Goal: Transaction & Acquisition: Purchase product/service

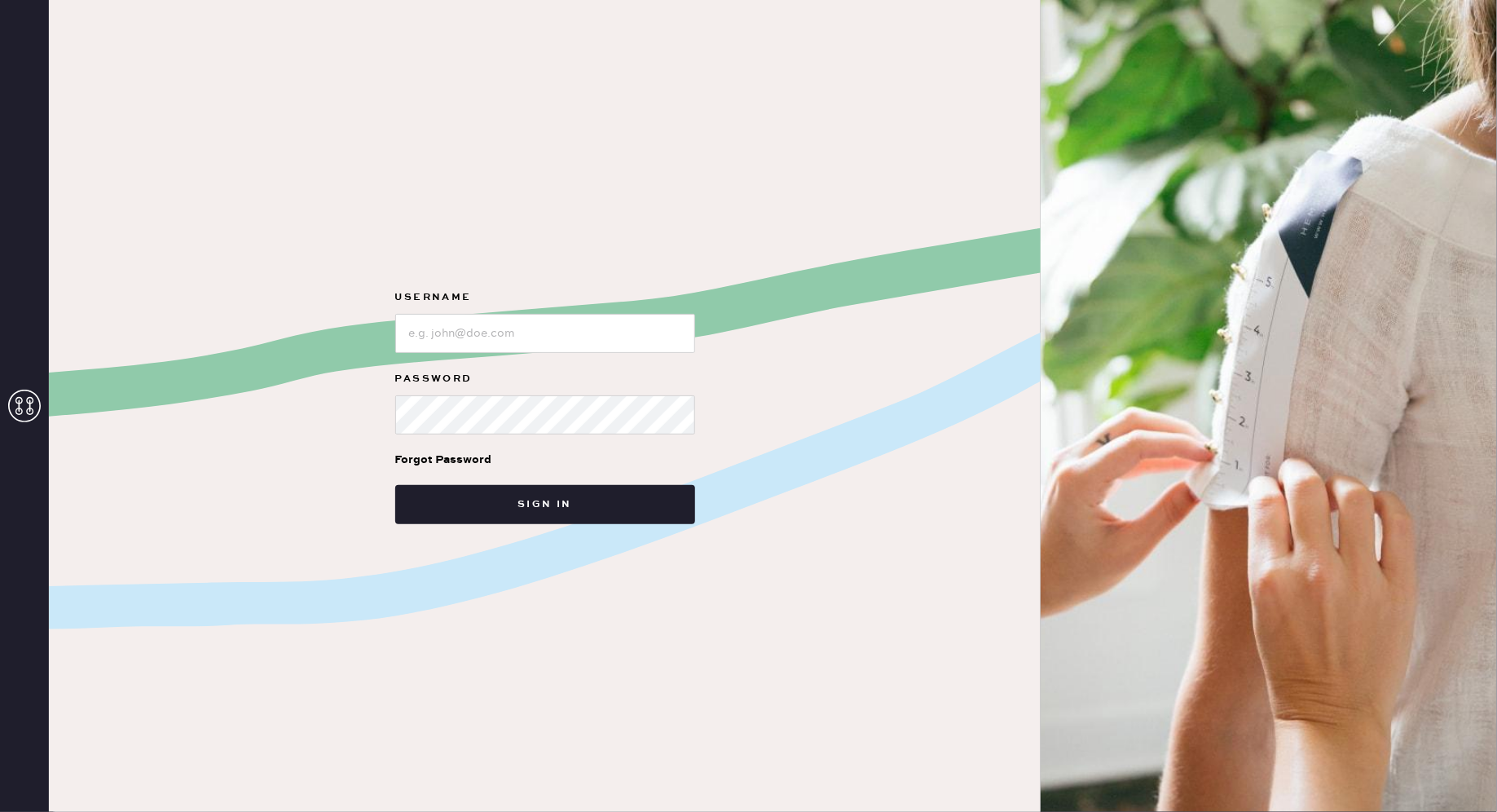
click at [569, 324] on input "loginName" at bounding box center [545, 333] width 300 height 39
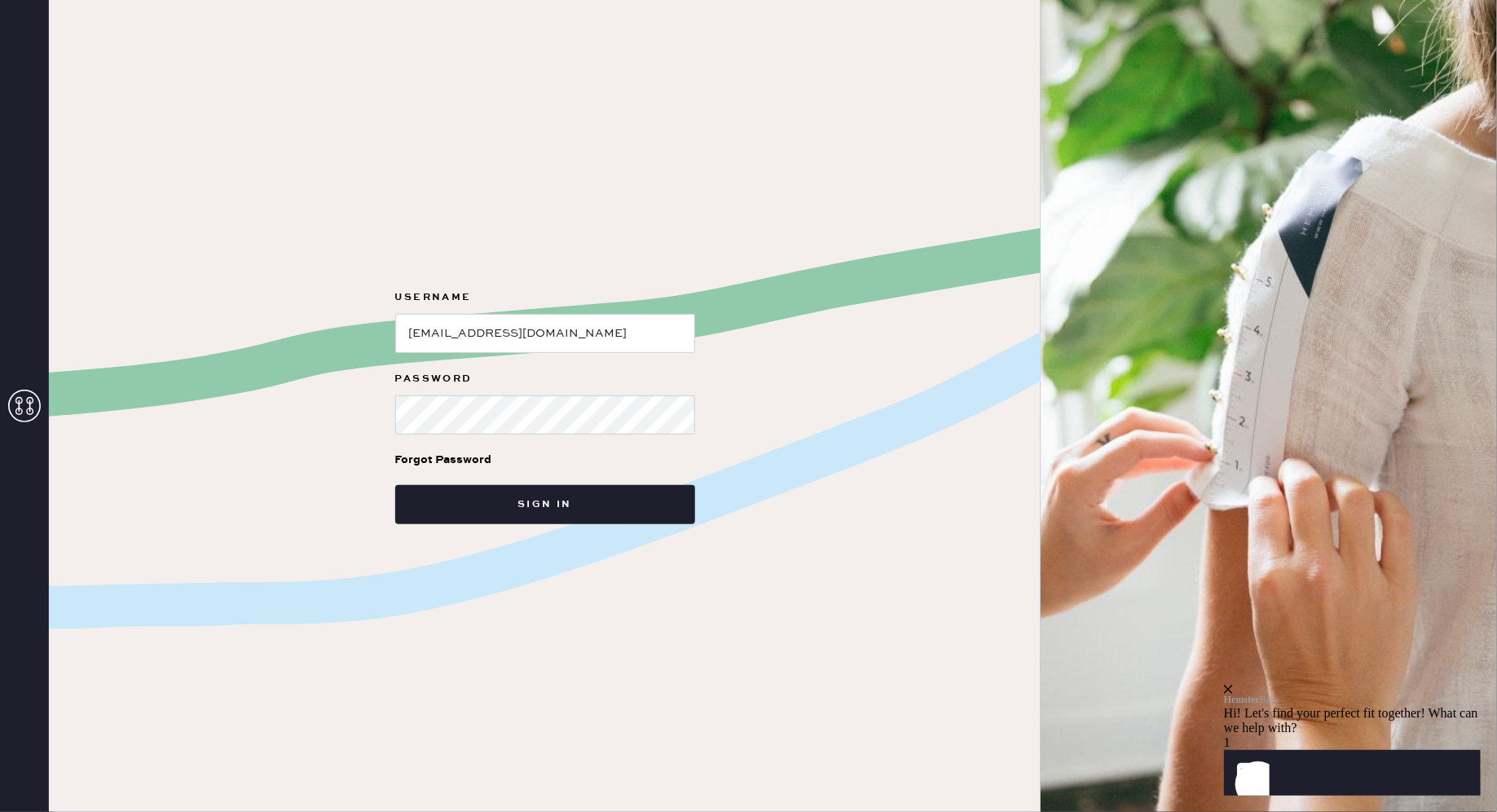
type input "yuanshusylvia@gmail.com"
click at [512, 497] on button "Sign in" at bounding box center [545, 504] width 300 height 39
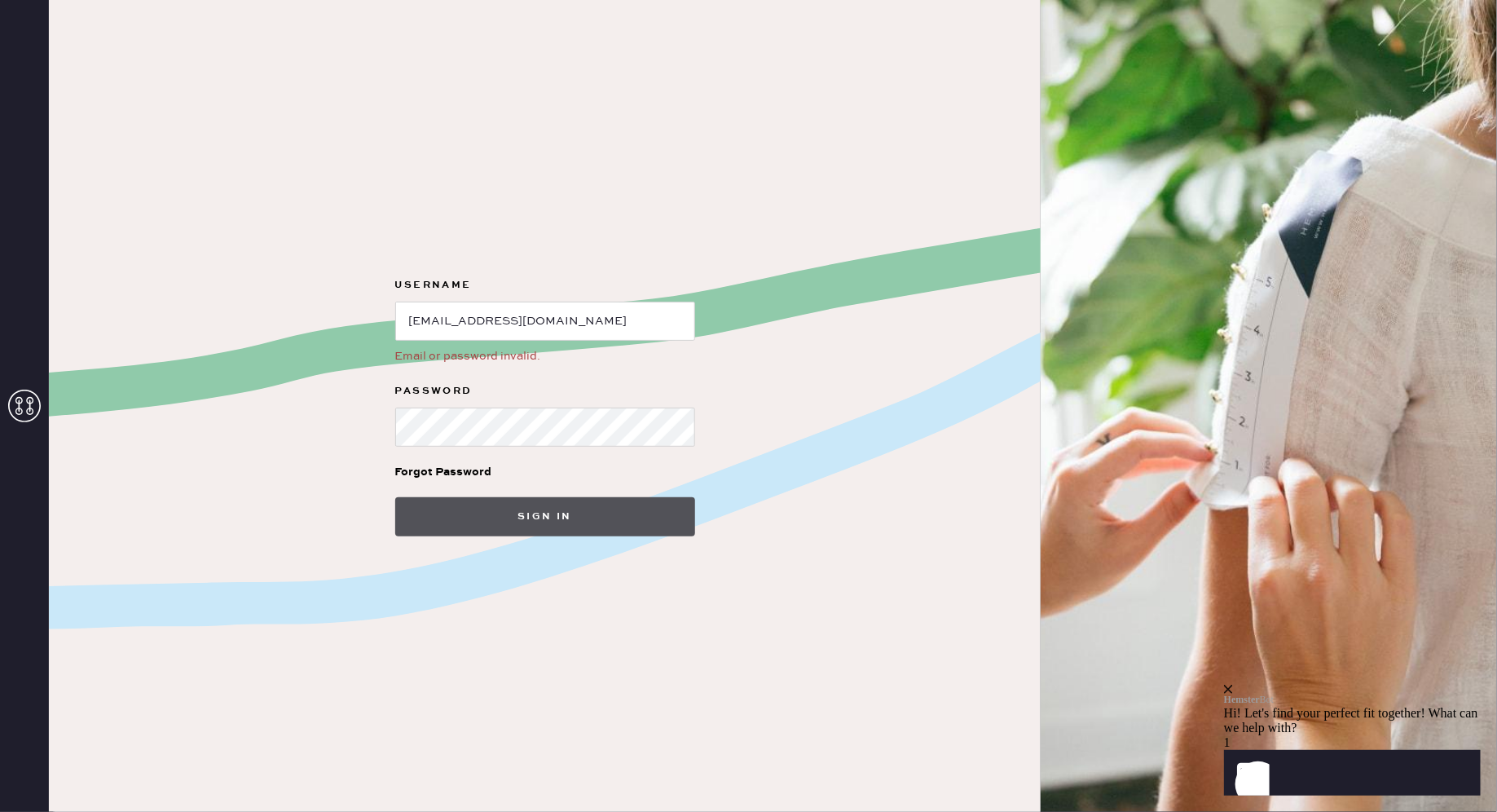
click at [490, 520] on button "Sign in" at bounding box center [545, 516] width 300 height 39
click at [491, 513] on button "Sign in" at bounding box center [545, 516] width 300 height 39
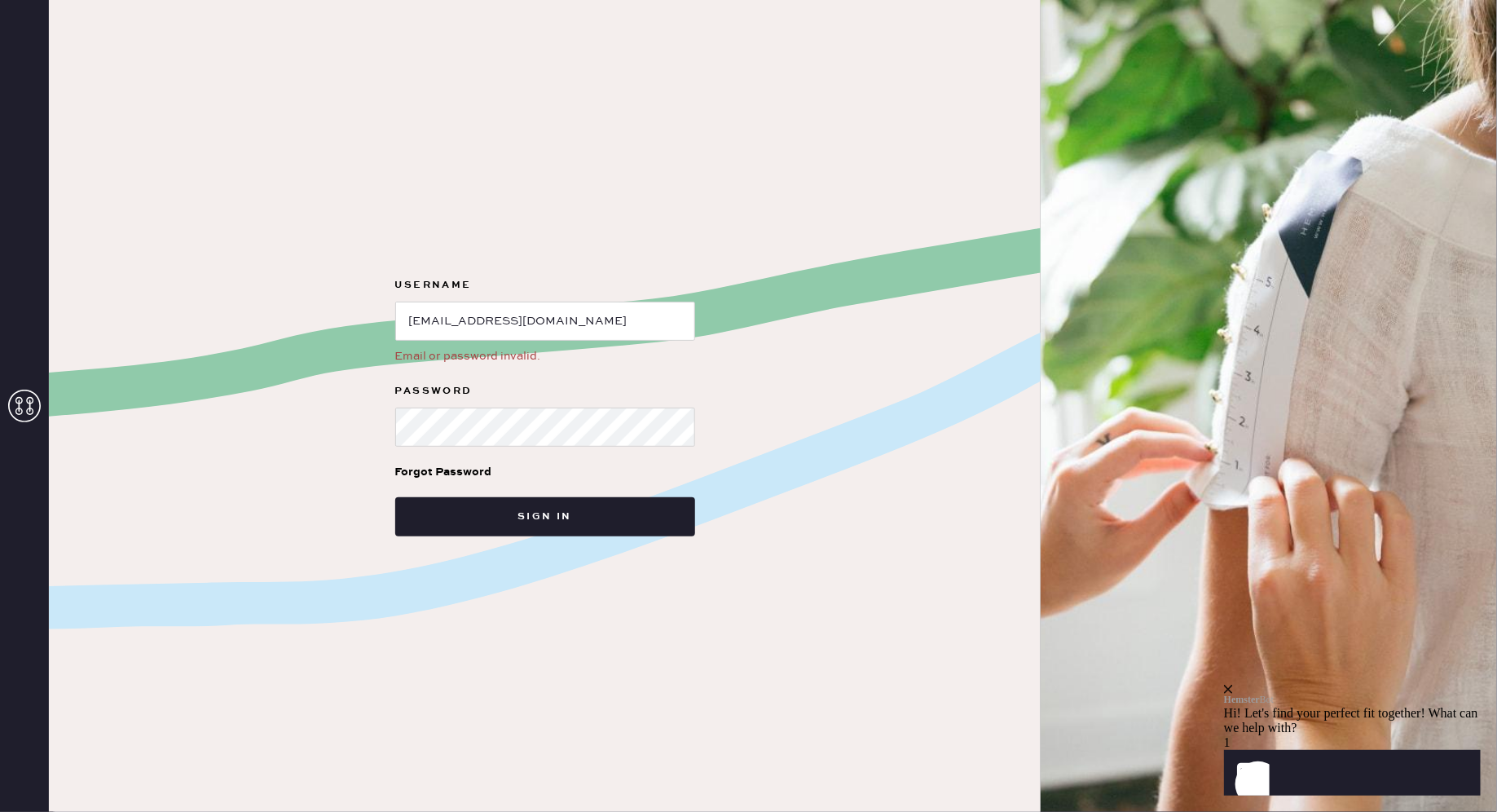
click at [474, 470] on div "Forgot Password" at bounding box center [444, 471] width 97 height 18
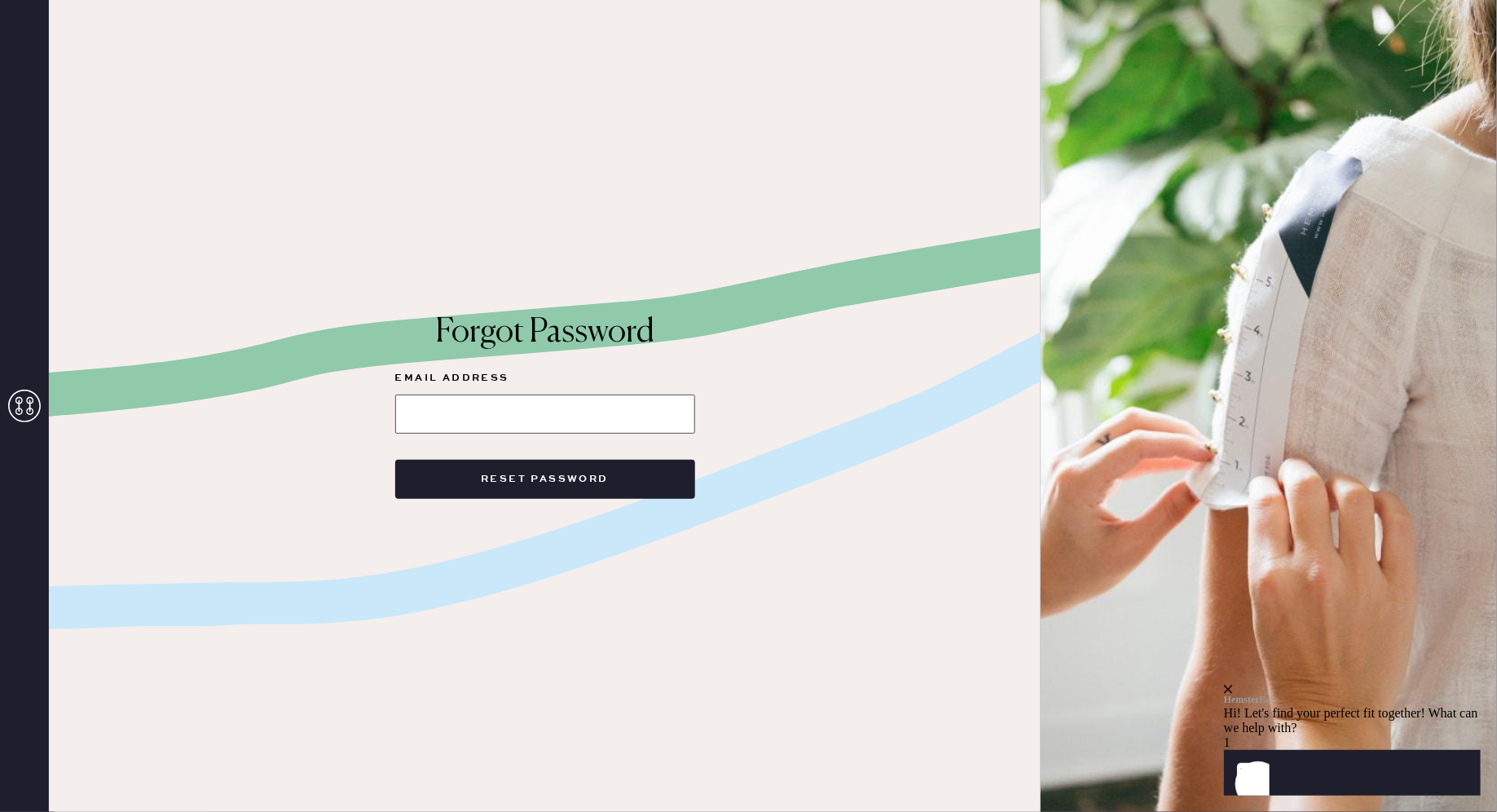
click at [477, 418] on input at bounding box center [545, 414] width 300 height 39
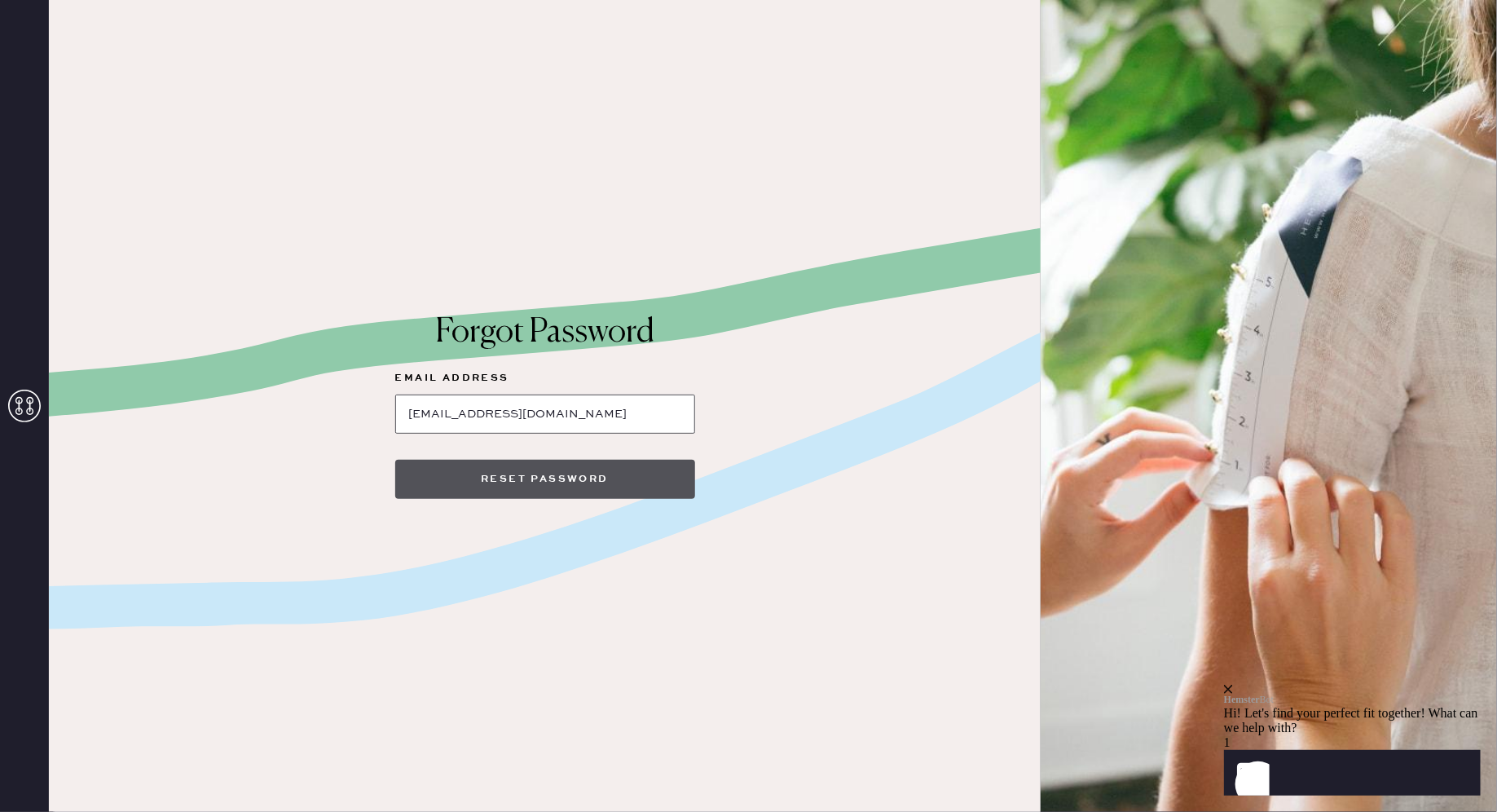
type input "yuanshusylvia@gmail.com"
click at [510, 487] on button "Reset Password" at bounding box center [545, 479] width 300 height 39
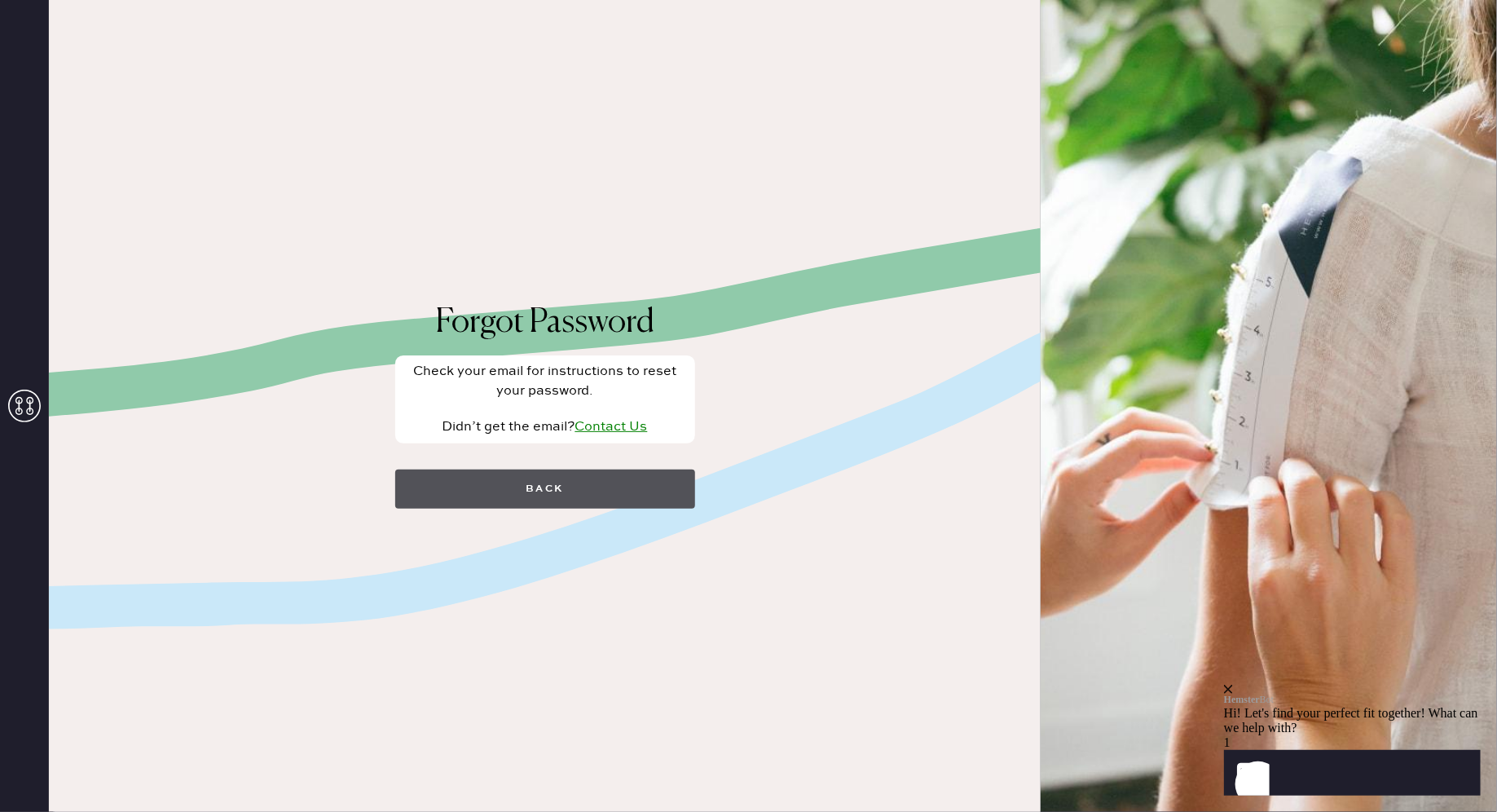
click at [443, 493] on button "Back" at bounding box center [545, 489] width 300 height 39
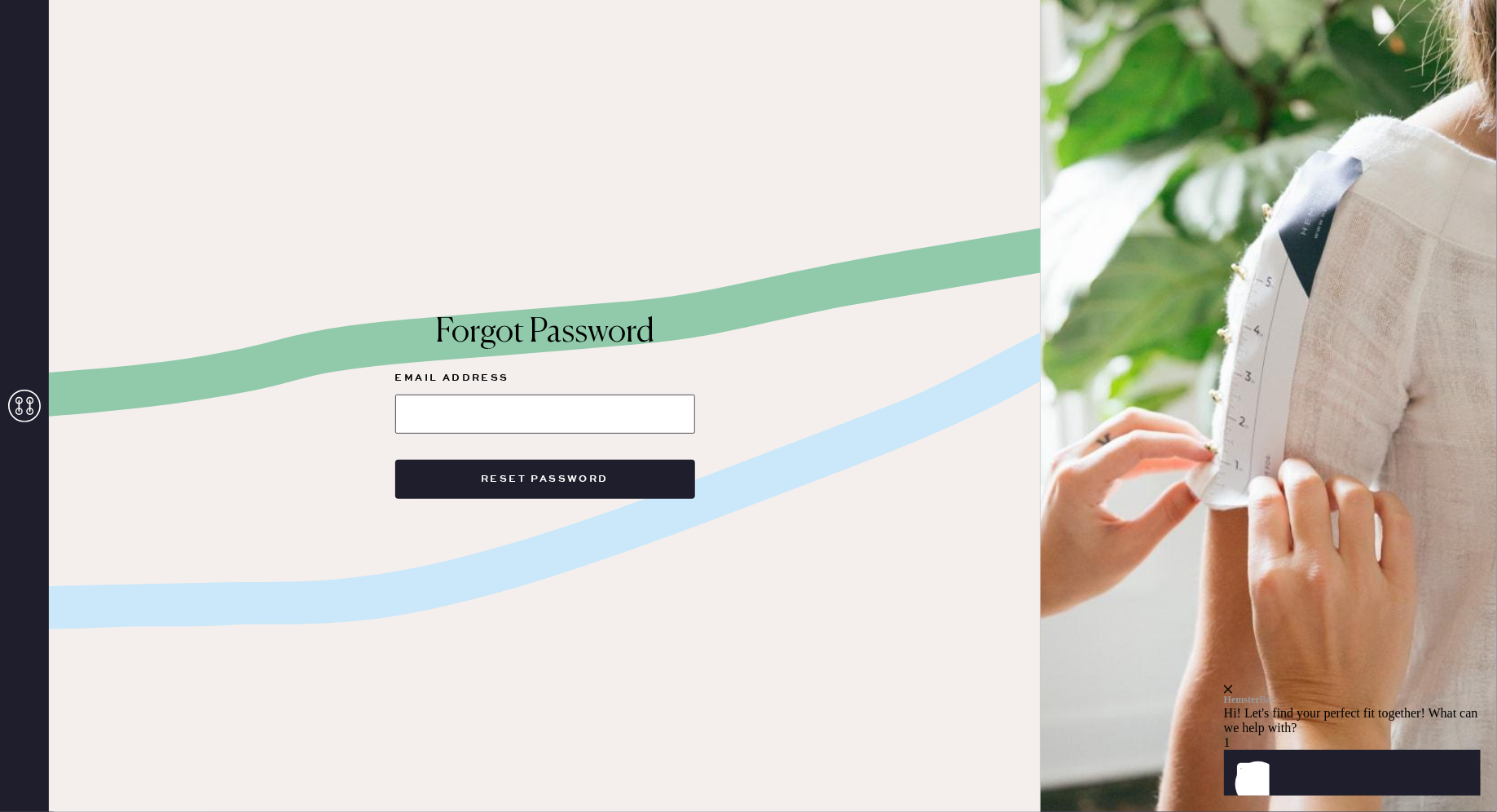
click at [452, 419] on input at bounding box center [545, 414] width 300 height 39
click at [20, 400] on icon at bounding box center [24, 405] width 33 height 33
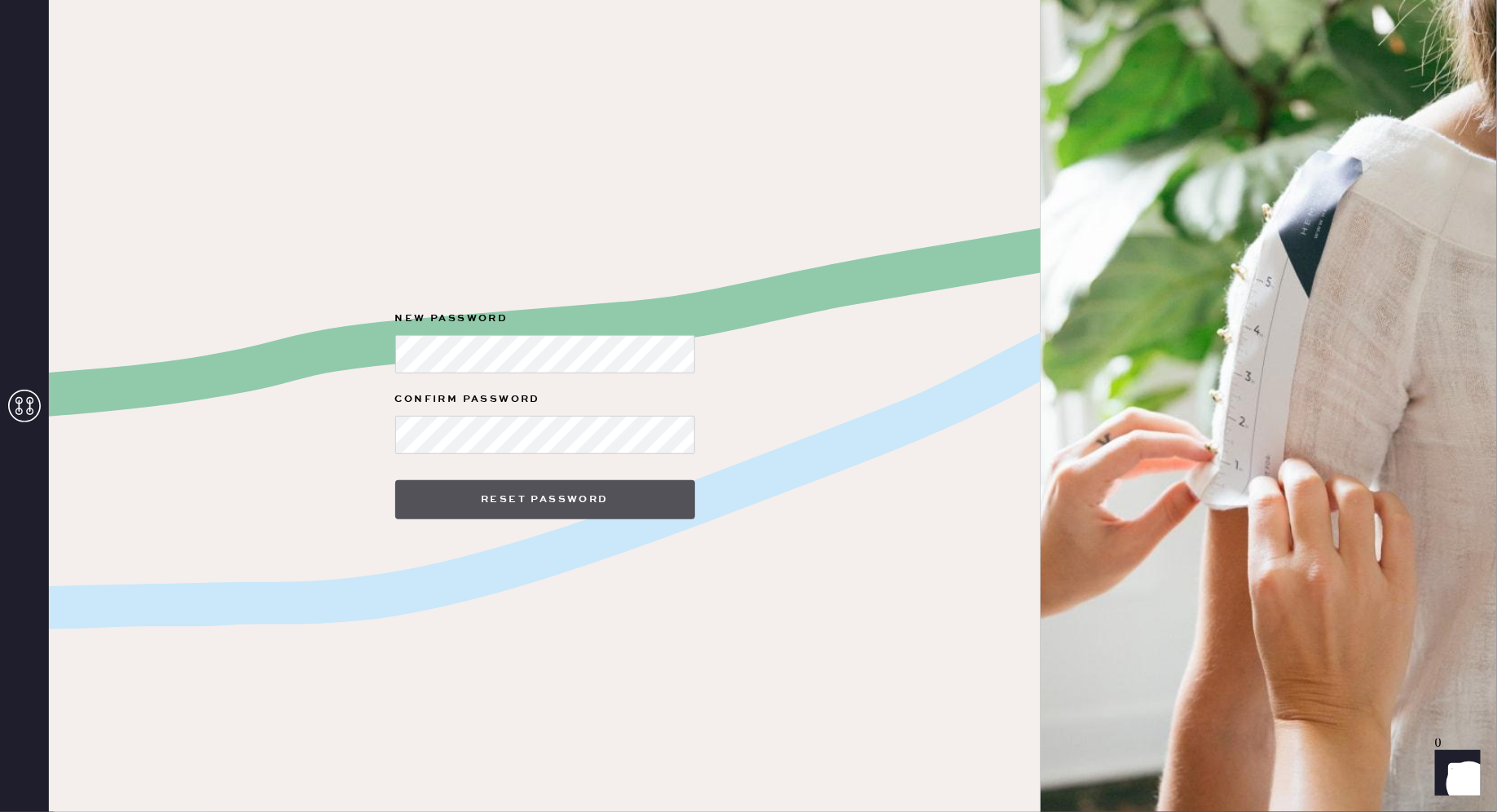
click at [560, 514] on button "Reset Password" at bounding box center [545, 500] width 300 height 39
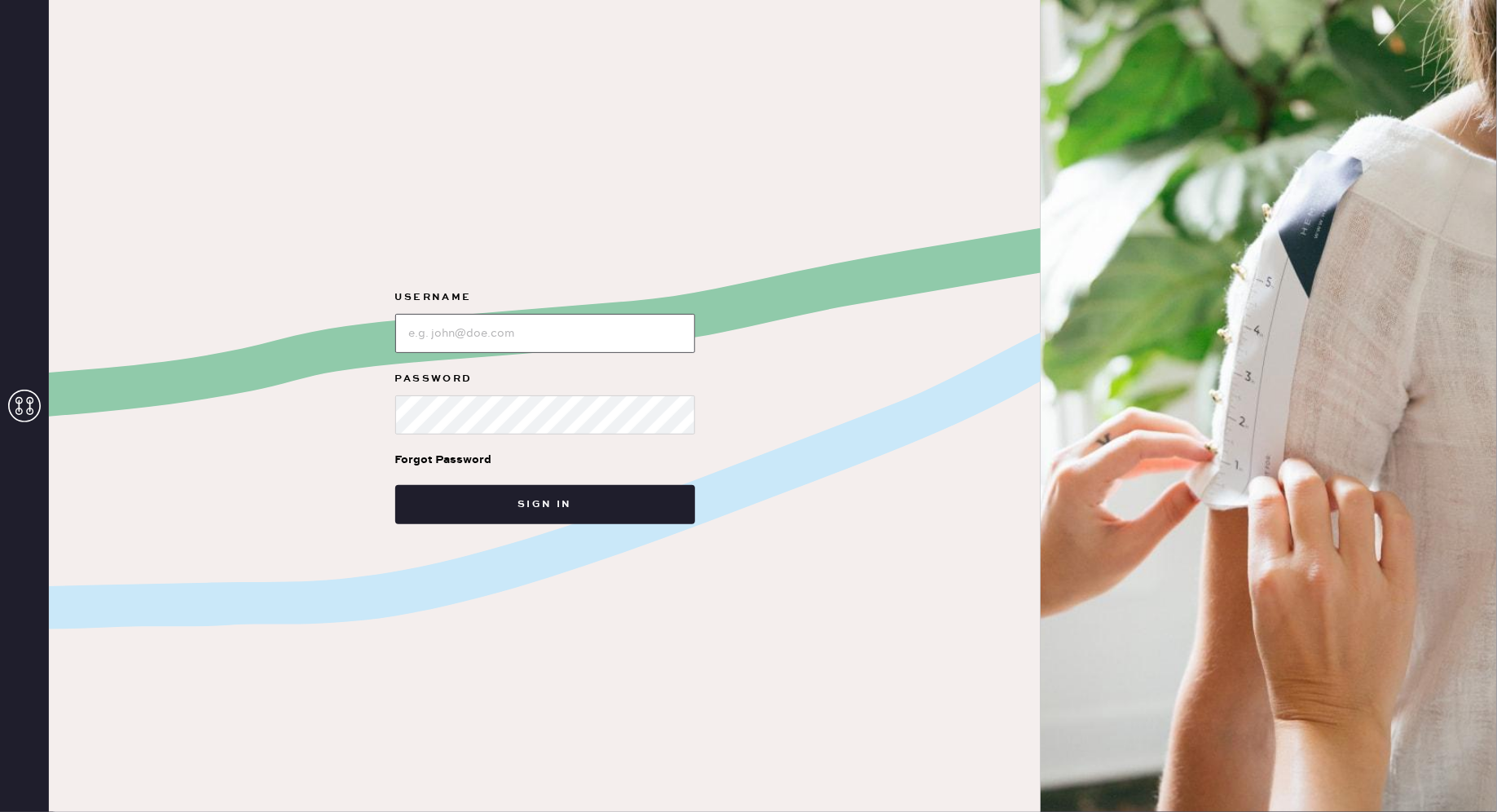
click at [570, 324] on input "loginName" at bounding box center [545, 333] width 300 height 39
type input "yuanshusylvia@gmail.com"
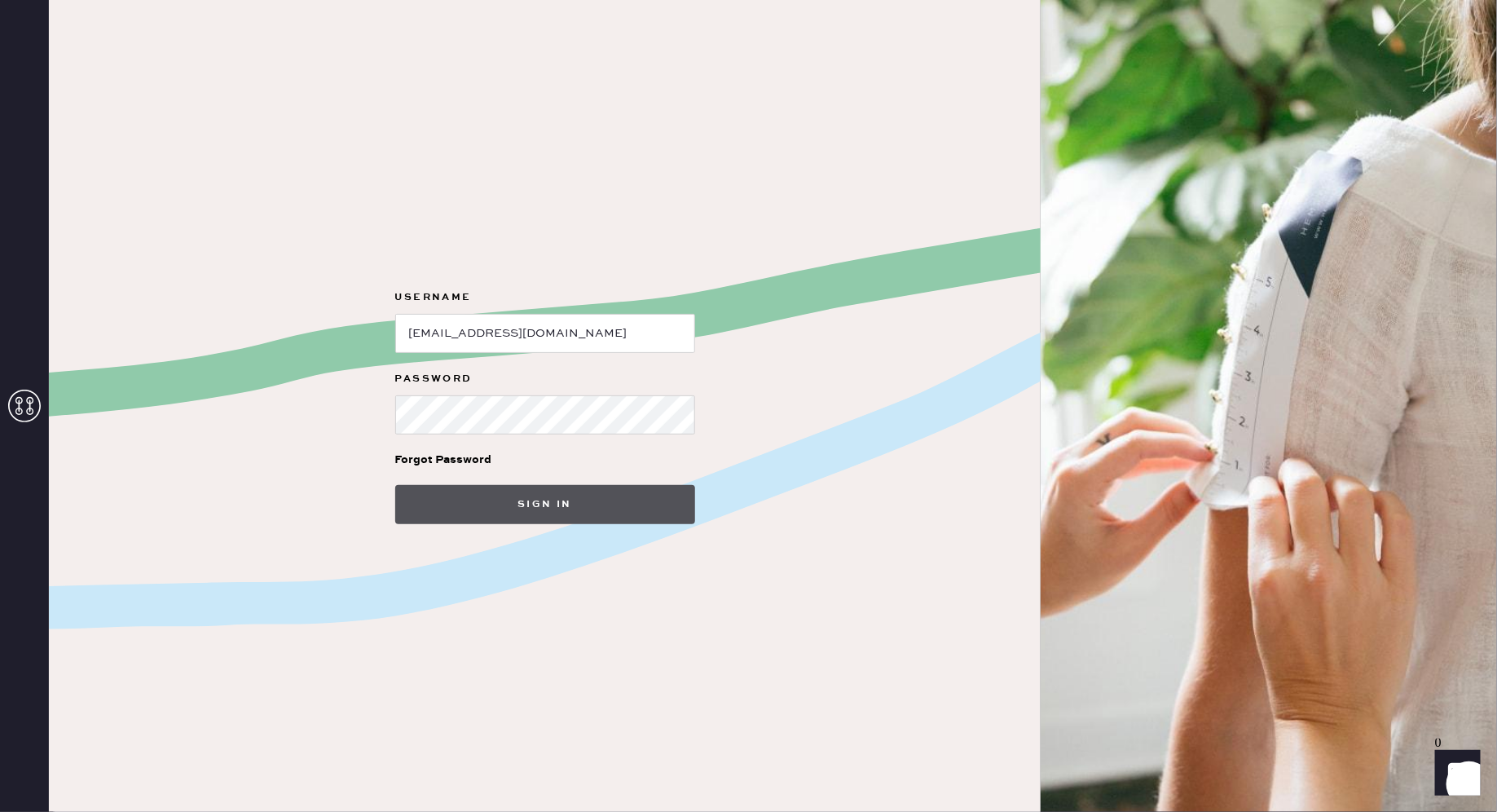
click at [559, 513] on button "Sign in" at bounding box center [545, 504] width 300 height 39
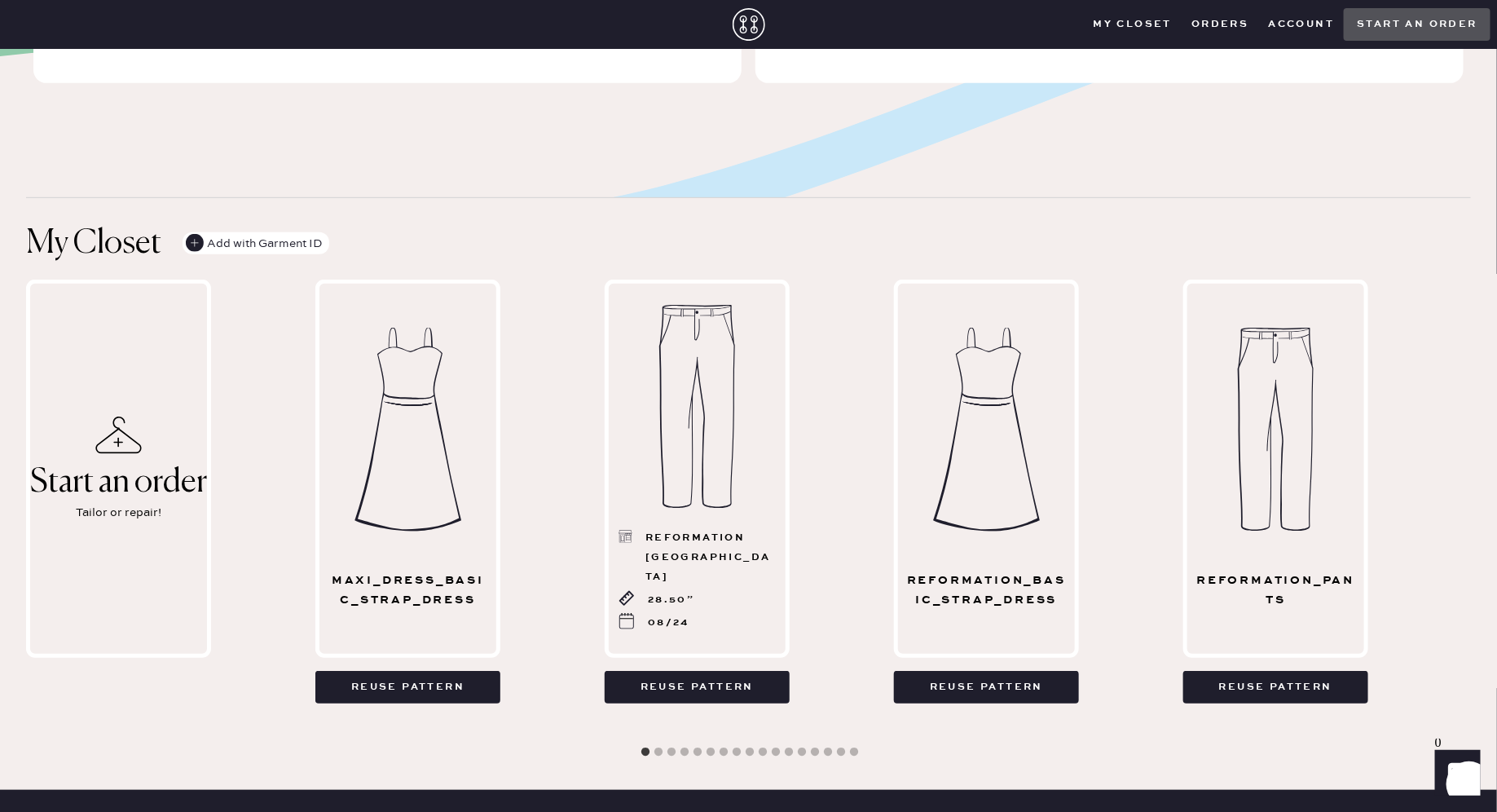
scroll to position [349, 0]
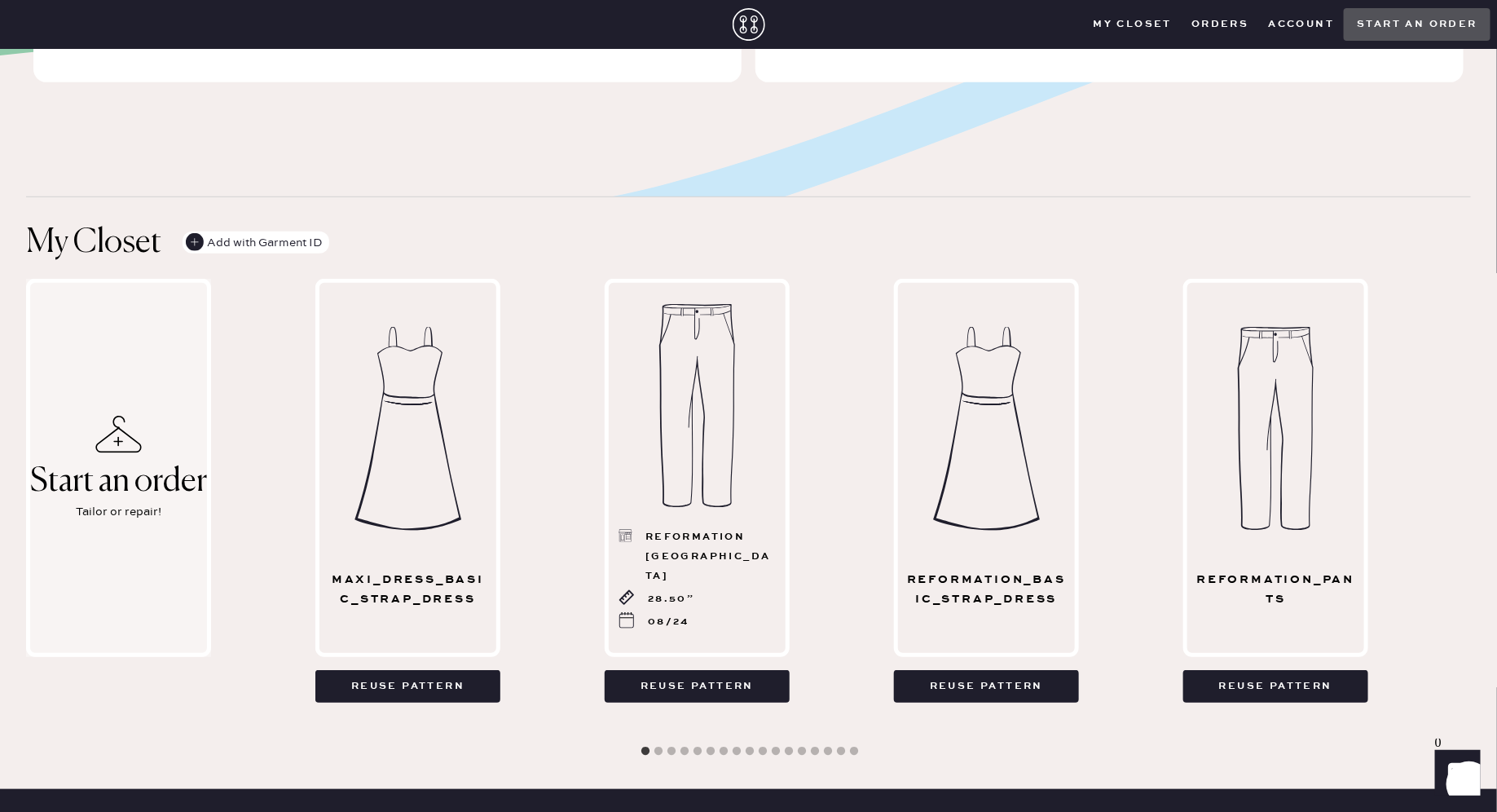
click at [117, 466] on div "Start an order" at bounding box center [119, 481] width 177 height 36
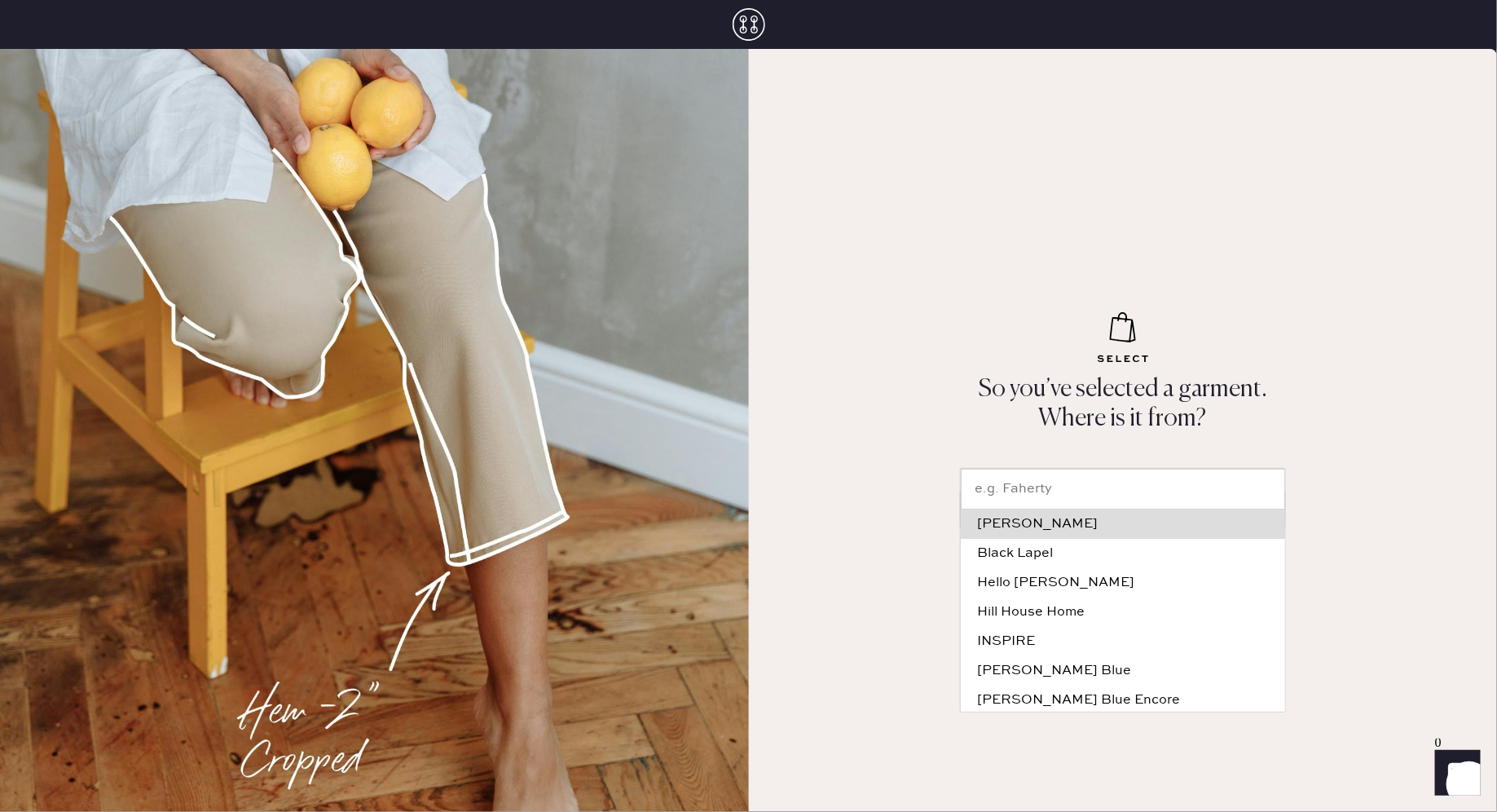
click at [1073, 490] on input "text" at bounding box center [1123, 489] width 324 height 41
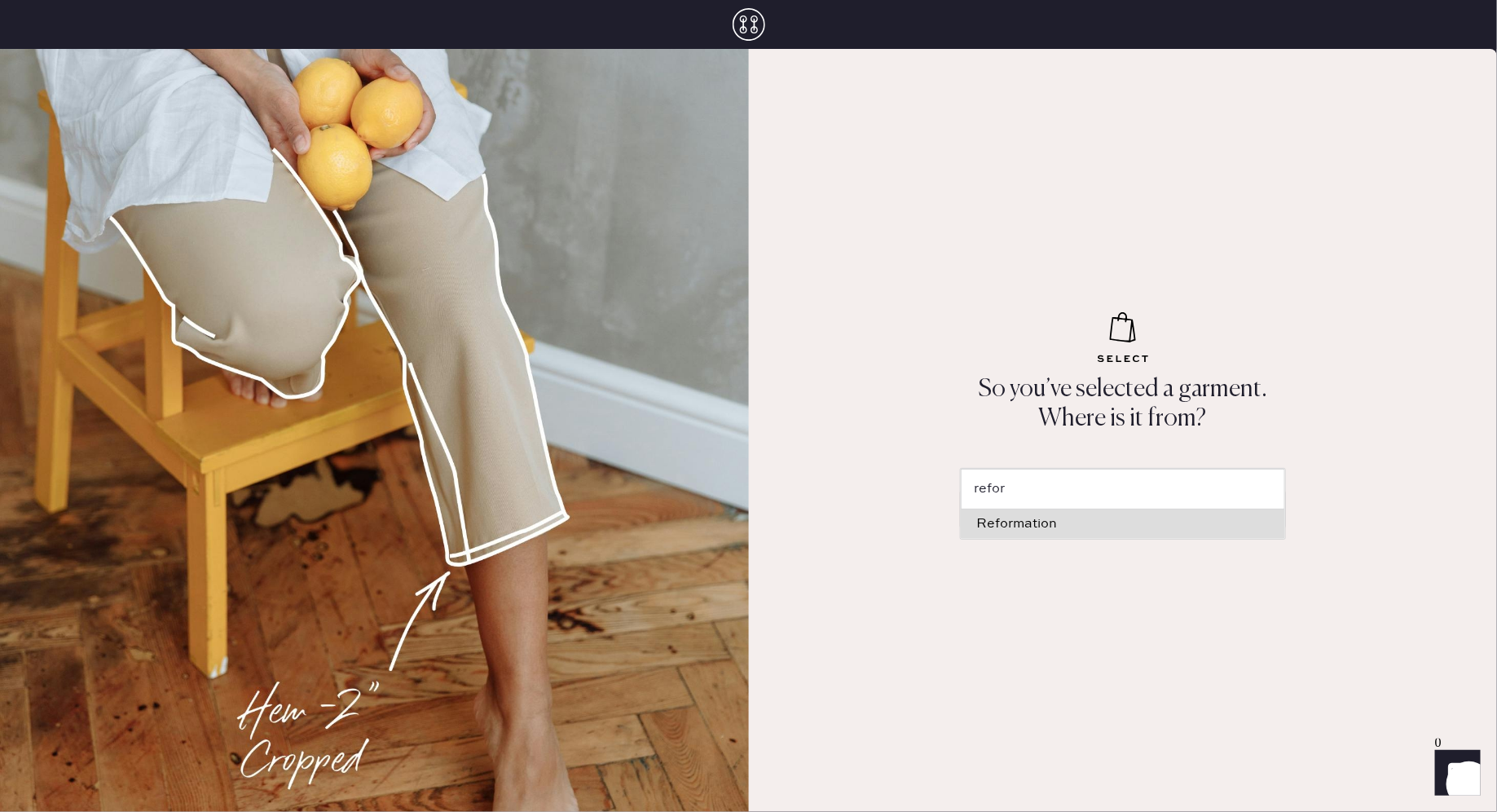
click at [1094, 530] on li "Reformation" at bounding box center [1123, 524] width 324 height 29
type input "Reformation"
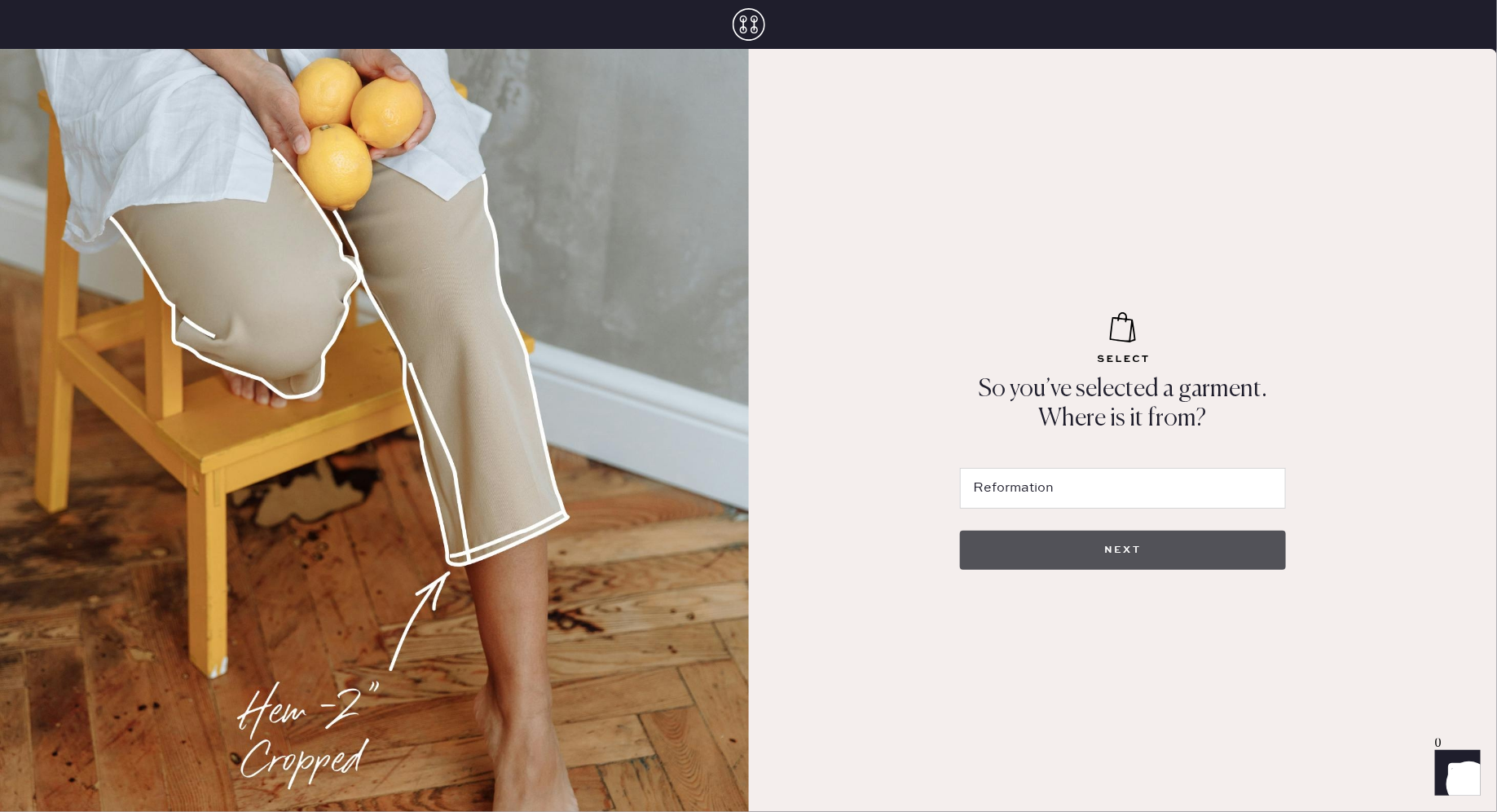
click at [1136, 548] on button "NEXT" at bounding box center [1123, 550] width 326 height 39
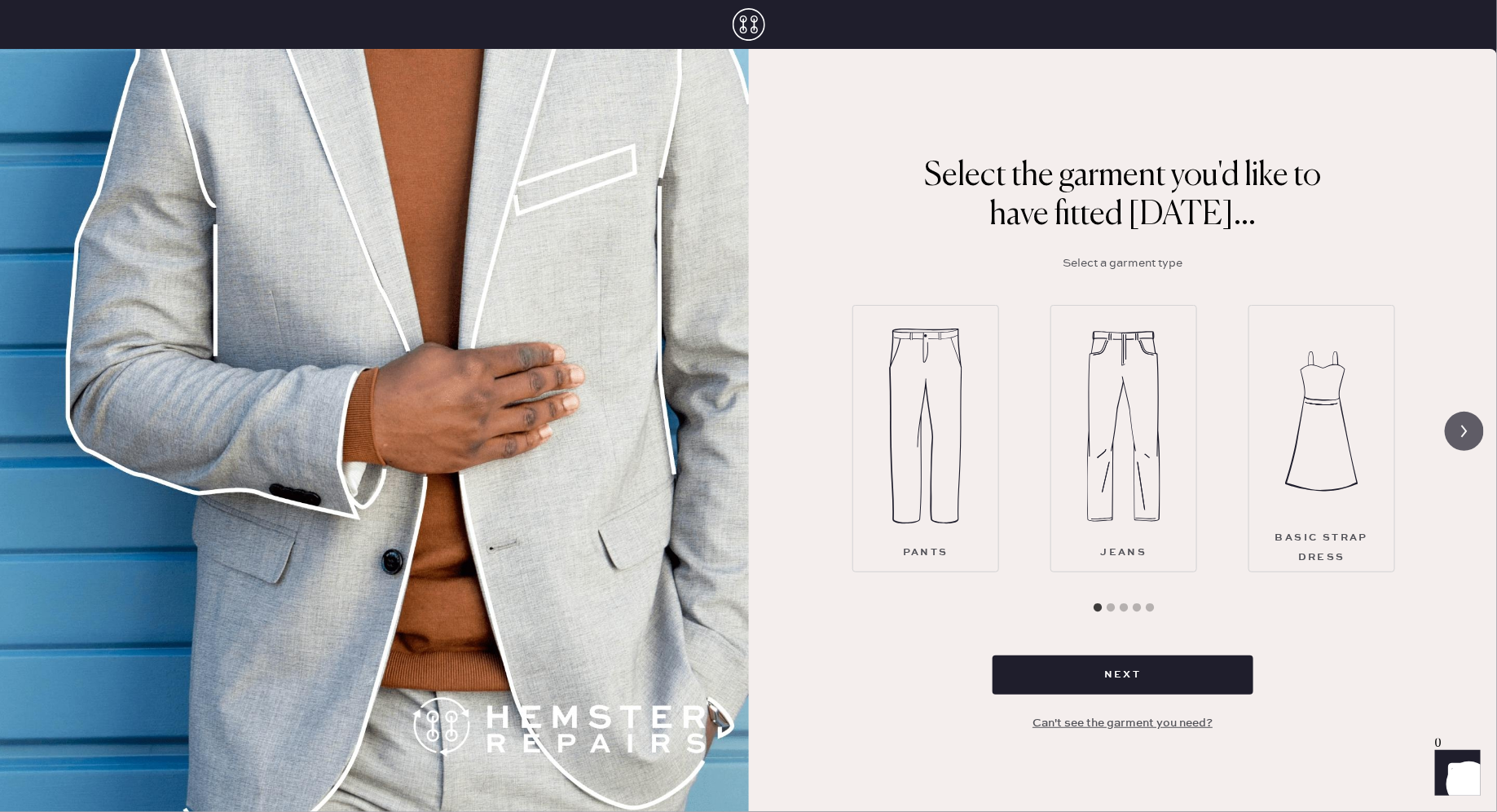
click at [1451, 430] on icon at bounding box center [1464, 430] width 31 height 31
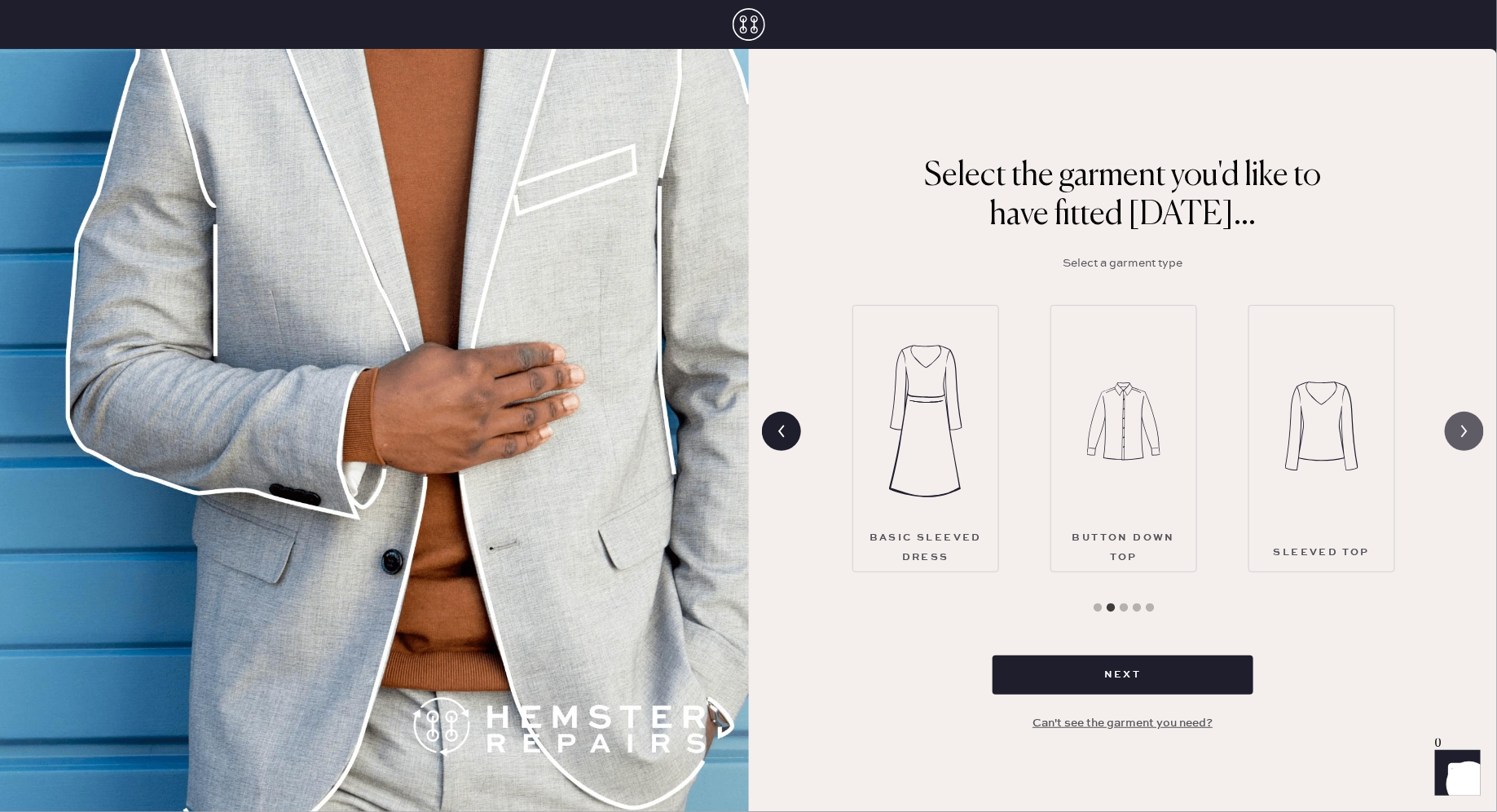
click at [1459, 434] on icon at bounding box center [1464, 430] width 31 height 31
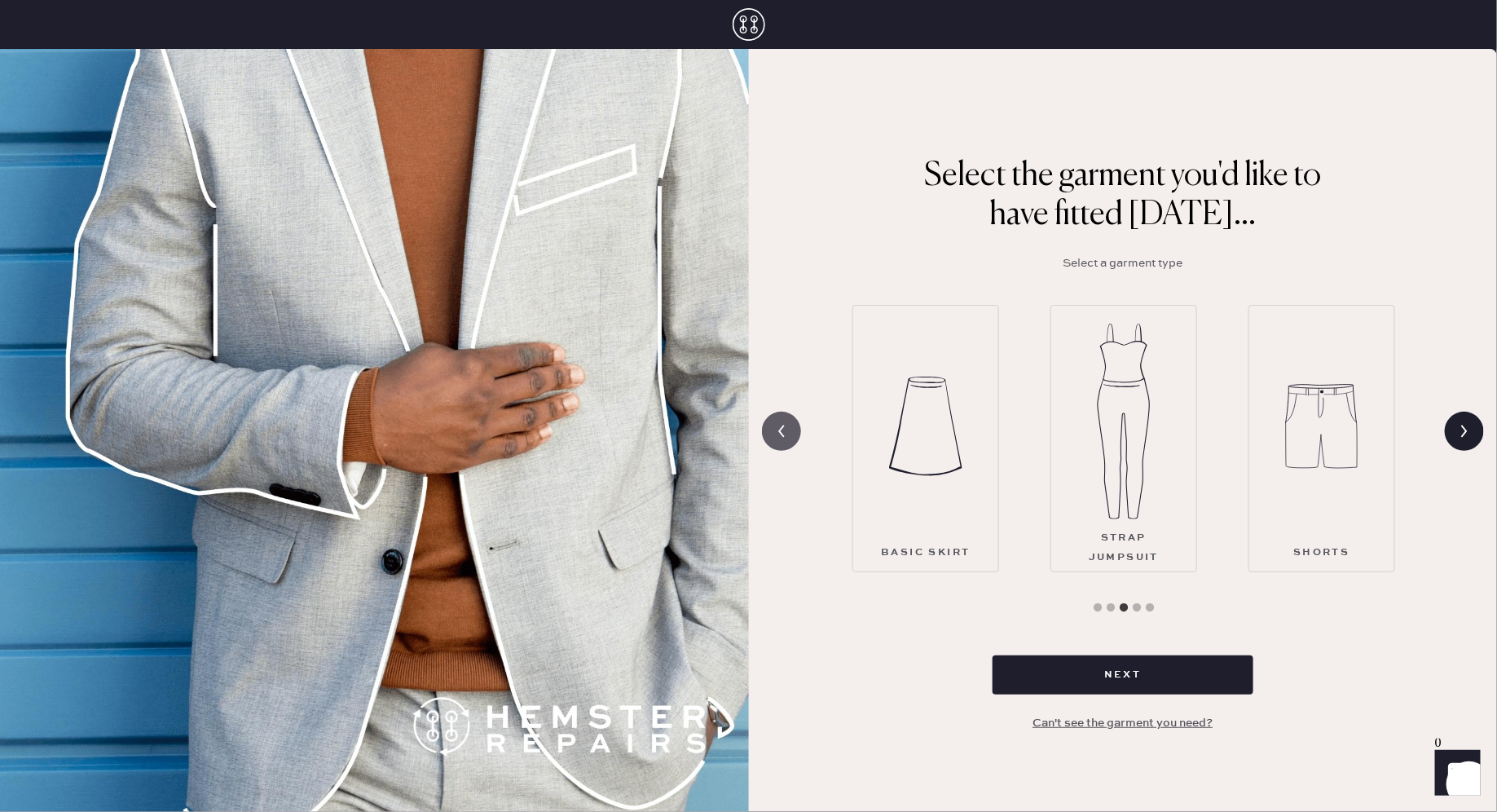
click at [781, 430] on icon at bounding box center [781, 430] width 31 height 31
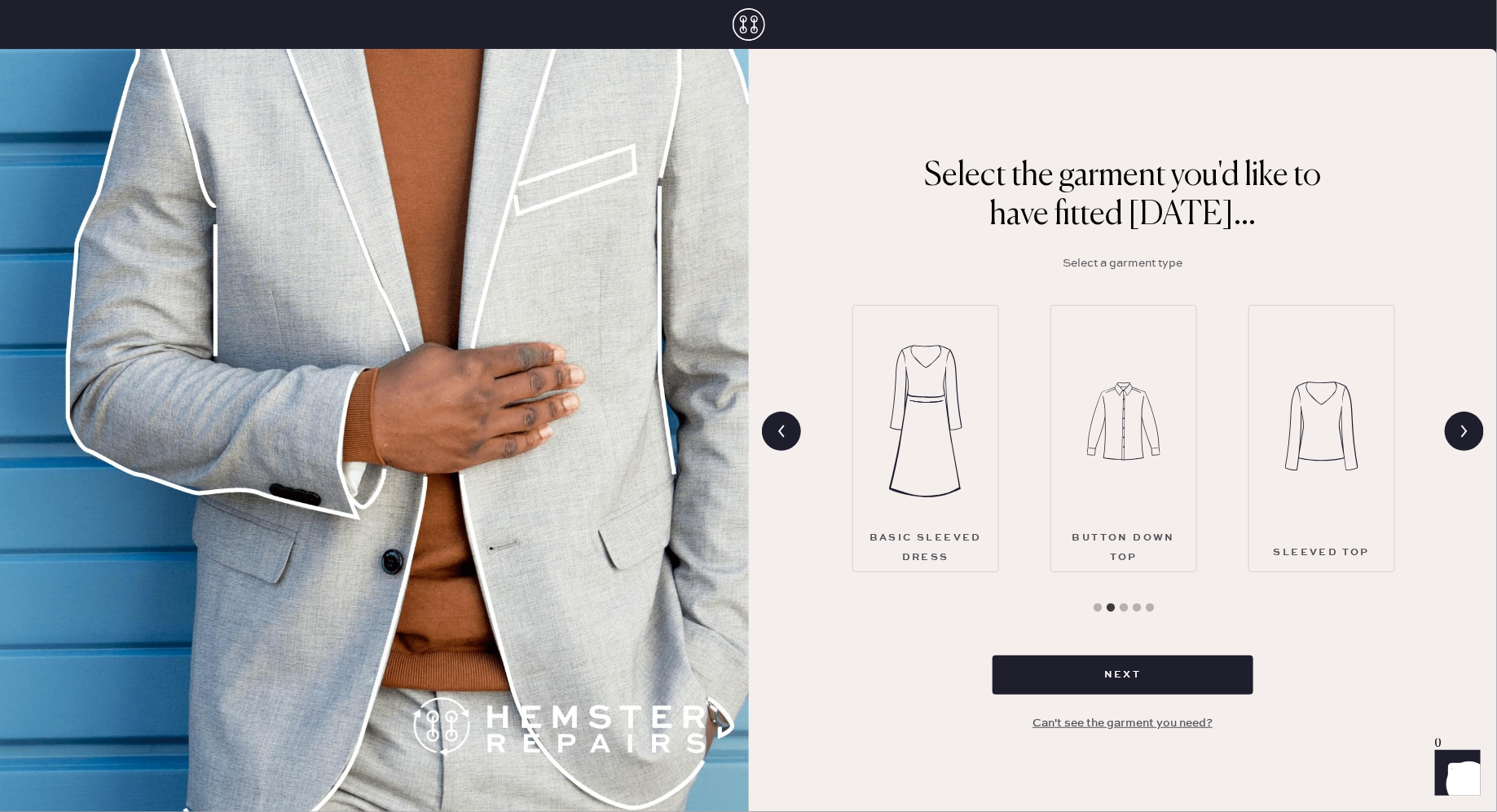
click at [920, 406] on img at bounding box center [926, 421] width 74 height 195
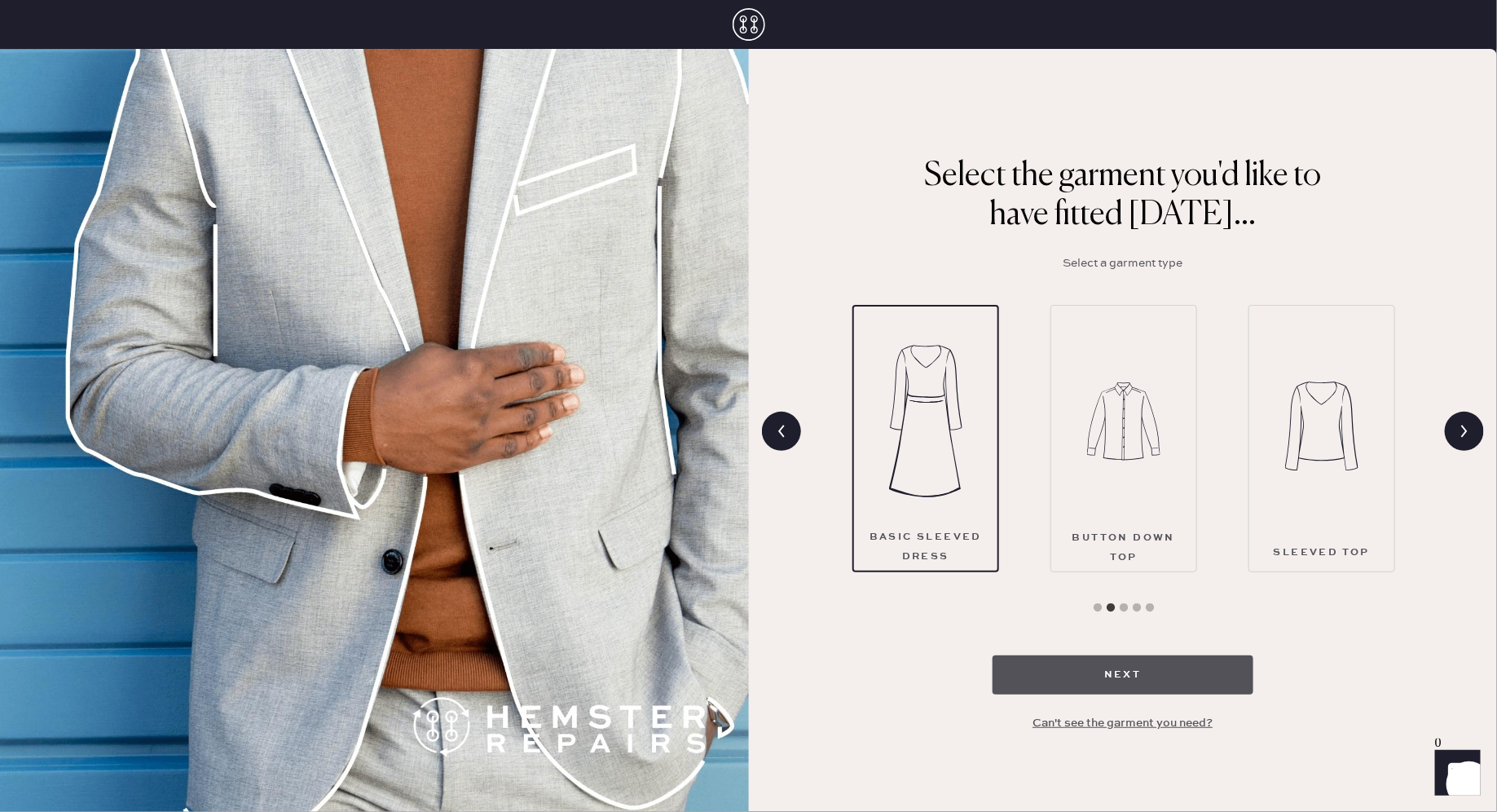
click at [1067, 674] on button "Next" at bounding box center [1123, 674] width 261 height 39
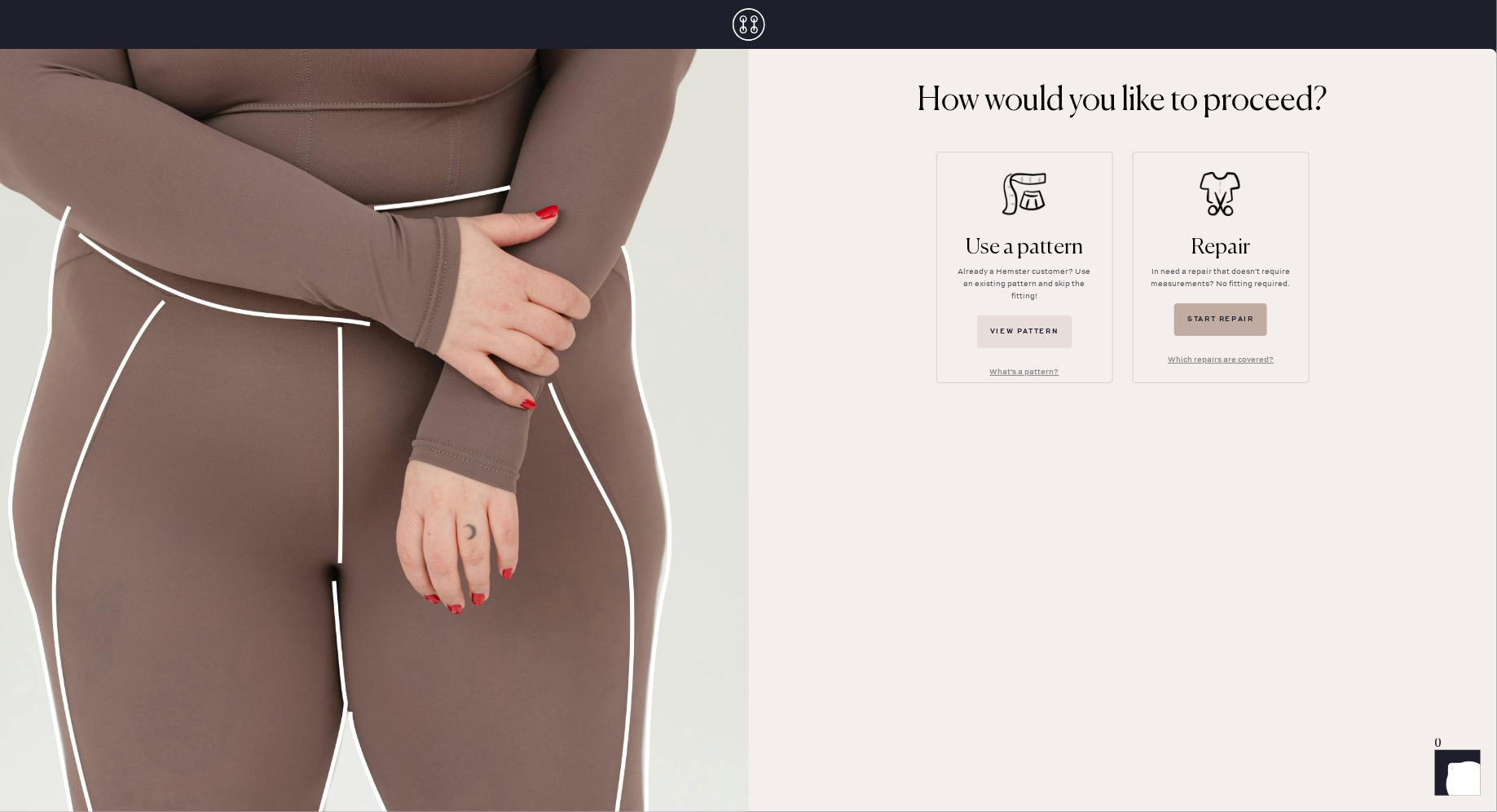
click at [1211, 319] on button "Start repair" at bounding box center [1220, 319] width 93 height 33
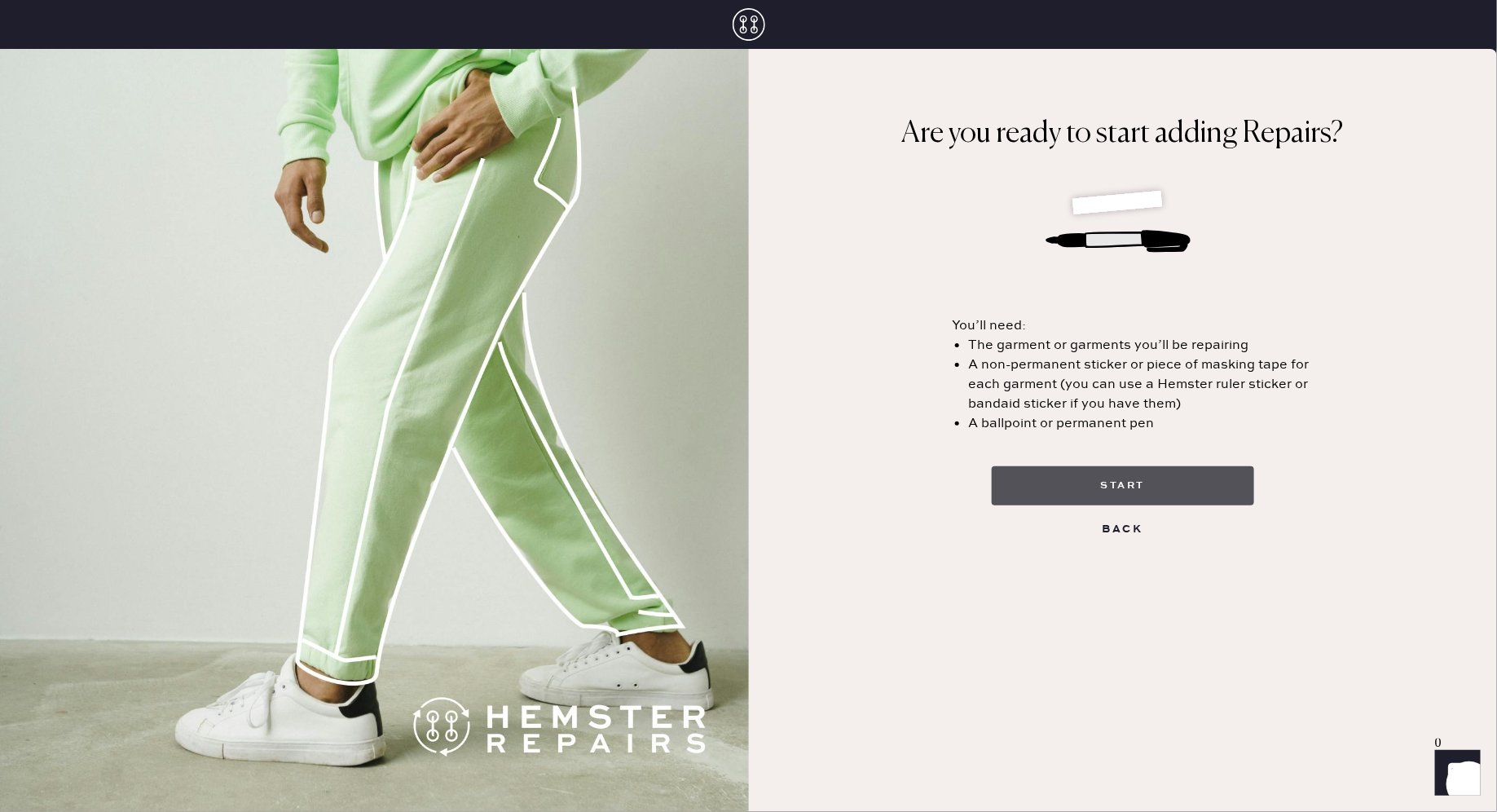
click at [1154, 472] on button "start" at bounding box center [1123, 485] width 262 height 39
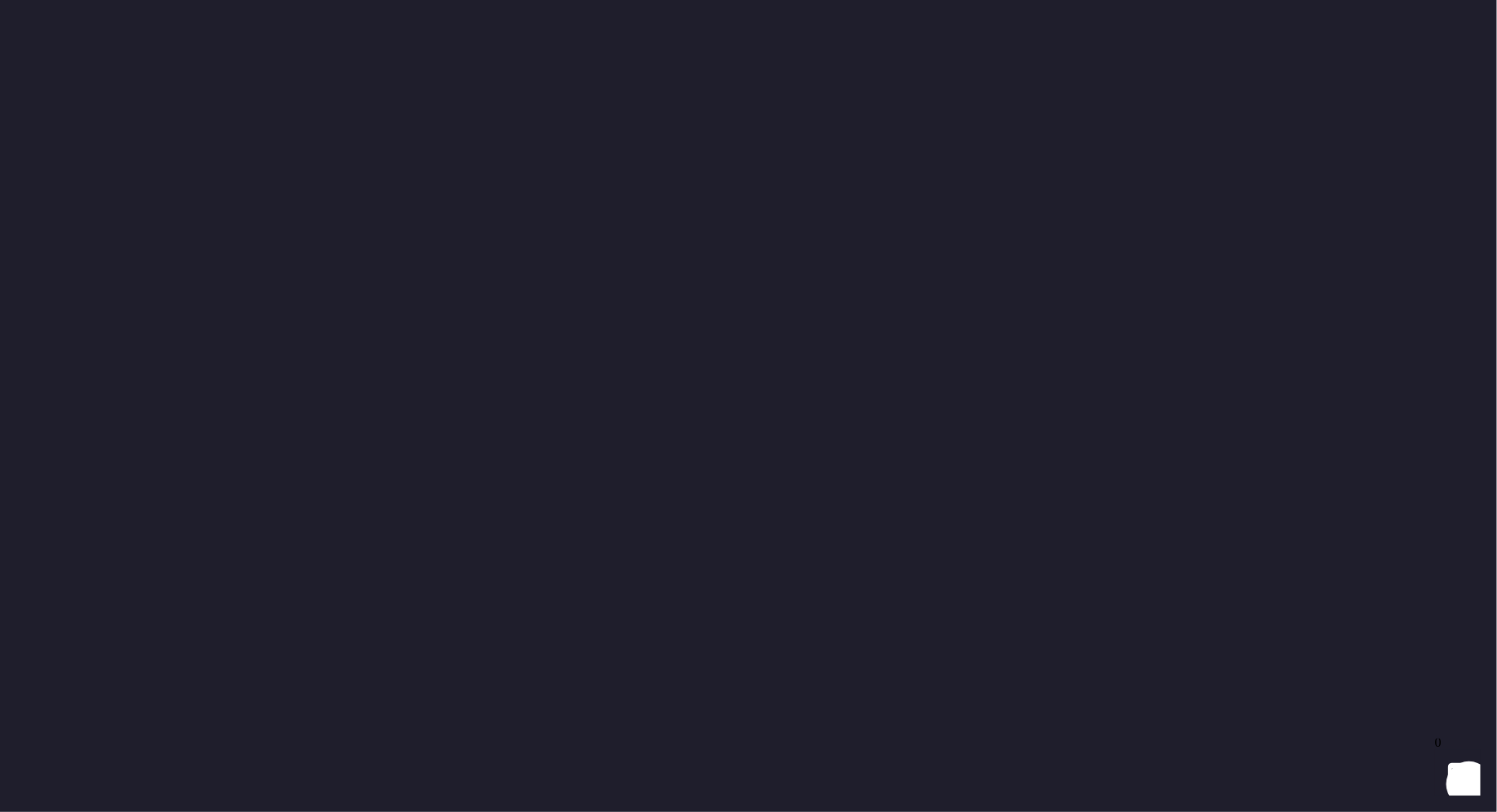
select select "8"
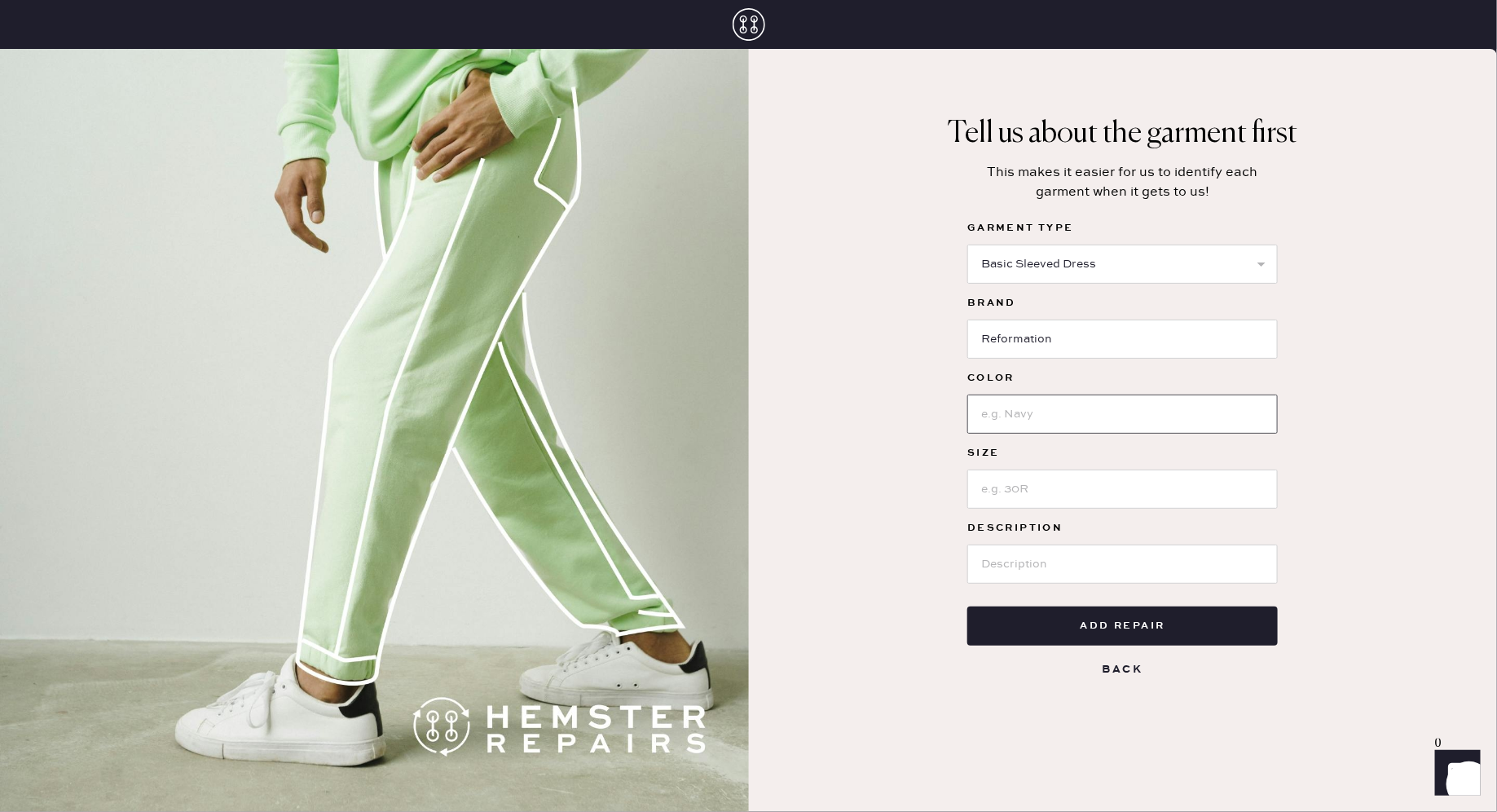
click at [1016, 410] on input at bounding box center [1123, 414] width 311 height 39
type input "Black"
click at [998, 485] on input at bounding box center [1123, 489] width 311 height 39
type input "S"
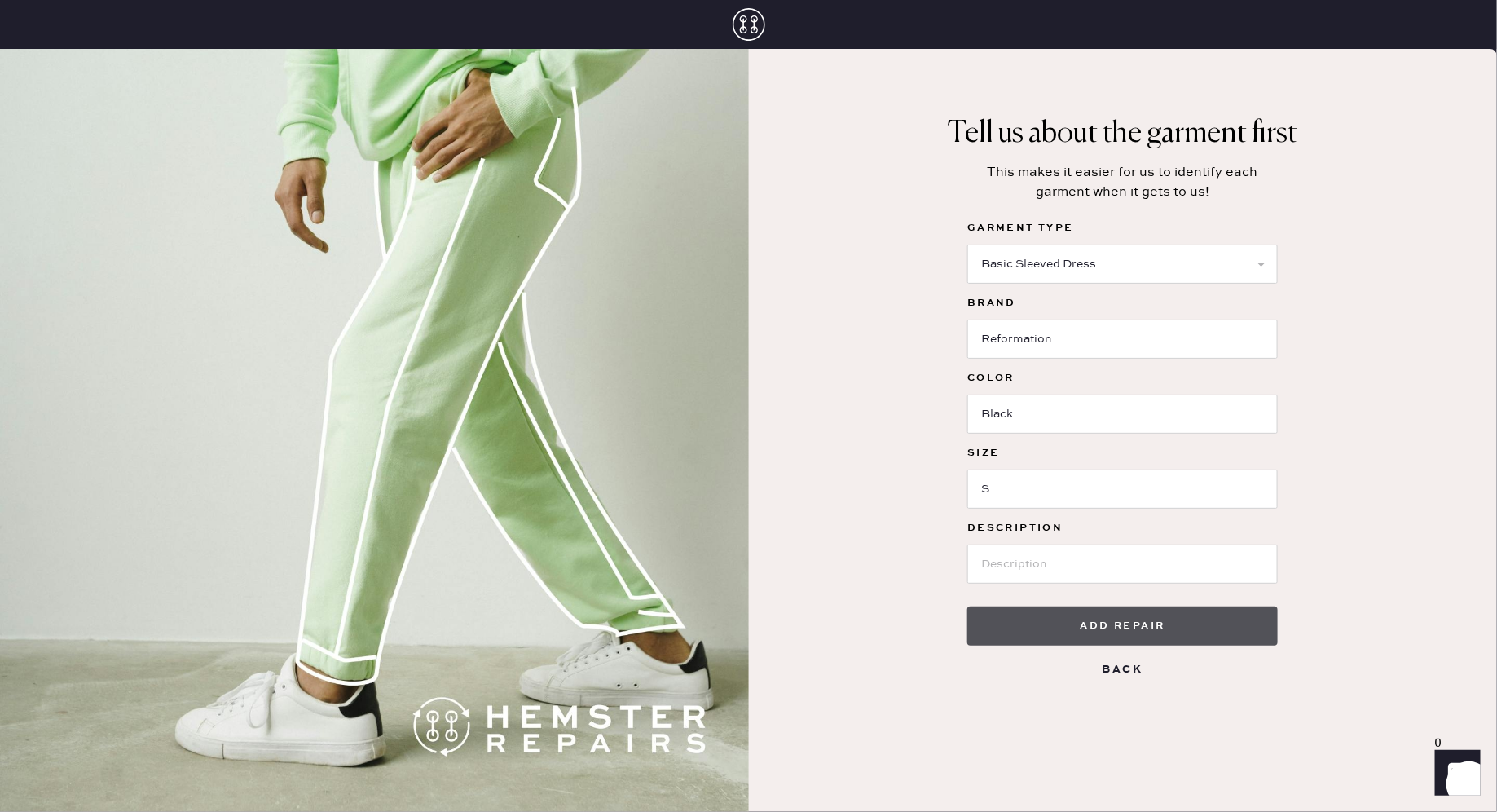
click at [1080, 620] on button "Add repair" at bounding box center [1123, 626] width 311 height 39
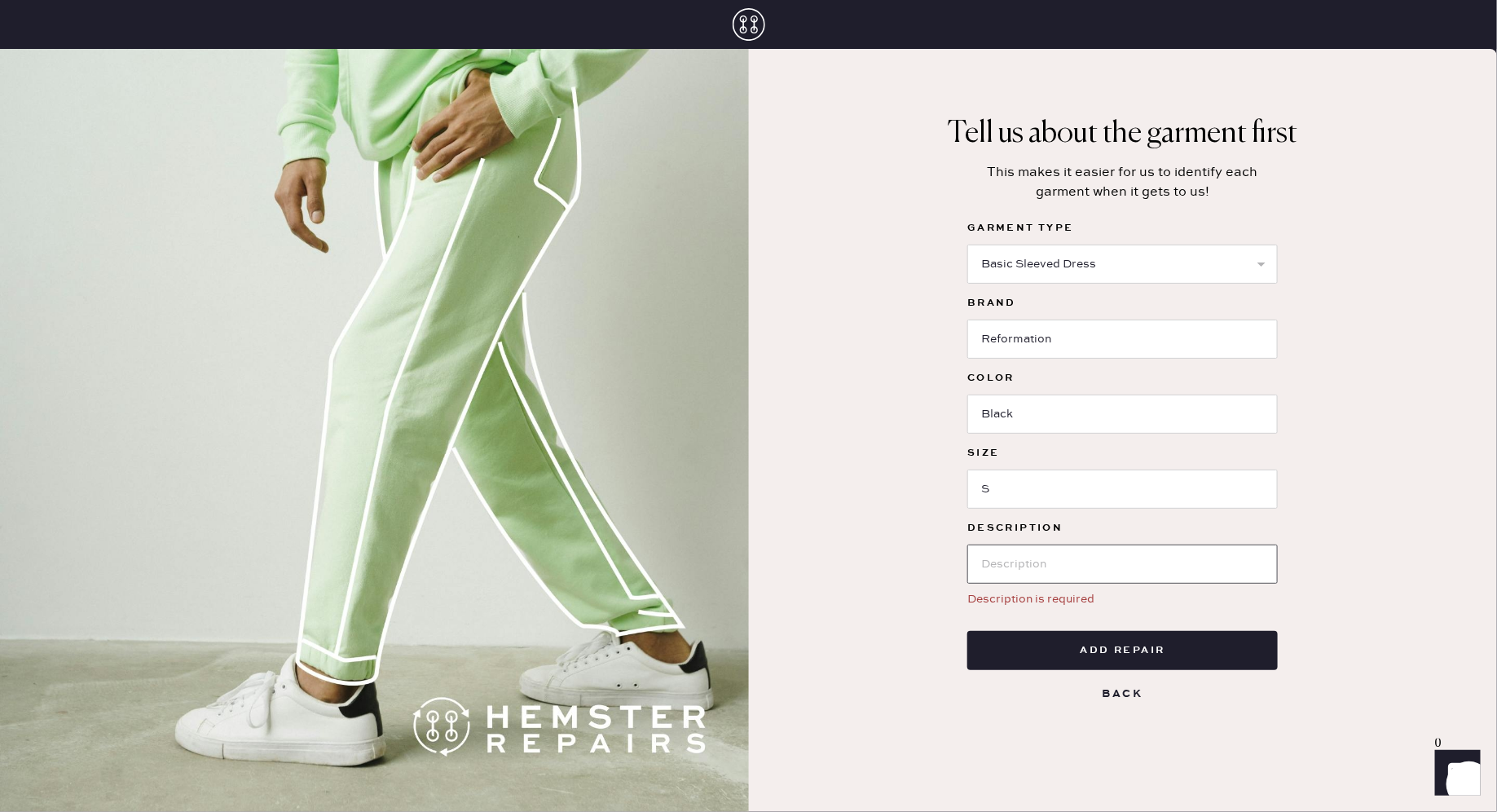
click at [1090, 577] on input at bounding box center [1123, 564] width 311 height 39
click at [1010, 262] on select "Select Basic Skirt Jeans Leggings Pants Shorts Basic Sleeved Dress Basic Sleeve…" at bounding box center [1123, 264] width 311 height 39
click at [967, 245] on select "Select Basic Skirt Jeans Leggings Pants Shorts Basic Sleeved Dress Basic Sleeve…" at bounding box center [1123, 264] width 311 height 39
click at [1093, 258] on select "Select Basic Skirt Jeans Leggings Pants Shorts Basic Sleeved Dress Basic Sleeve…" at bounding box center [1123, 264] width 311 height 39
click at [967, 245] on select "Select Basic Skirt Jeans Leggings Pants Shorts Basic Sleeved Dress Basic Sleeve…" at bounding box center [1123, 264] width 311 height 39
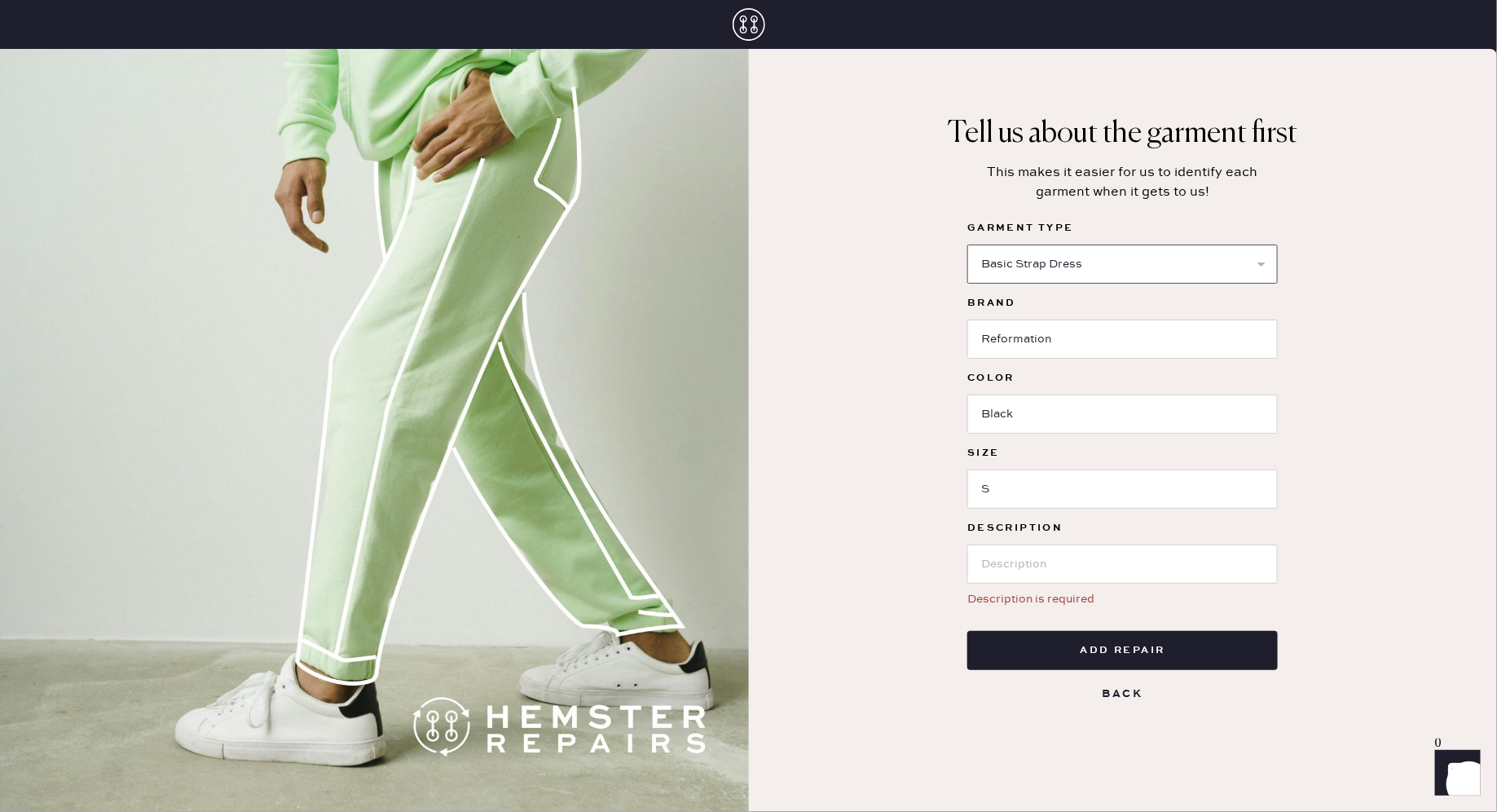
select select "8"
click at [1300, 295] on div "Tell us about the garment first This makes it easier for us to identify each ga…" at bounding box center [1123, 430] width 748 height 763
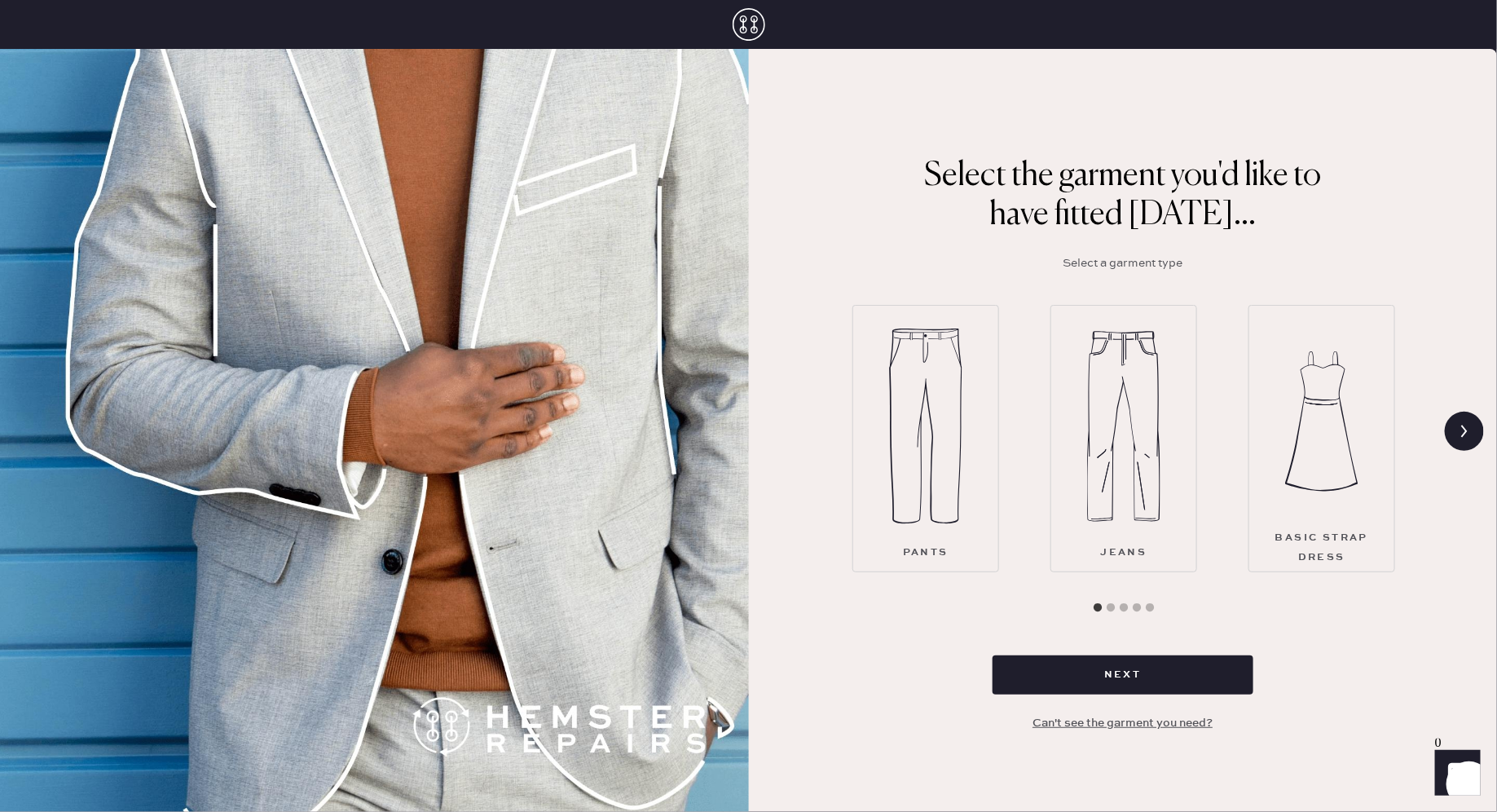
click at [1321, 465] on img at bounding box center [1322, 421] width 74 height 195
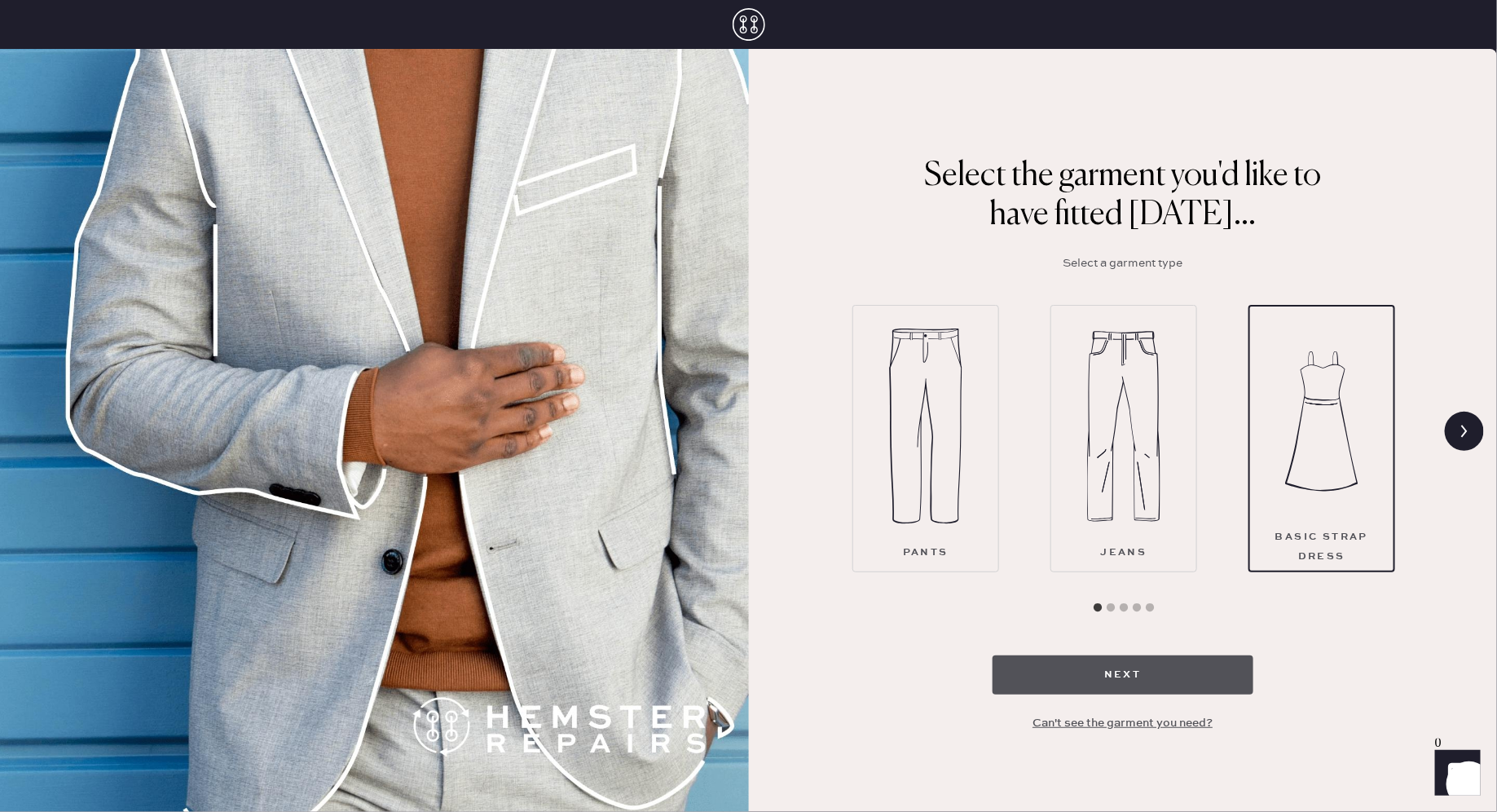
click at [1125, 667] on button "Next" at bounding box center [1123, 674] width 261 height 39
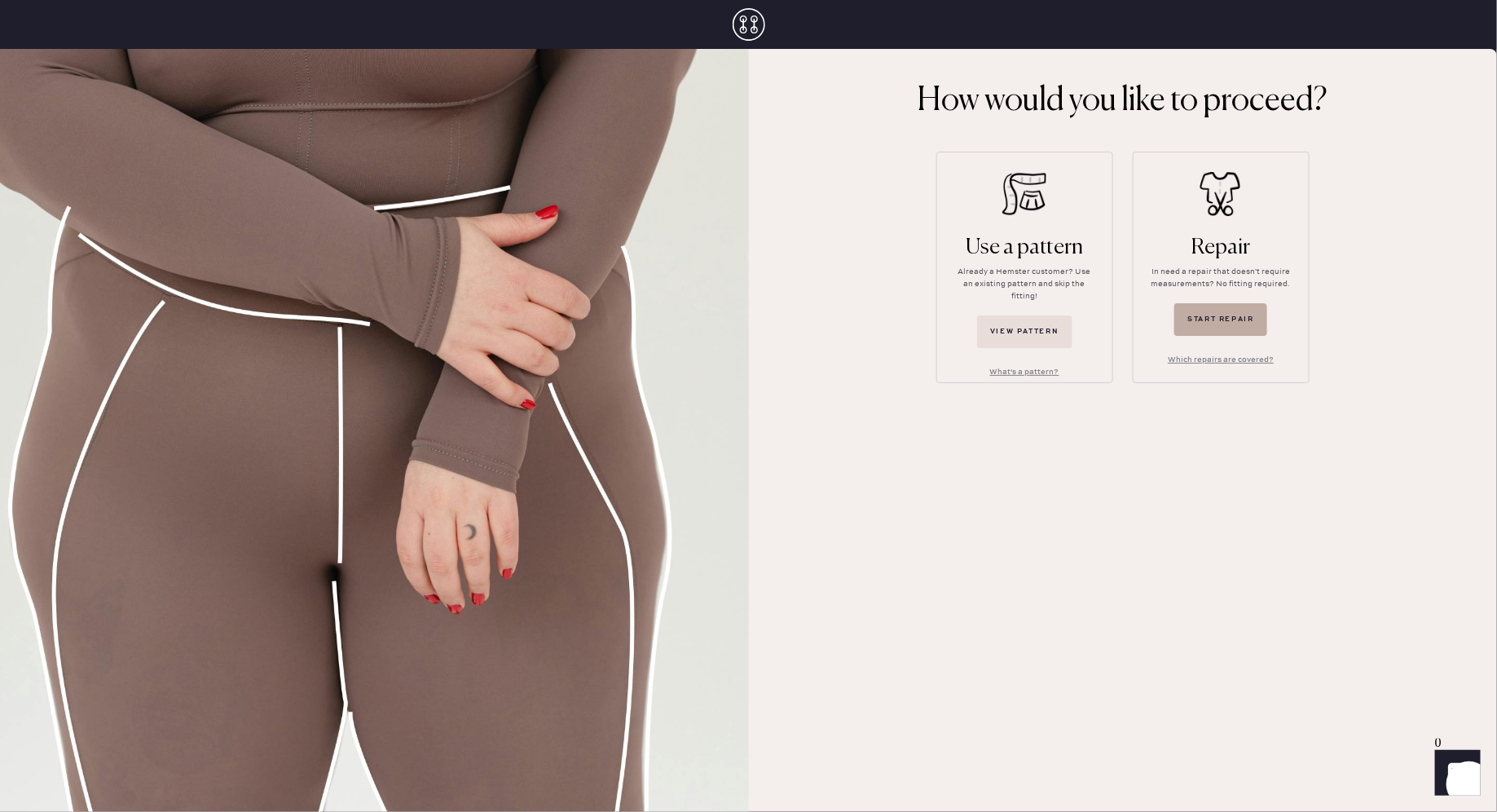
click at [1246, 312] on button "Start repair" at bounding box center [1220, 319] width 93 height 33
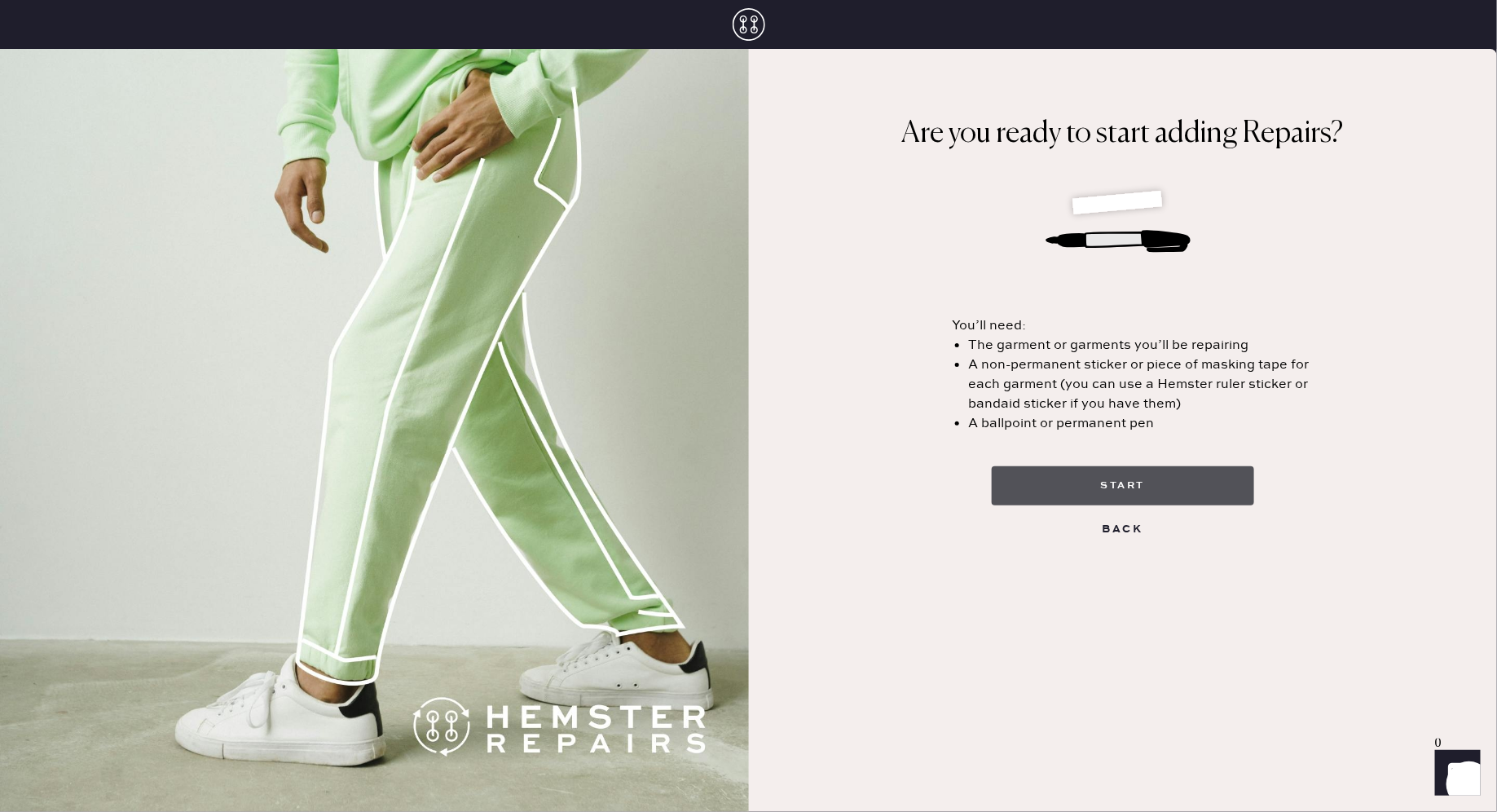
click at [1125, 497] on button "start" at bounding box center [1123, 485] width 262 height 39
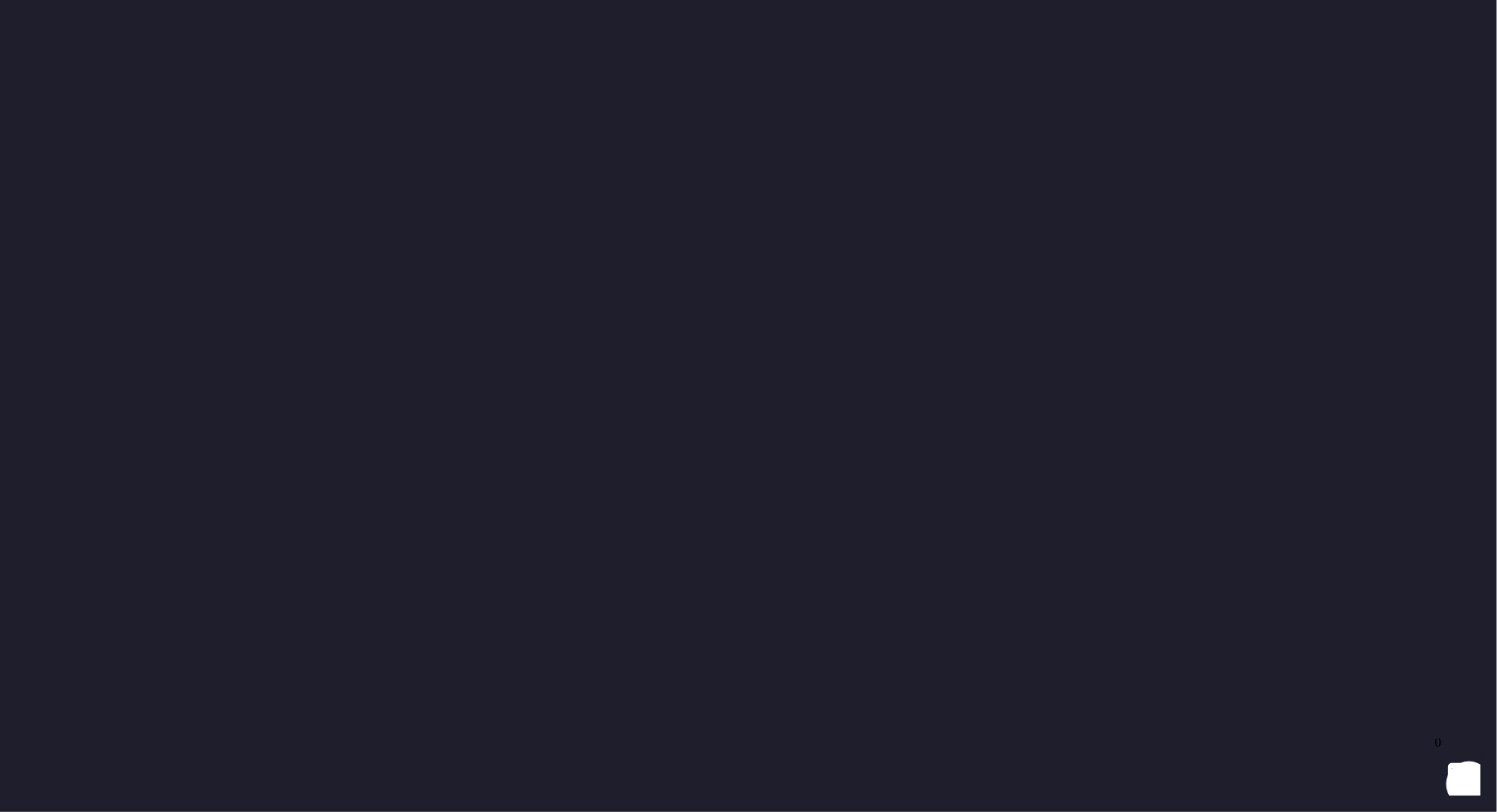
select select "6"
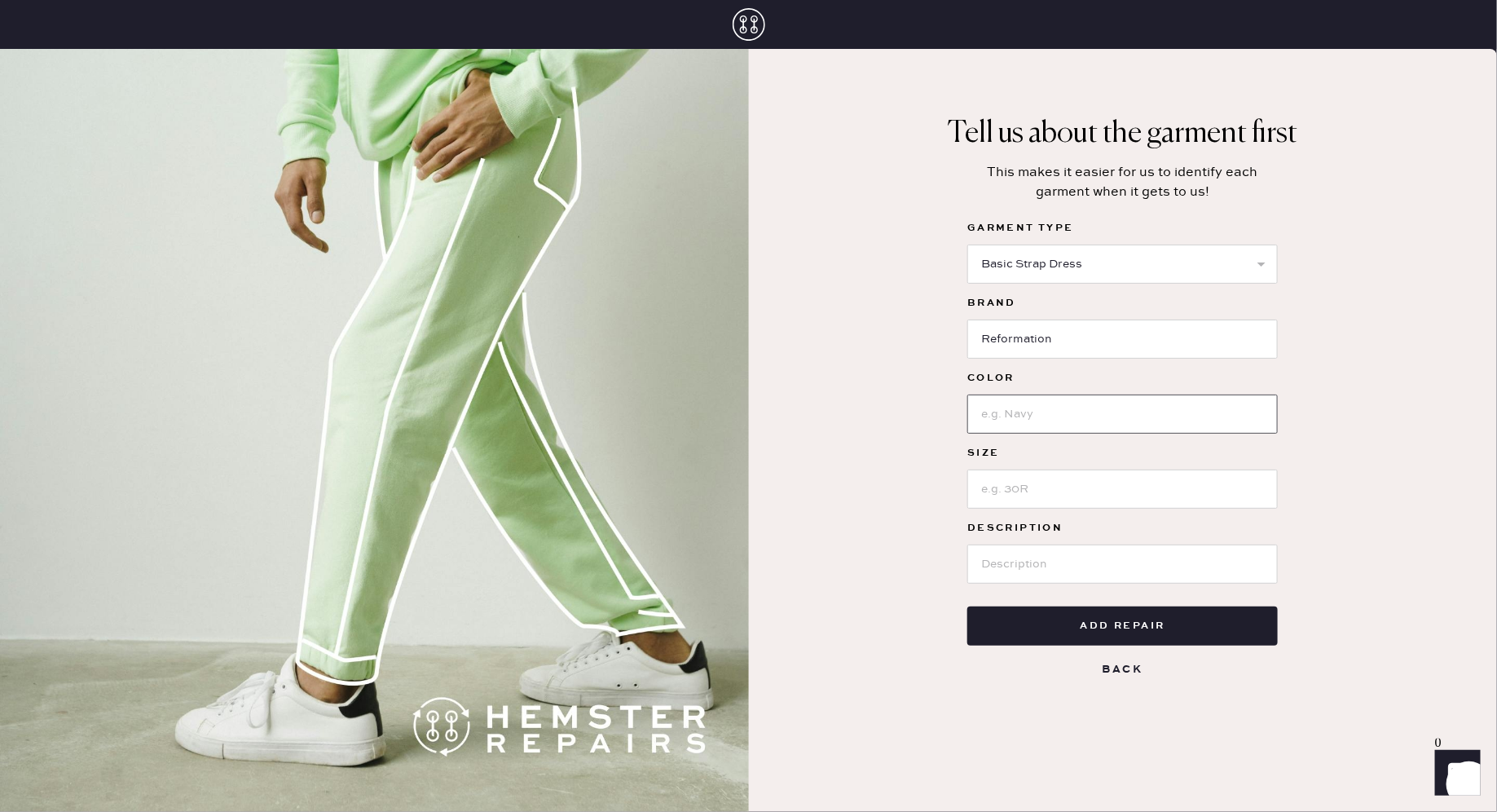
click at [1043, 400] on input at bounding box center [1123, 414] width 311 height 39
type input "Black"
click at [1061, 485] on input at bounding box center [1123, 489] width 311 height 39
type input "S"
click at [1069, 550] on input at bounding box center [1123, 564] width 311 height 39
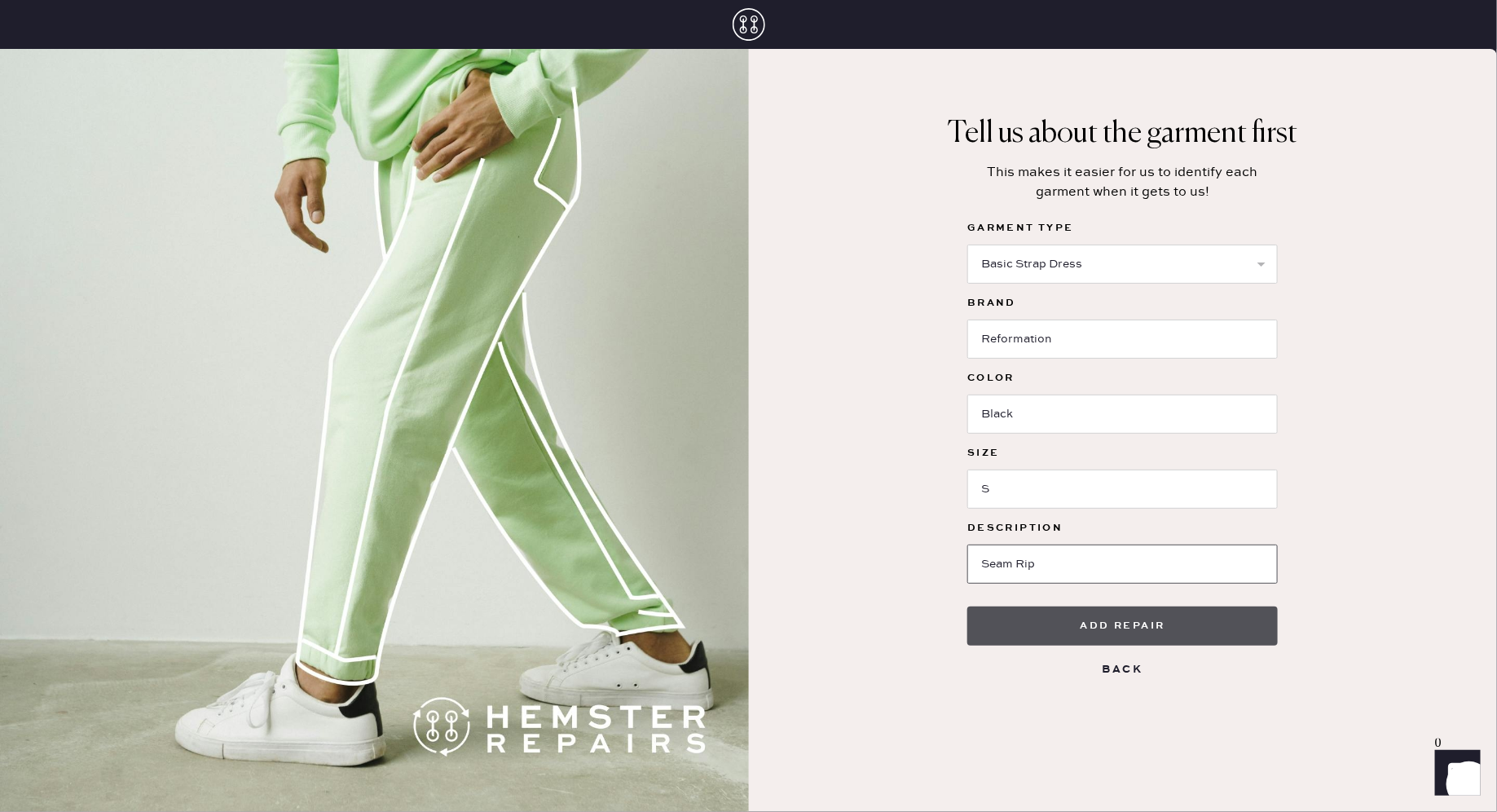
type input "Seam Rip"
click at [1146, 627] on button "Add repair" at bounding box center [1123, 626] width 311 height 39
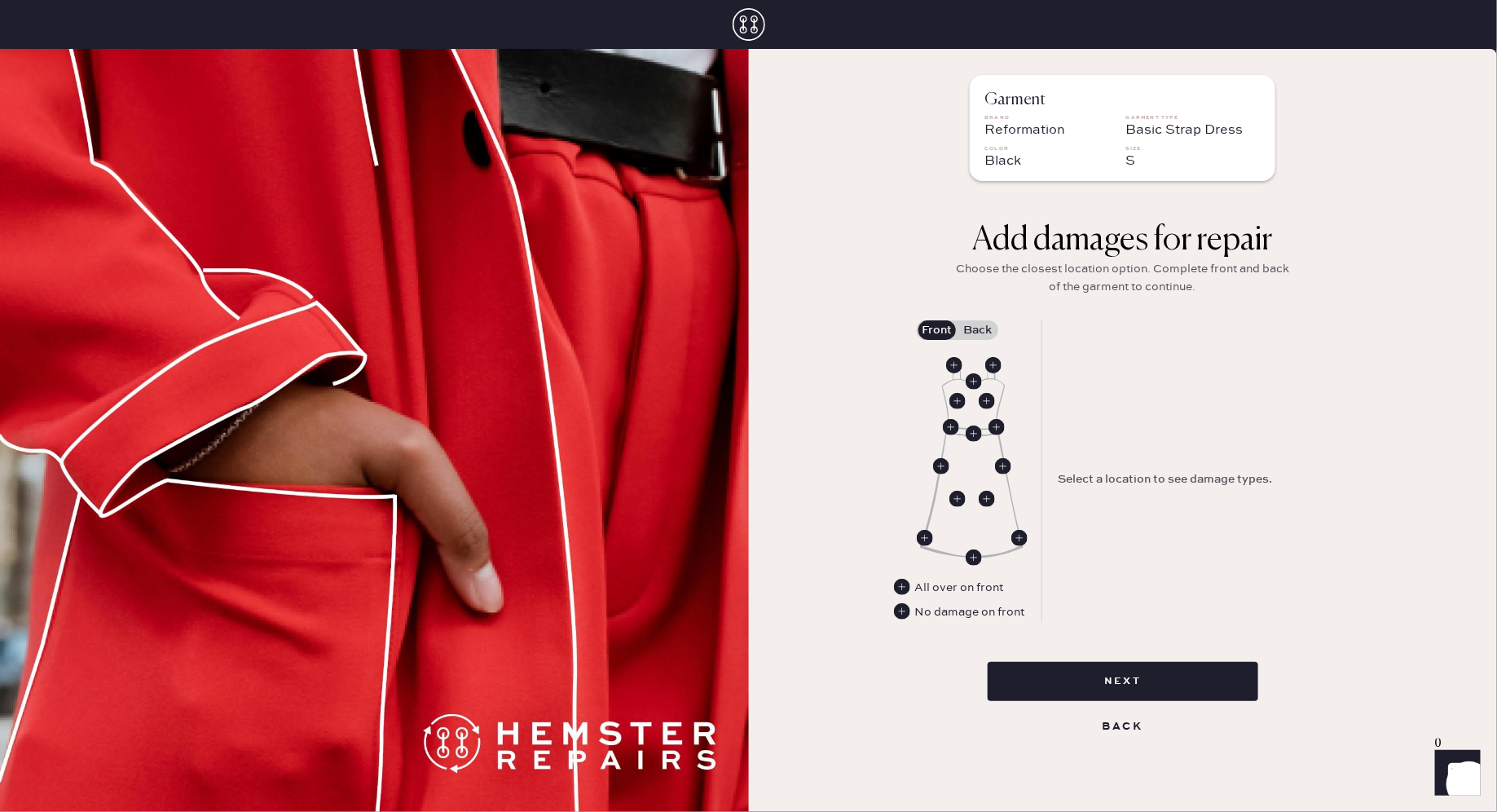
click at [978, 317] on div "Add damages for repair Choose the closest location option. Complete front and b…" at bounding box center [1123, 270] width 343 height 99
click at [978, 324] on label "Back" at bounding box center [977, 329] width 41 height 19
click at [978, 330] on input "Back" at bounding box center [978, 330] width 0 height 0
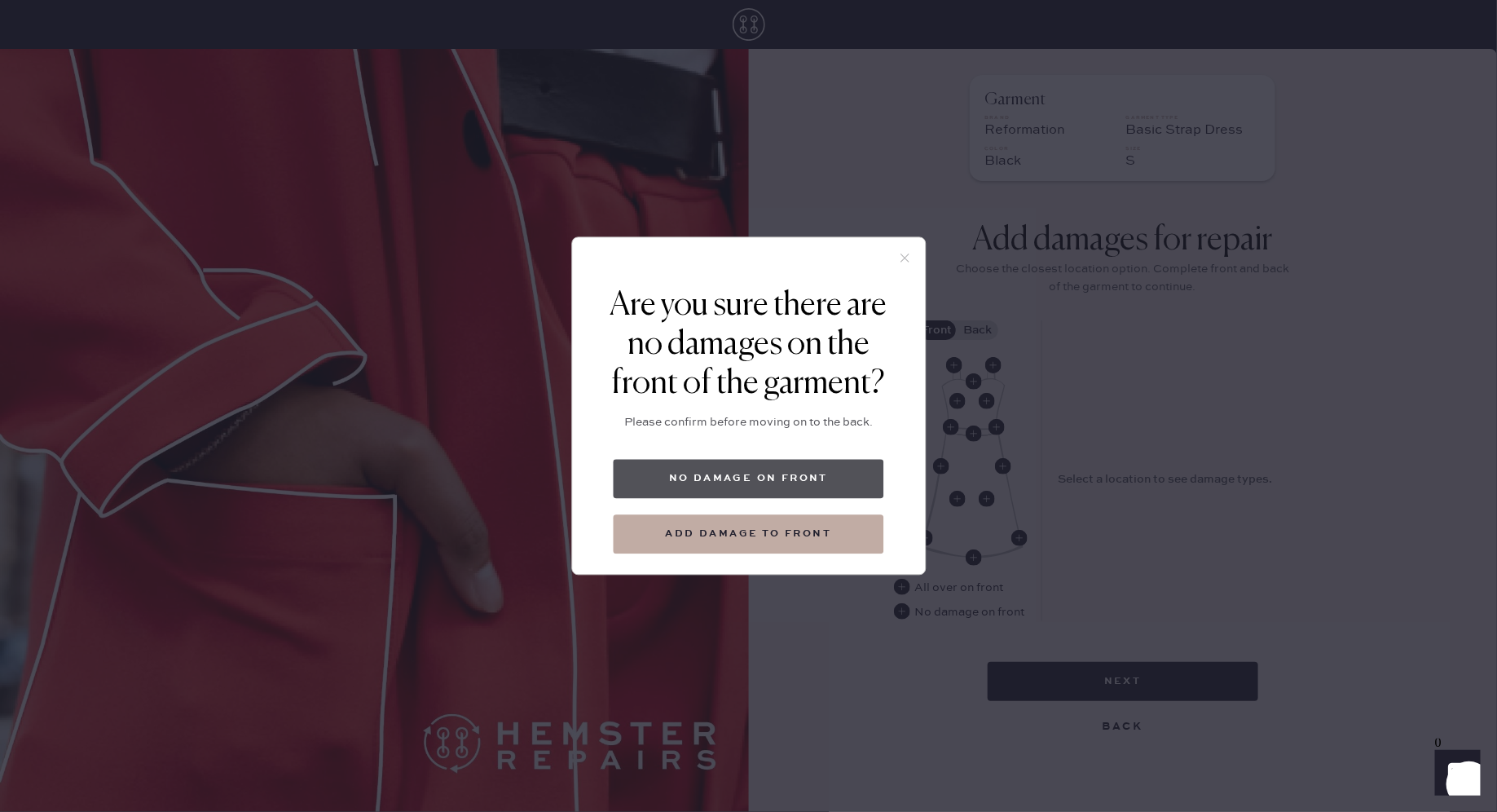
click at [810, 469] on button "No damage on front" at bounding box center [749, 479] width 271 height 39
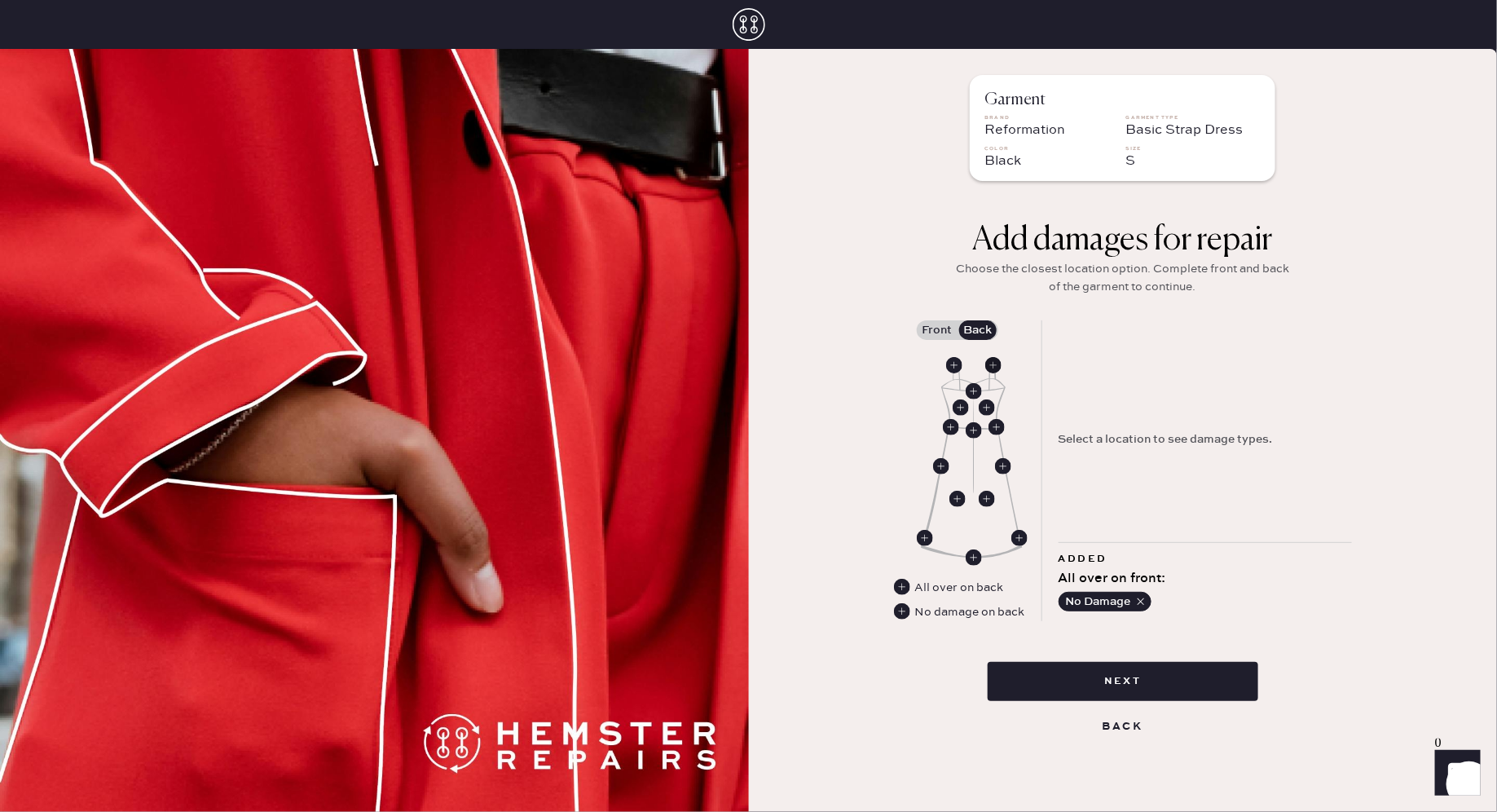
click at [997, 365] on use at bounding box center [993, 365] width 17 height 17
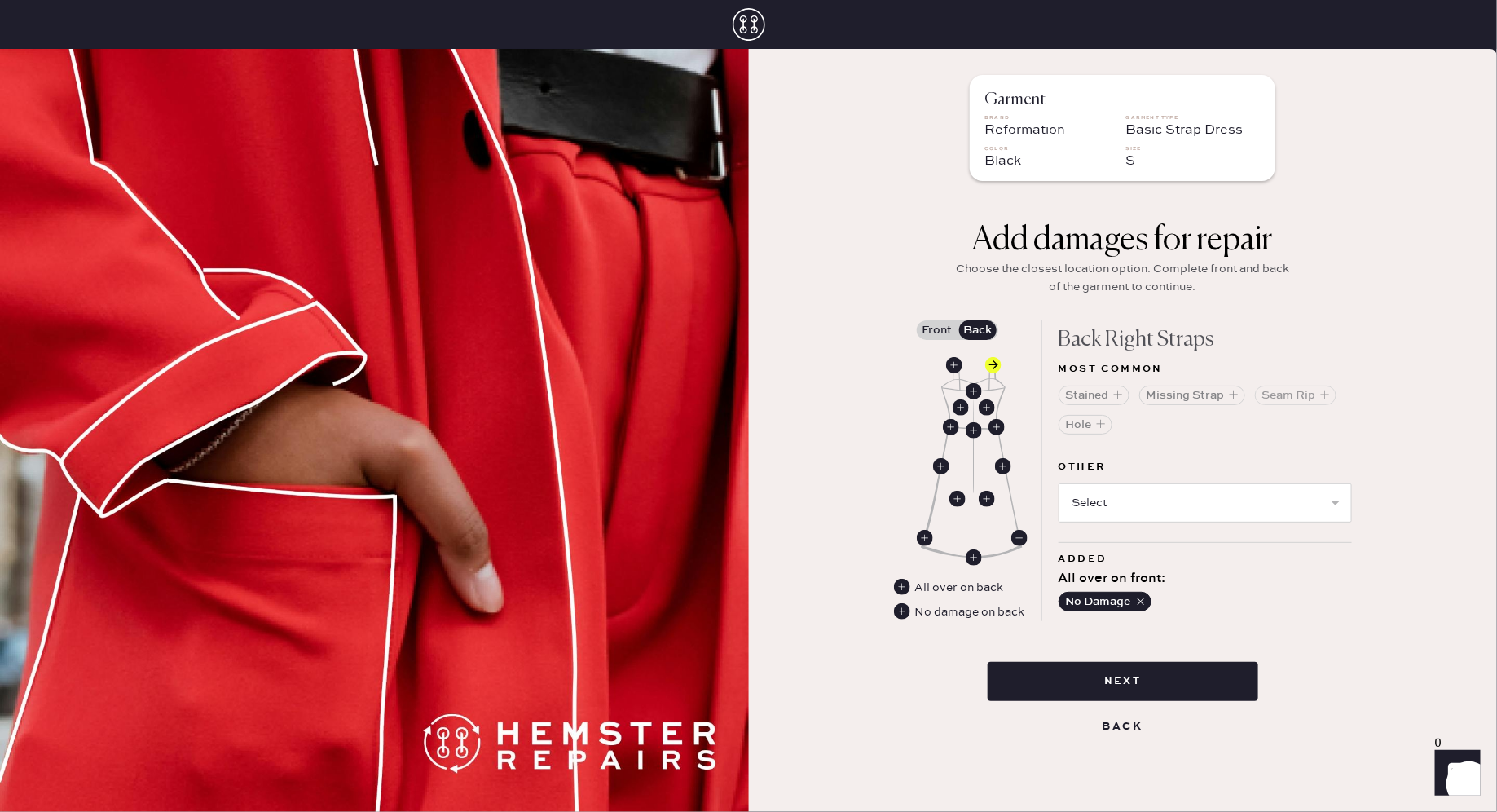
click at [1290, 394] on button "Seam Rip" at bounding box center [1296, 394] width 82 height 19
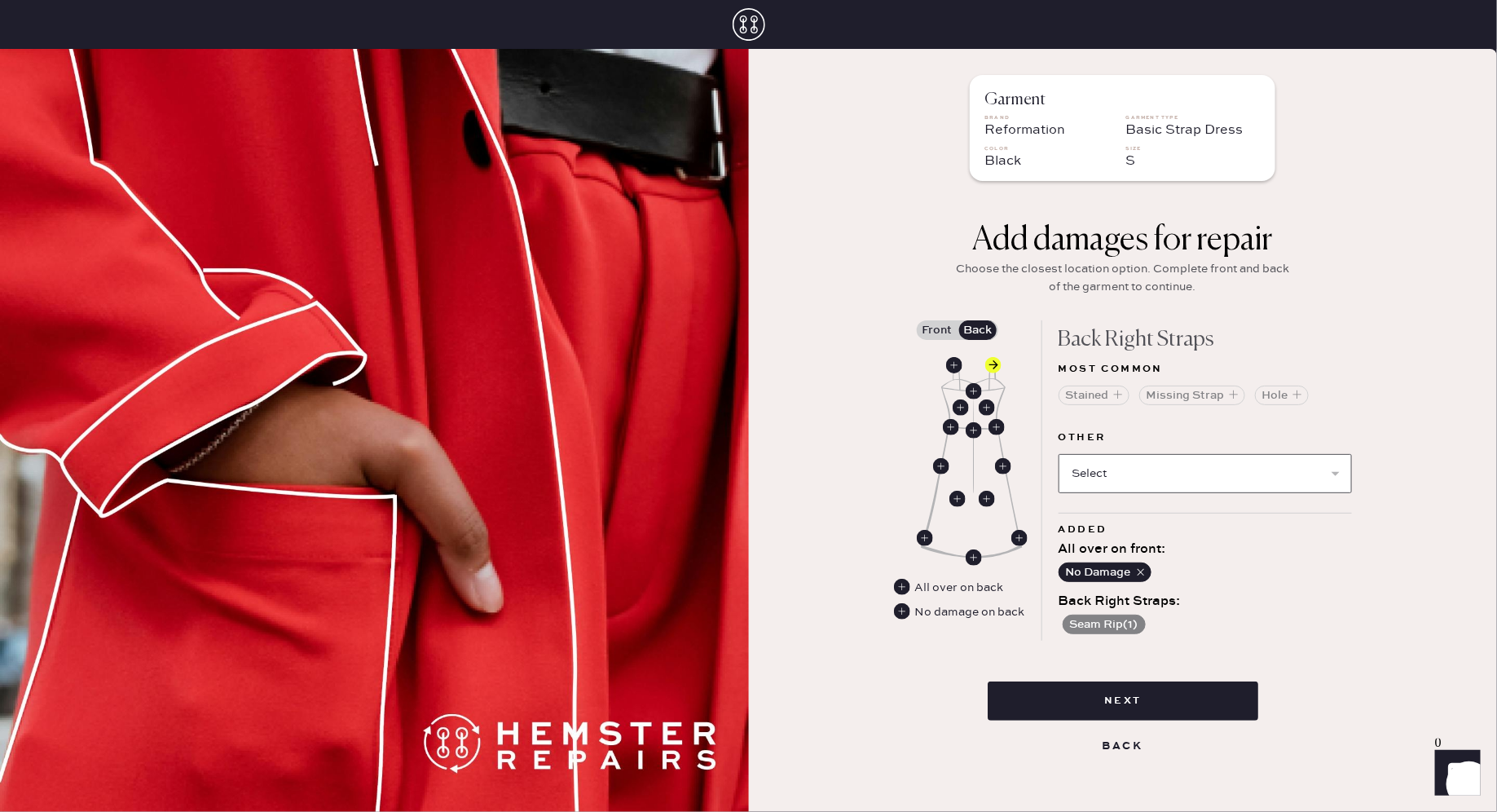
click at [1175, 462] on select "Select Broken / Ripped Hem Broken Beads Broken Belt Loop Broken Button Broken C…" at bounding box center [1205, 473] width 293 height 39
select select "1665"
click at [1058, 454] on select "Select Broken / Ripped Hem Broken Beads Broken Belt Loop Broken Button Broken C…" at bounding box center [1205, 473] width 293 height 39
select select
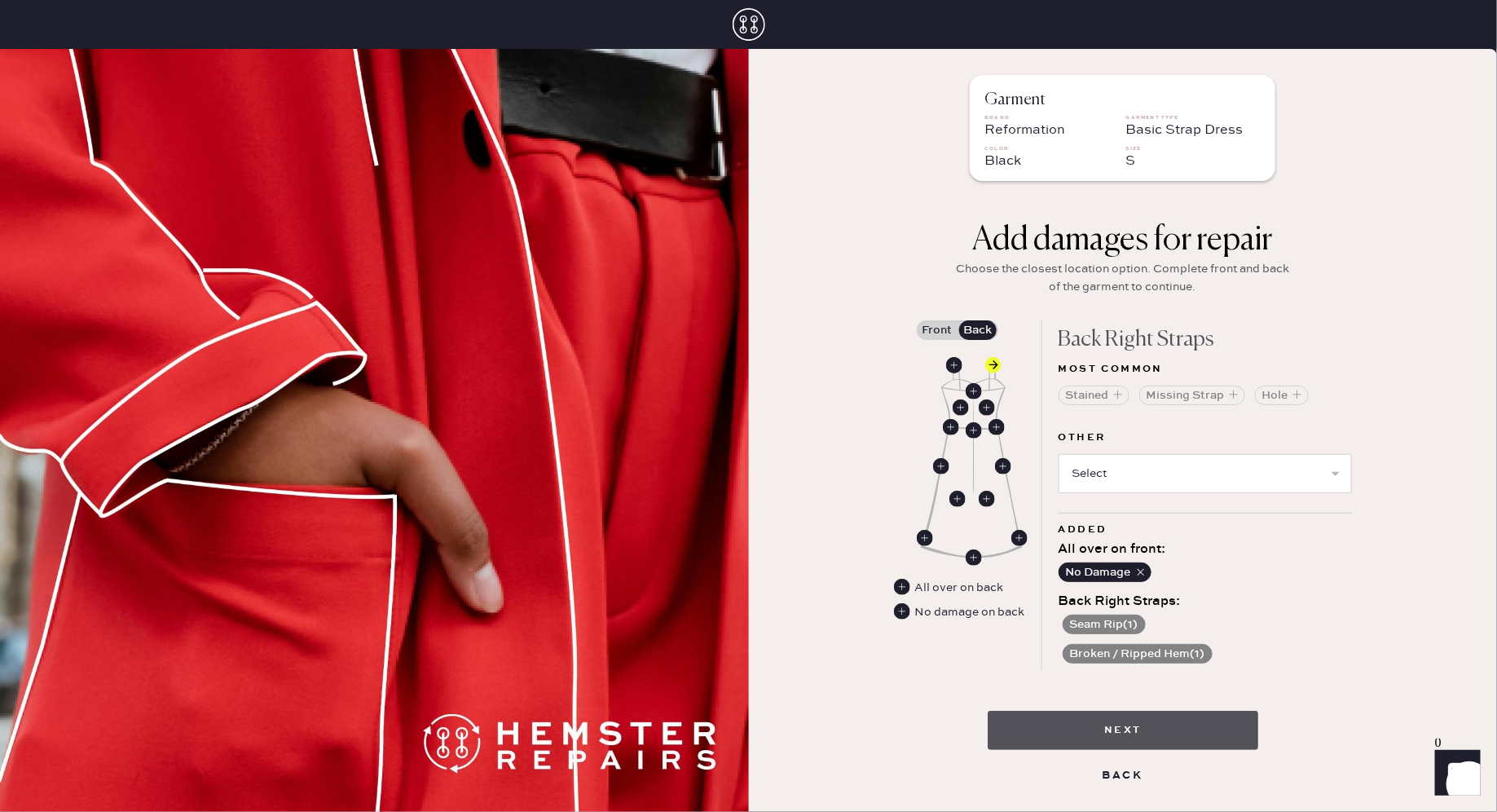
click at [1167, 733] on button "Next" at bounding box center [1123, 730] width 271 height 39
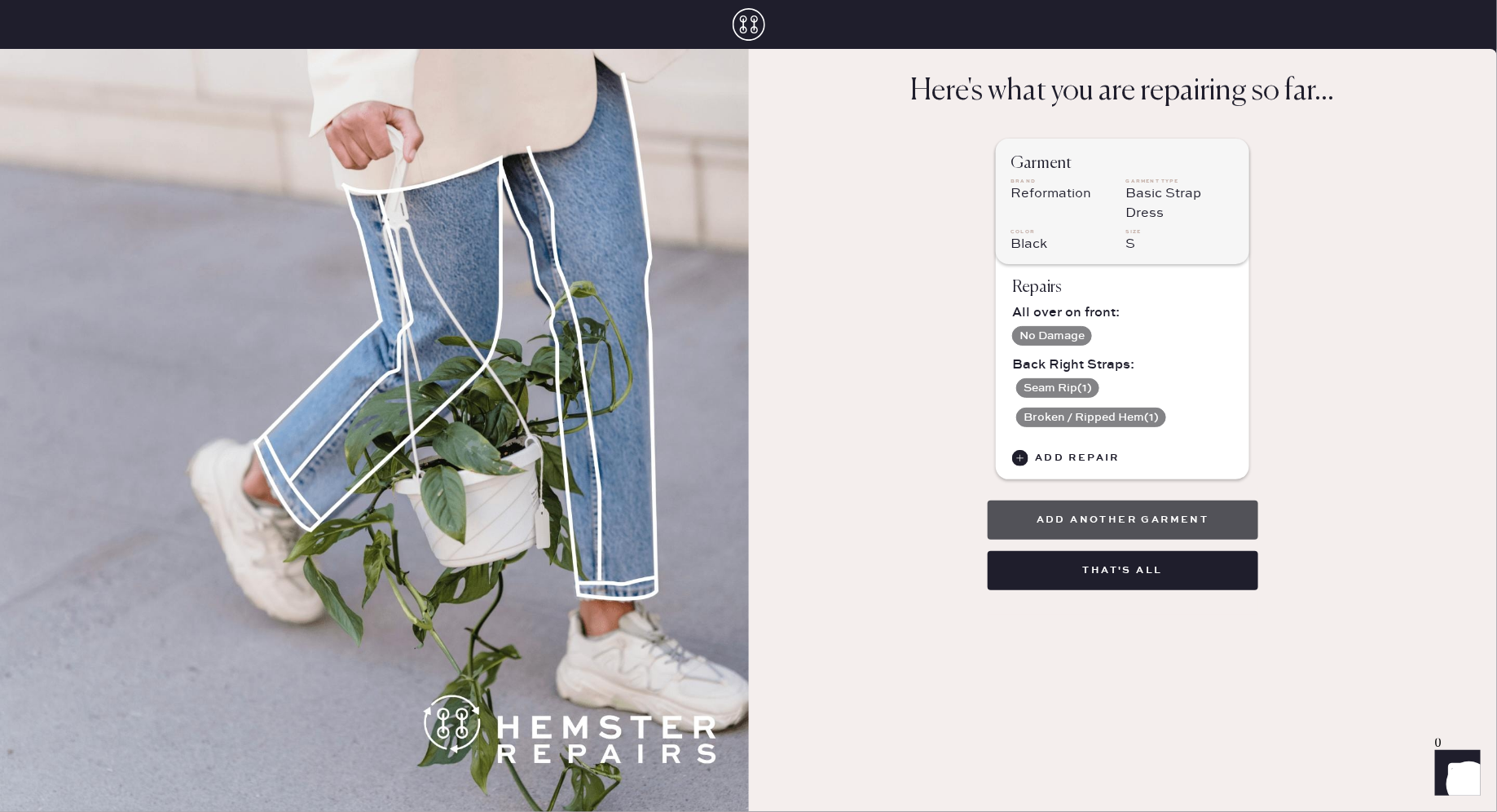
click at [1185, 518] on button "Add another garment" at bounding box center [1123, 520] width 271 height 39
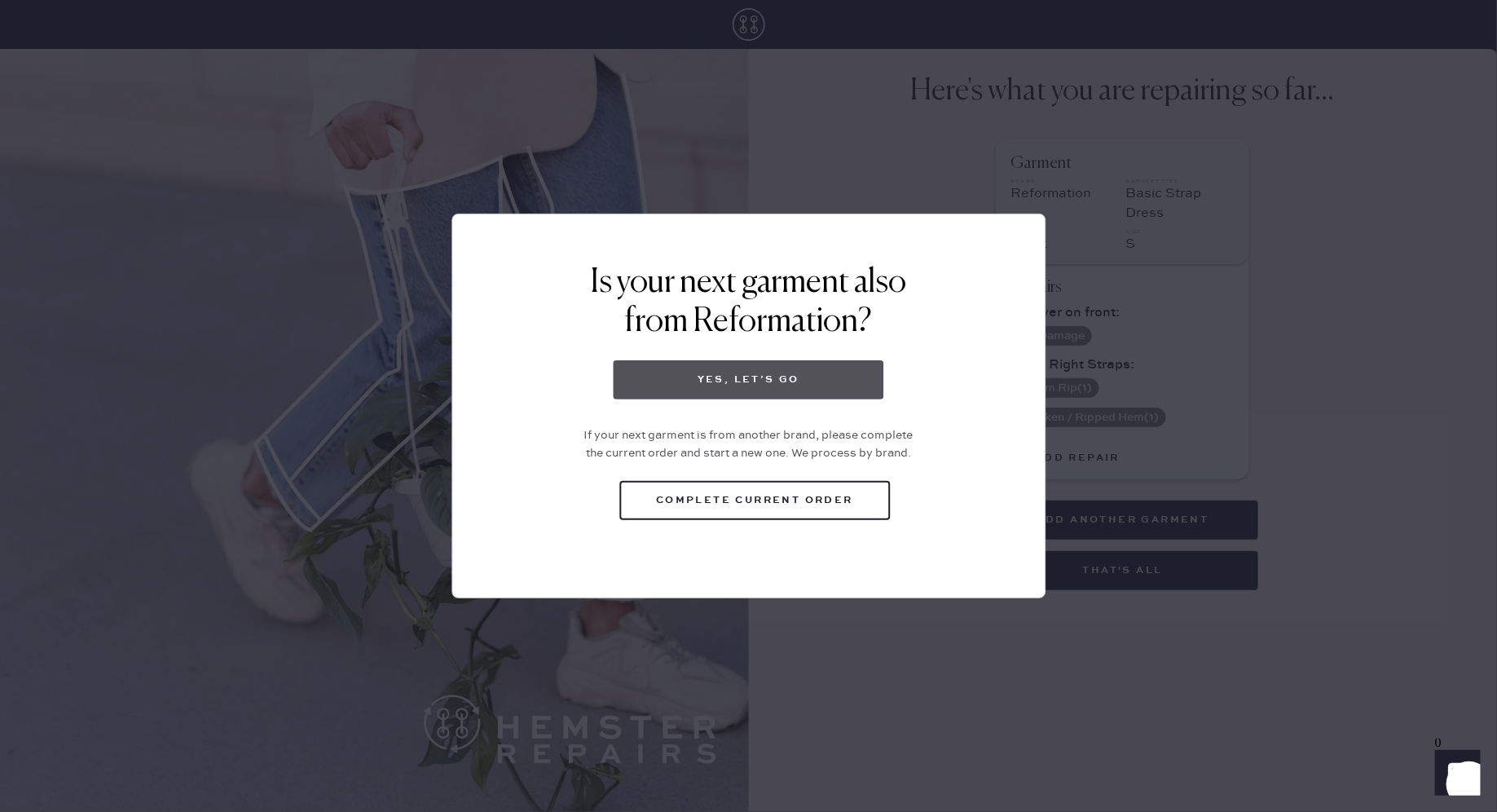
click at [799, 385] on button "Yes, let’s go" at bounding box center [749, 379] width 271 height 39
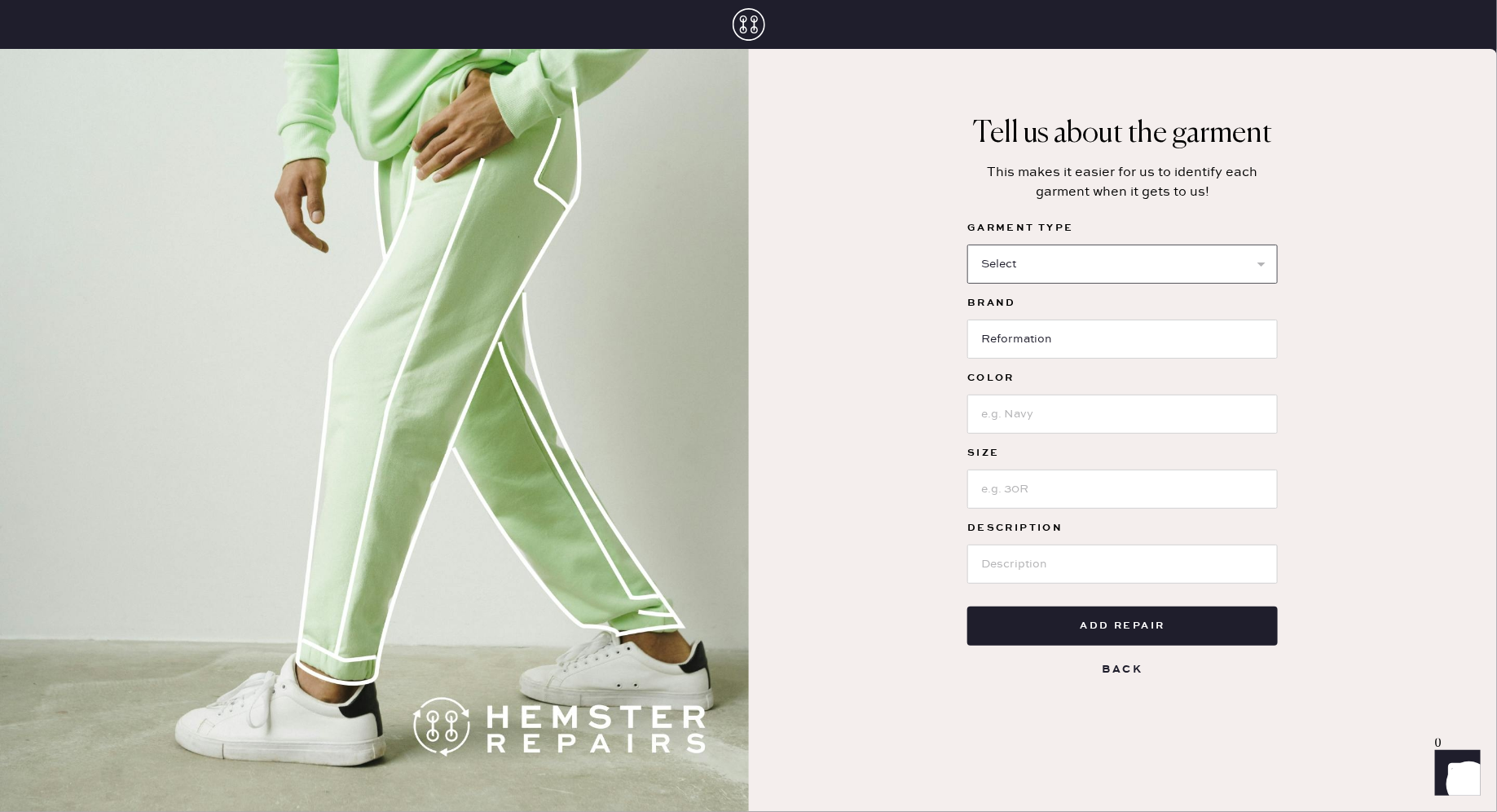
click at [1031, 272] on select "Select Basic Skirt Jeans Leggings Pants Shorts Basic Sleeved Dress Basic Sleeve…" at bounding box center [1123, 264] width 311 height 39
select select "4"
click at [967, 245] on select "Select Basic Skirt Jeans Leggings Pants Shorts Basic Sleeved Dress Basic Sleeve…" at bounding box center [1123, 264] width 311 height 39
click at [1022, 410] on input at bounding box center [1123, 414] width 311 height 39
type input "Black"
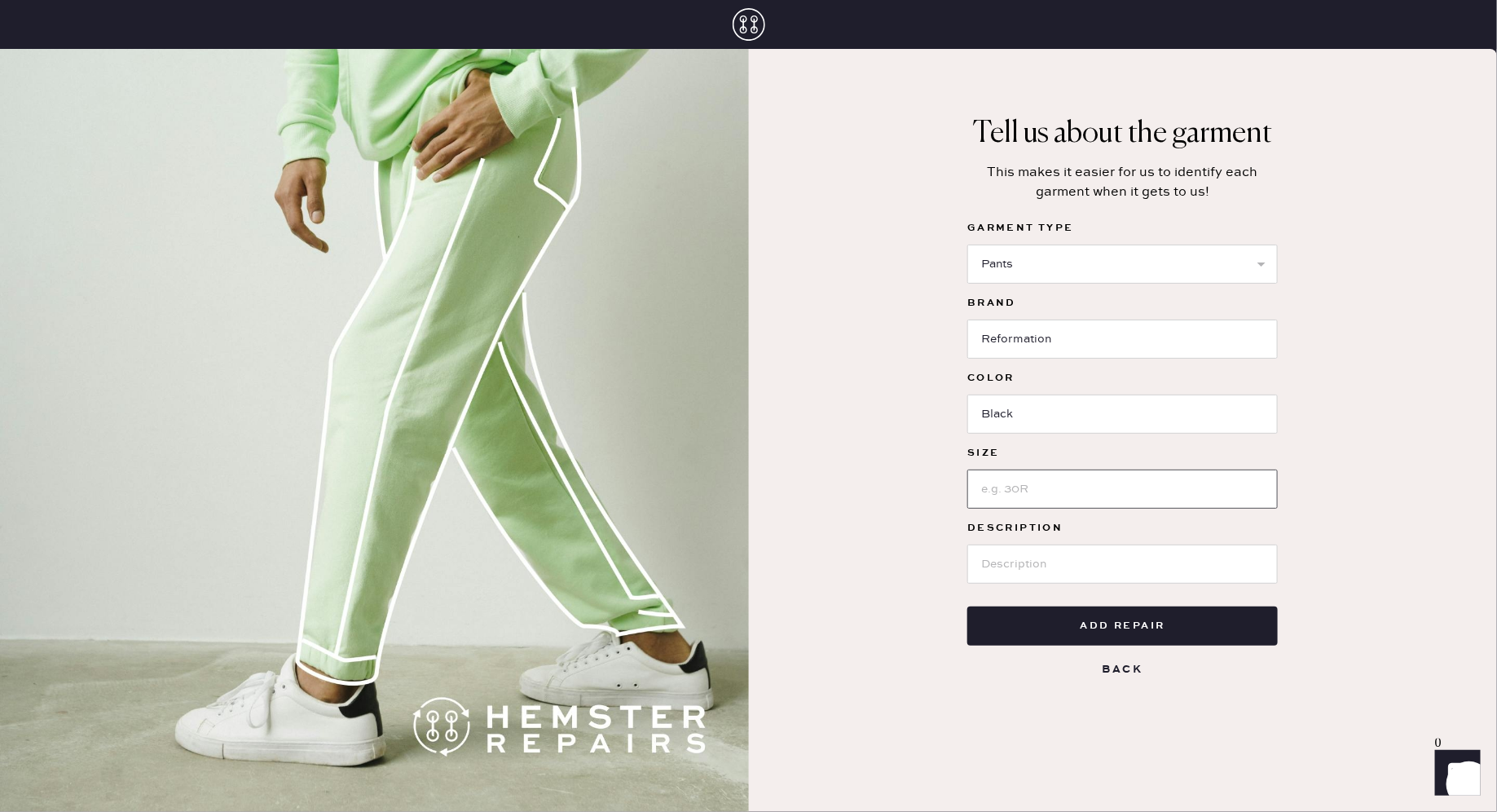
click at [1010, 490] on input at bounding box center [1123, 489] width 311 height 39
type input "6"
click at [1022, 566] on input at bounding box center [1123, 564] width 311 height 39
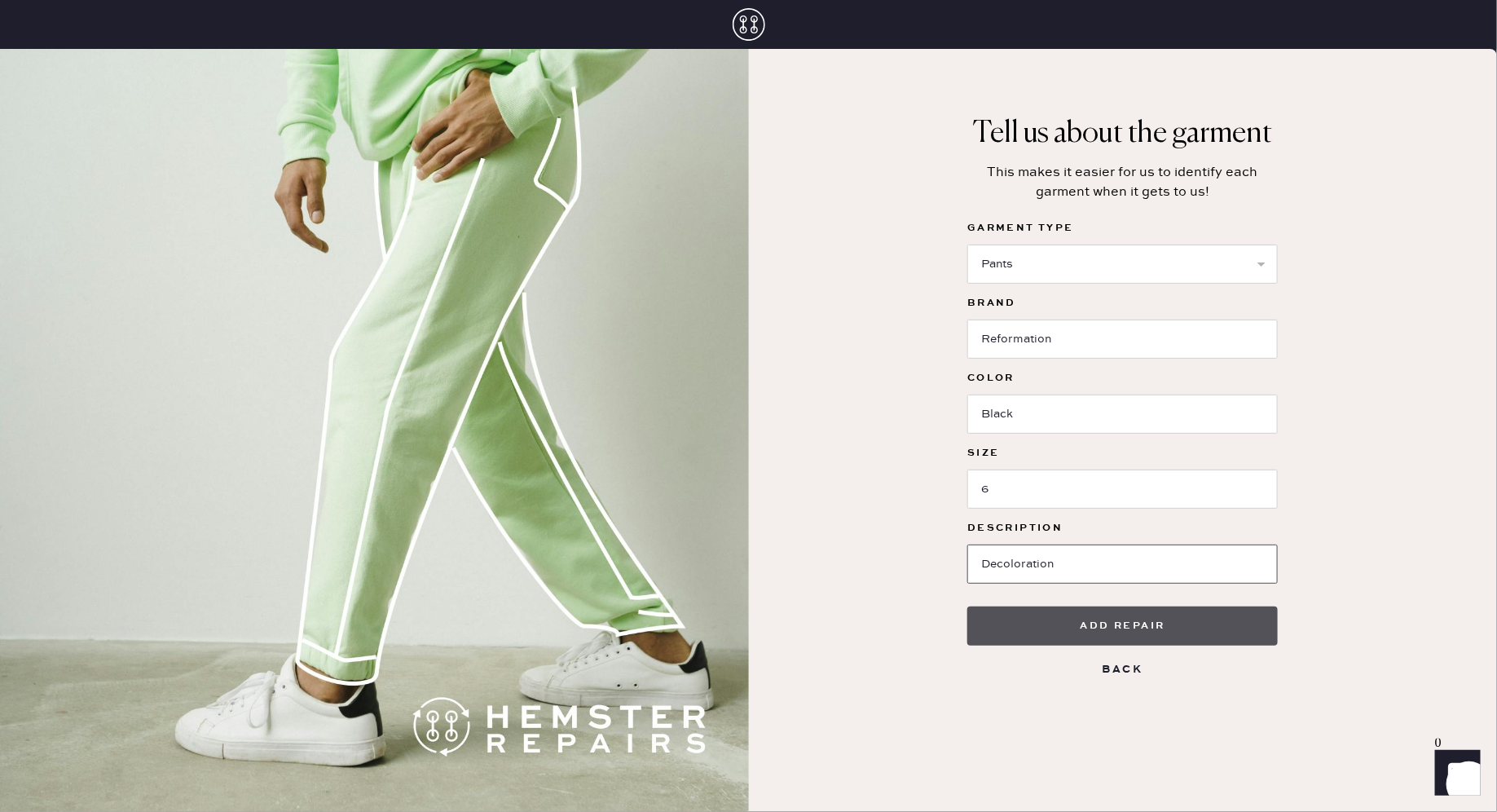
type input "Decoloration"
click at [1092, 638] on button "Add repair" at bounding box center [1123, 626] width 311 height 39
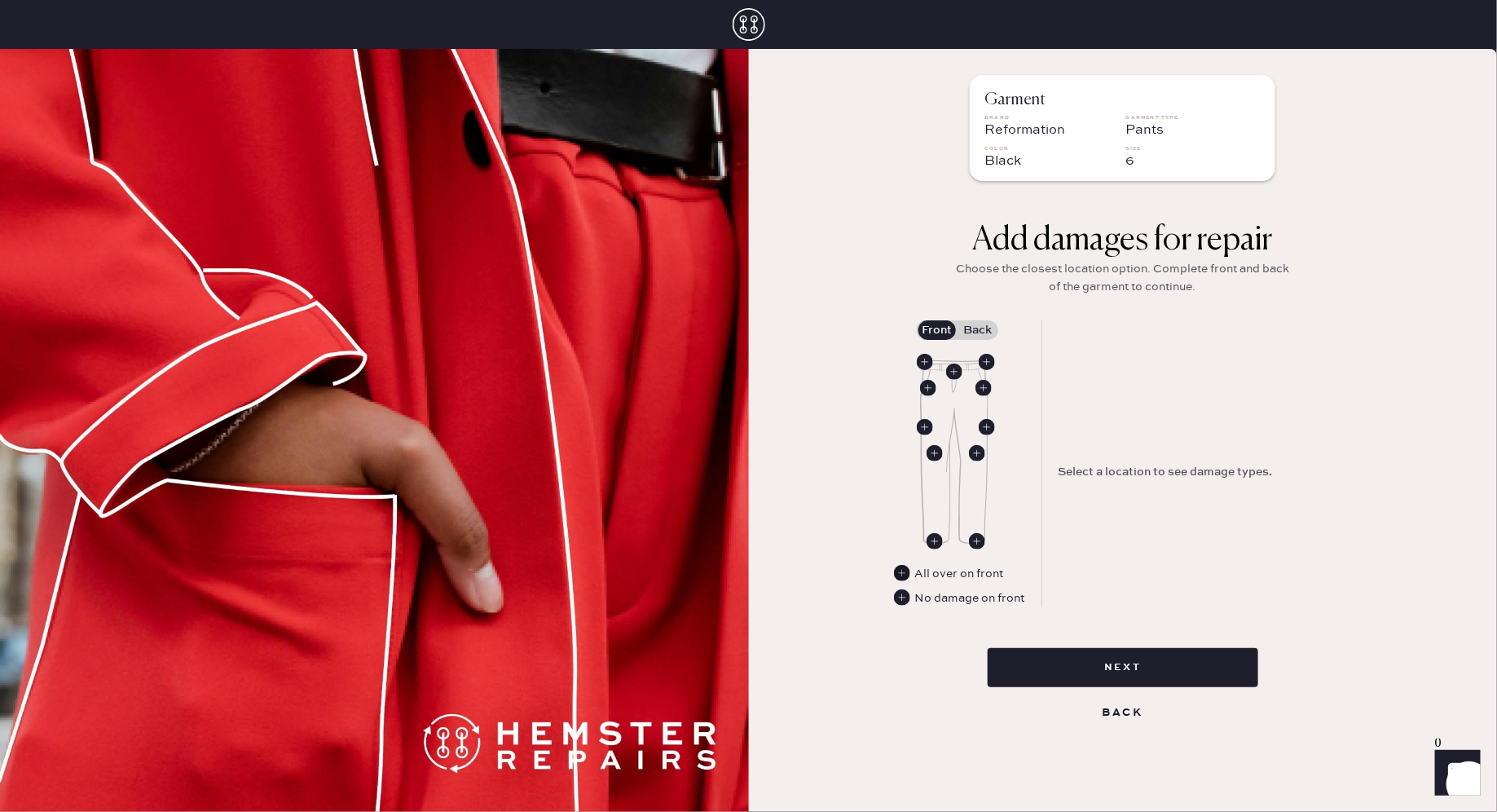
click at [901, 575] on use at bounding box center [902, 573] width 17 height 17
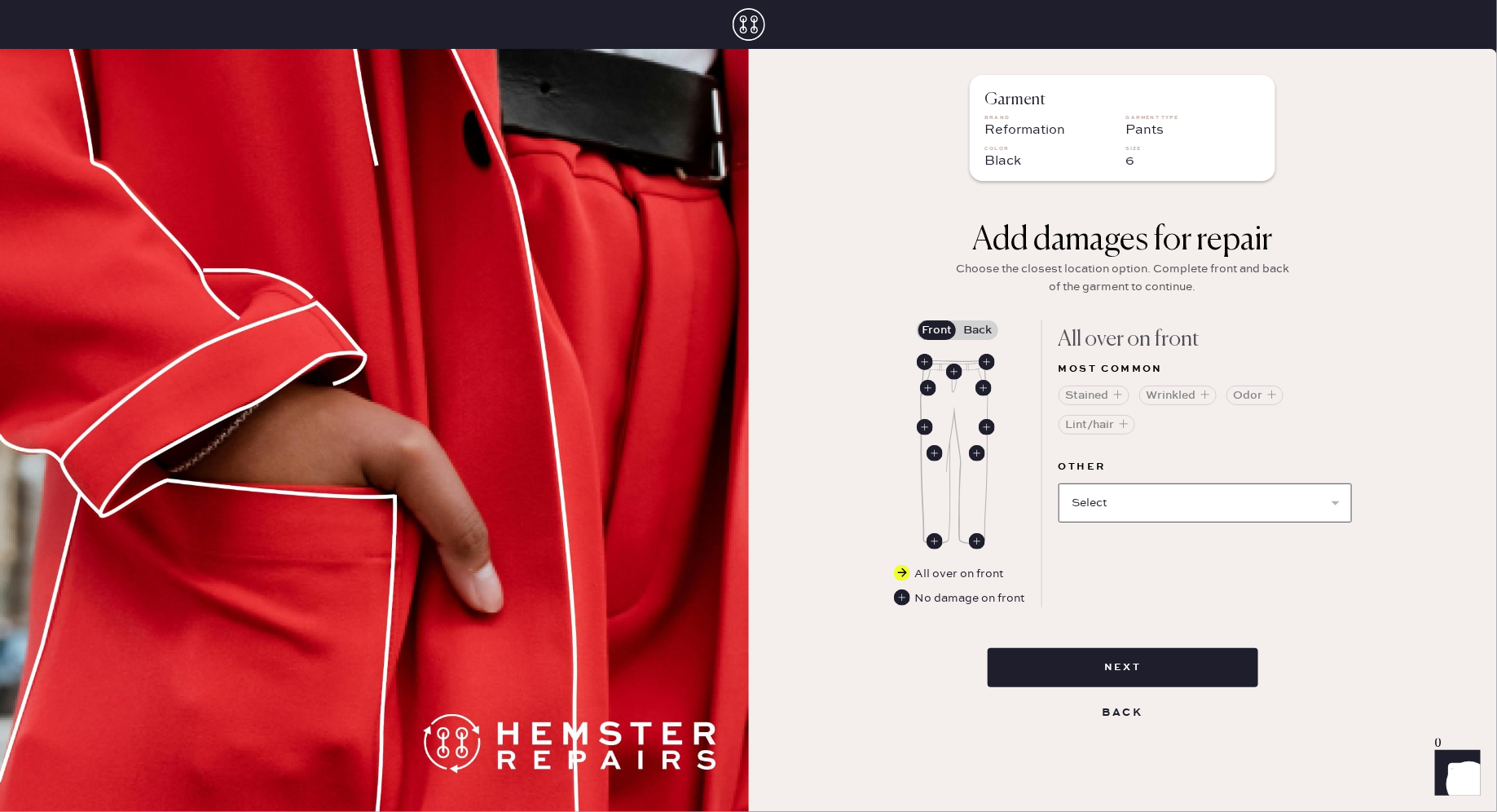
click at [1125, 512] on select "Select Broken / Ripped Hem Broken Beads Broken Belt Loop Broken Button Broken E…" at bounding box center [1205, 502] width 293 height 39
click at [1096, 394] on button "Stained" at bounding box center [1094, 394] width 71 height 19
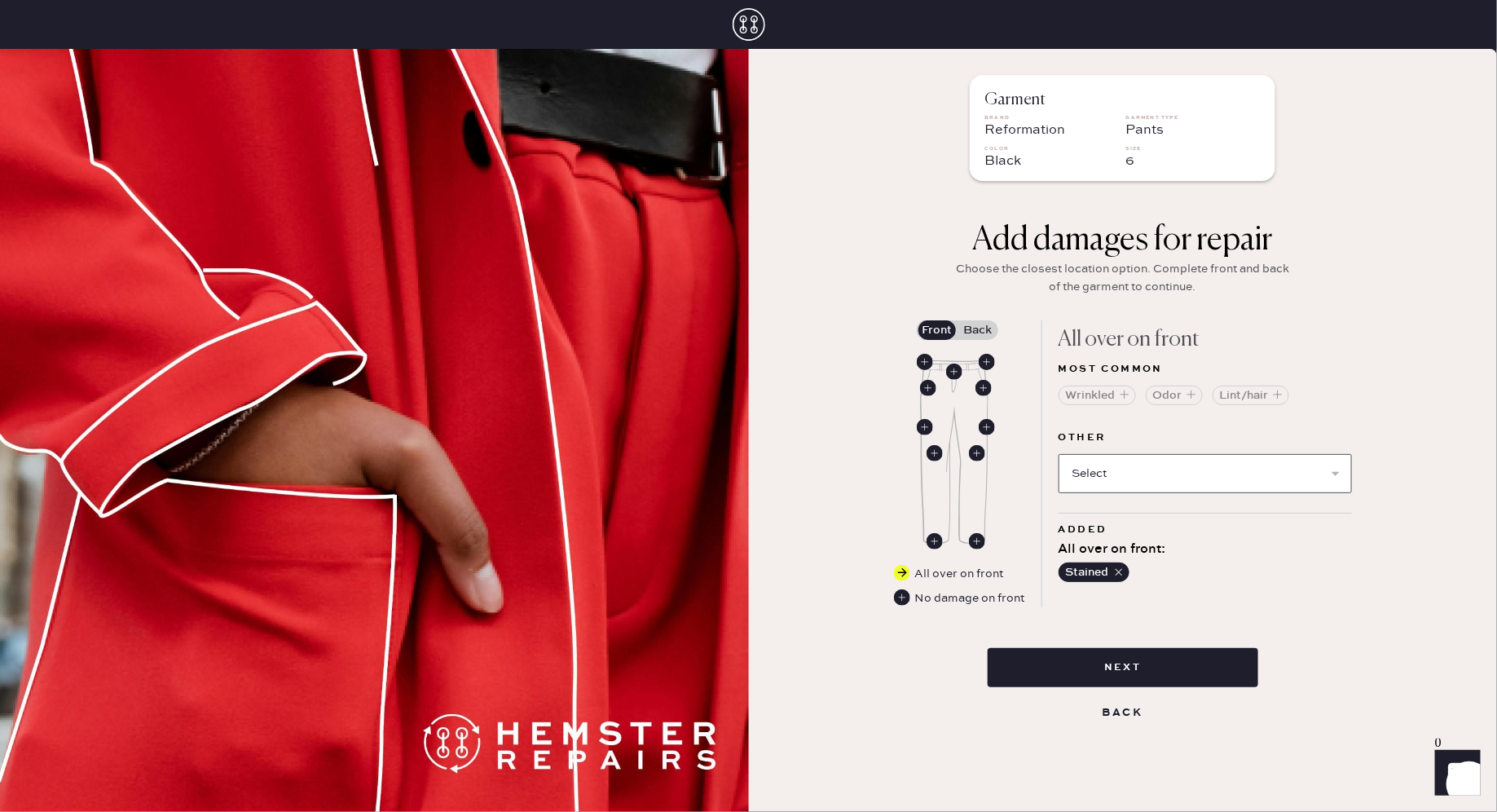
click at [1134, 471] on select "Select Broken / Ripped Hem Broken Beads Broken Belt Loop Broken Button Broken E…" at bounding box center [1205, 473] width 293 height 39
click at [1129, 675] on button "Next" at bounding box center [1123, 667] width 271 height 39
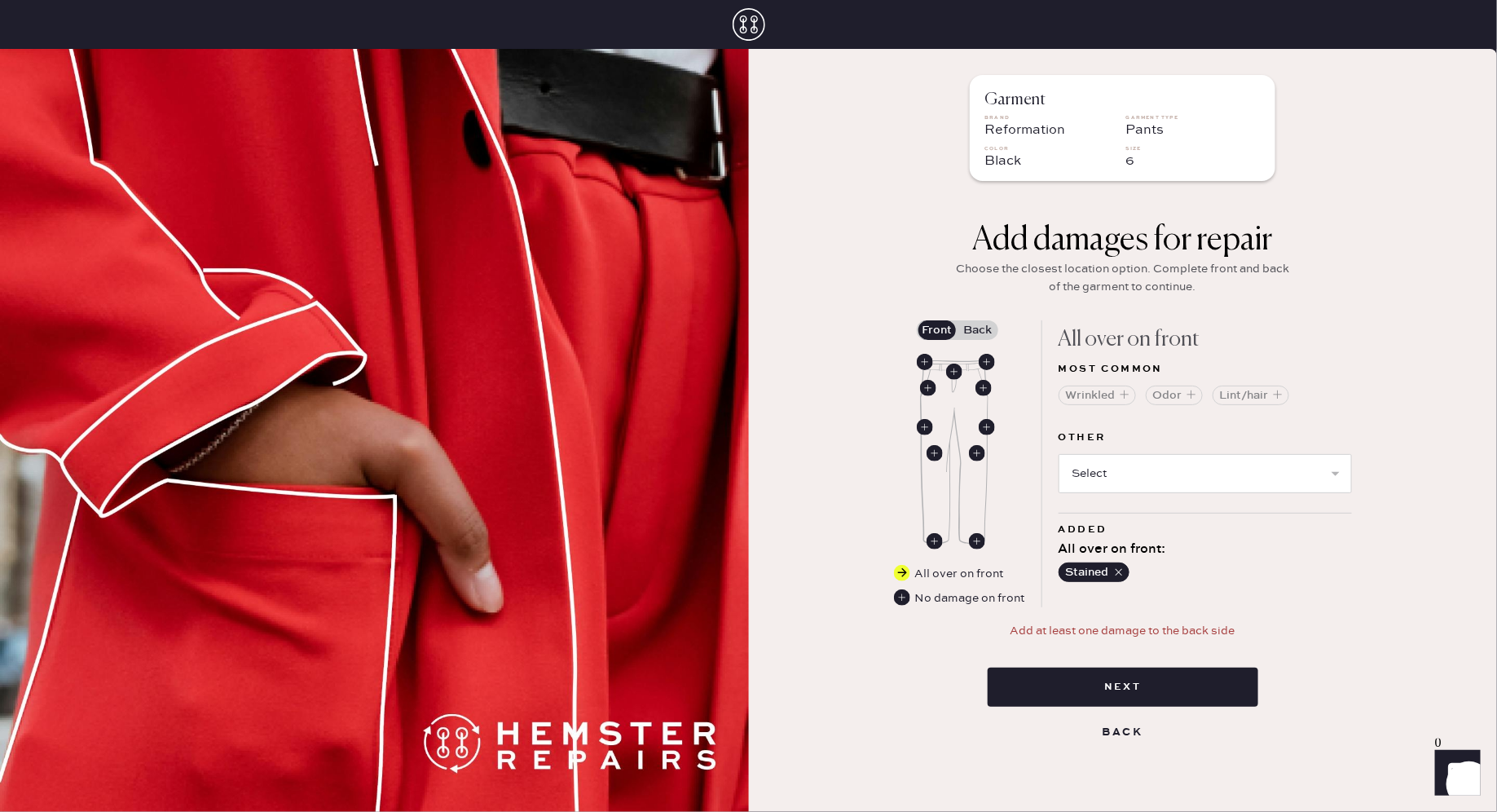
click at [978, 322] on label "Back" at bounding box center [977, 329] width 41 height 19
click at [978, 330] on input "Back" at bounding box center [978, 330] width 0 height 0
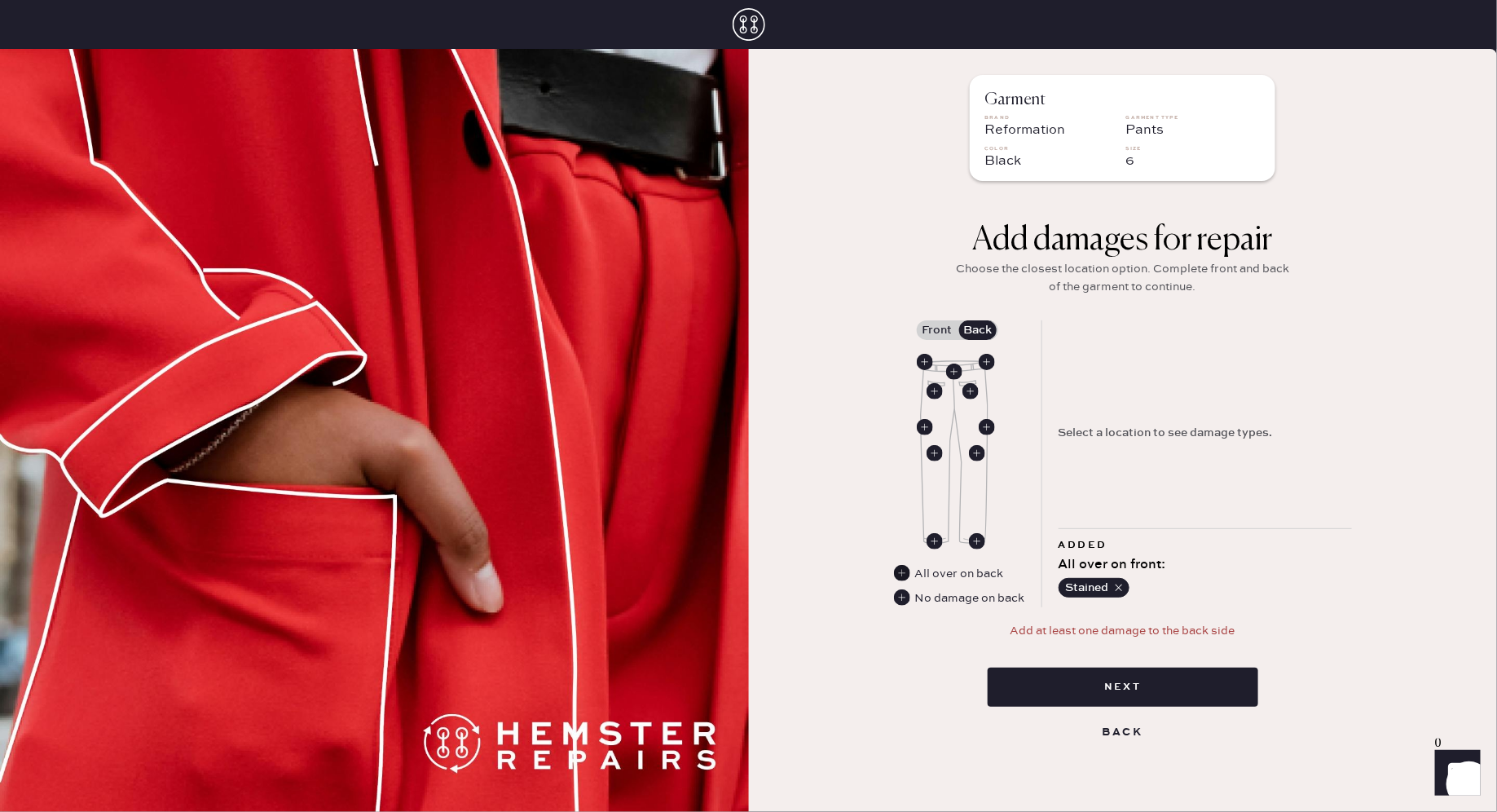
click at [905, 576] on use at bounding box center [902, 573] width 17 height 17
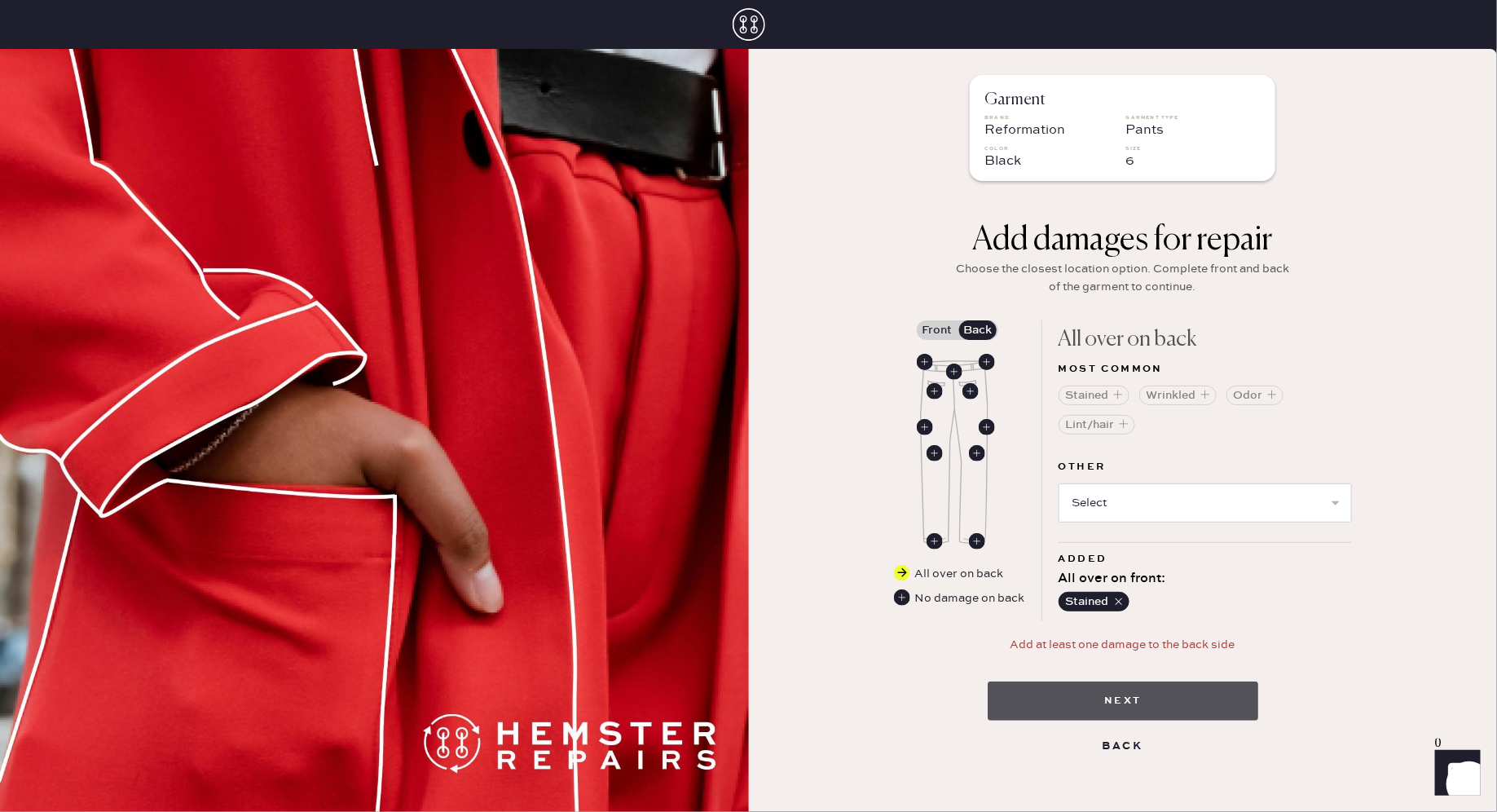
click at [1118, 707] on button "Next" at bounding box center [1123, 701] width 271 height 39
click at [1063, 700] on button "Next" at bounding box center [1123, 701] width 271 height 39
click at [1141, 505] on select "Select Broken / Ripped Hem Broken Beads Broken Belt Loop Broken Button Broken E…" at bounding box center [1205, 502] width 293 height 39
click at [1077, 393] on button "Stained" at bounding box center [1094, 394] width 71 height 19
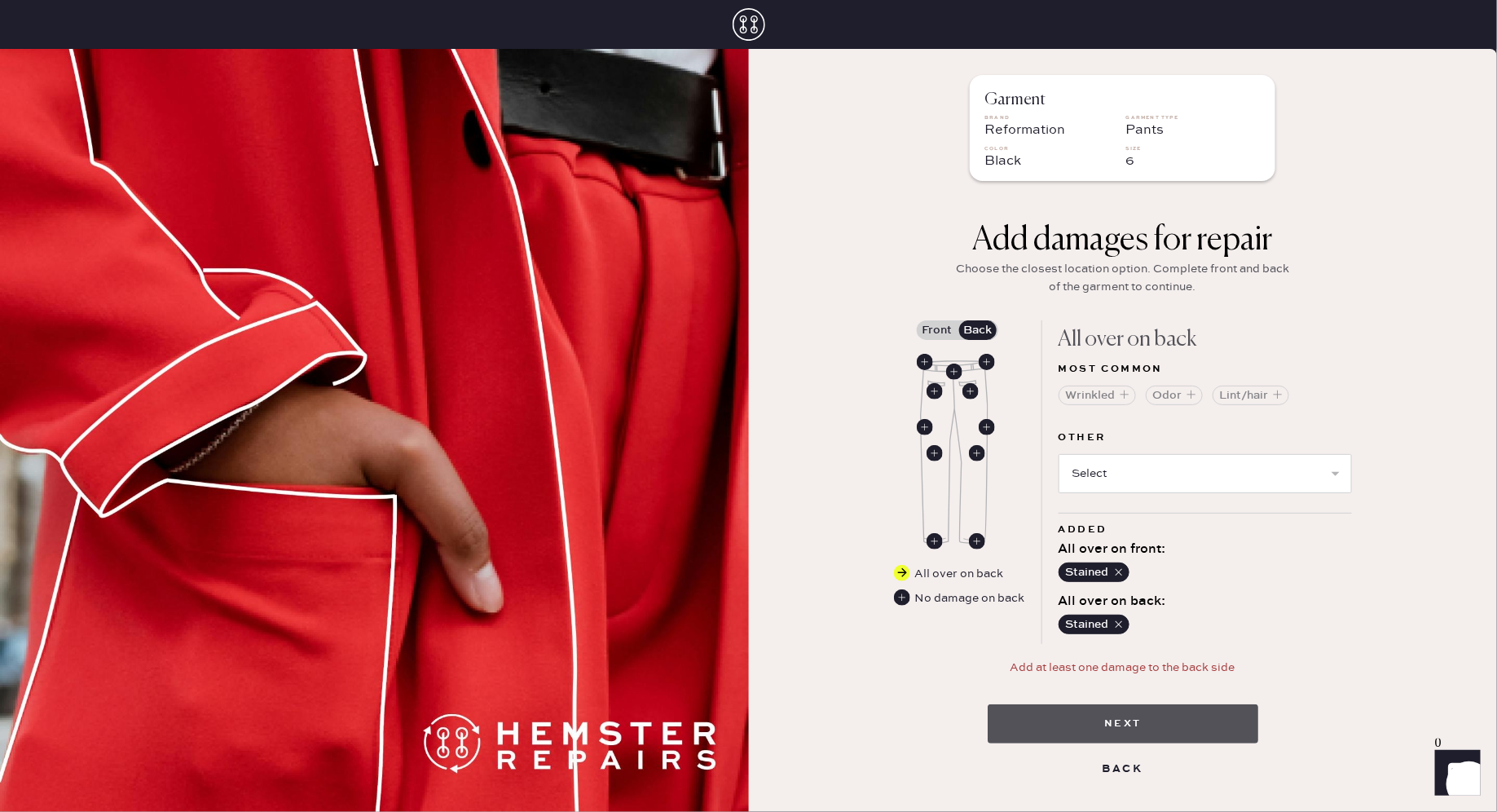
click at [1139, 717] on button "Next" at bounding box center [1123, 723] width 271 height 39
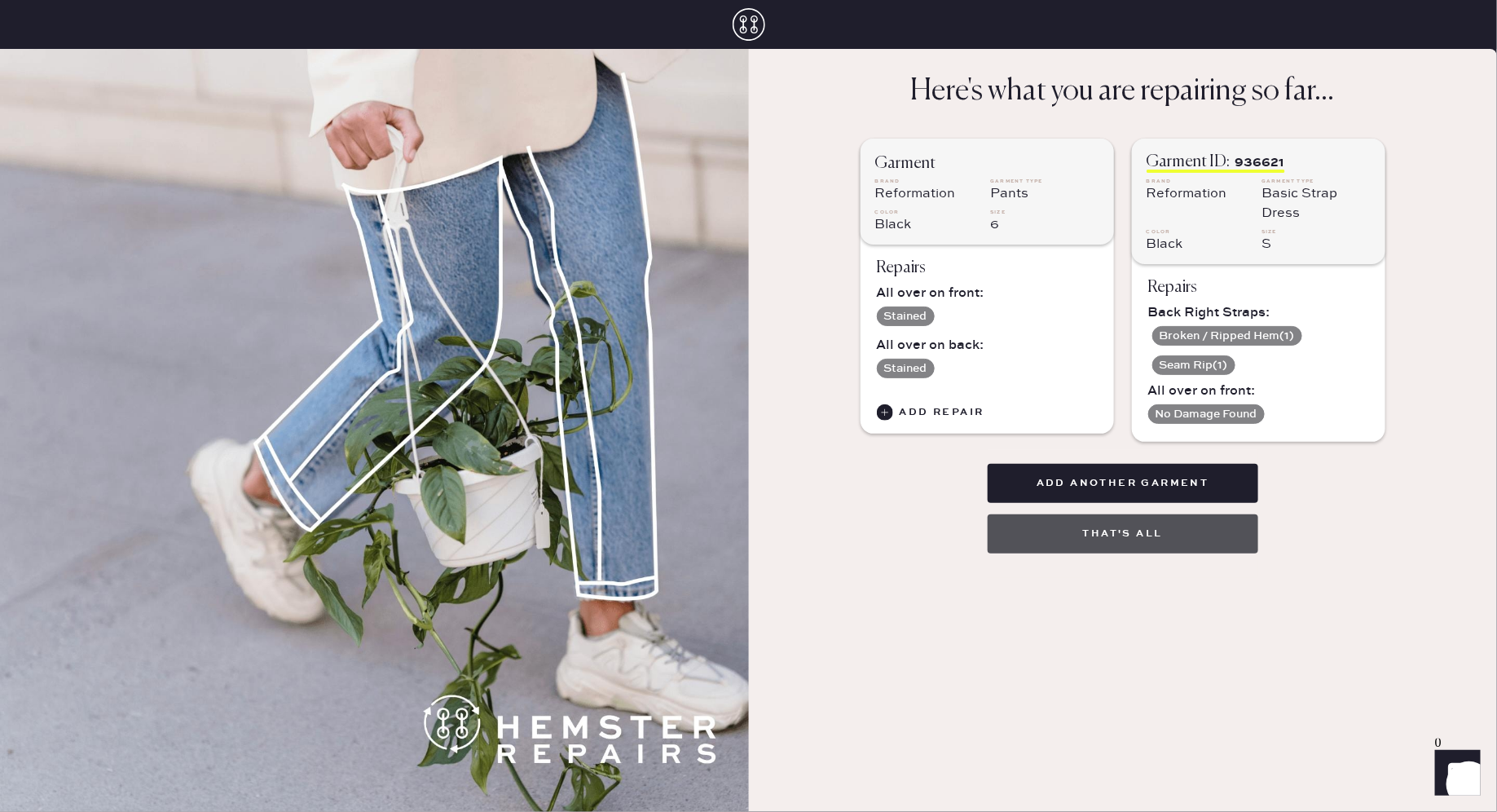
click at [1167, 528] on button "That's all" at bounding box center [1123, 534] width 271 height 39
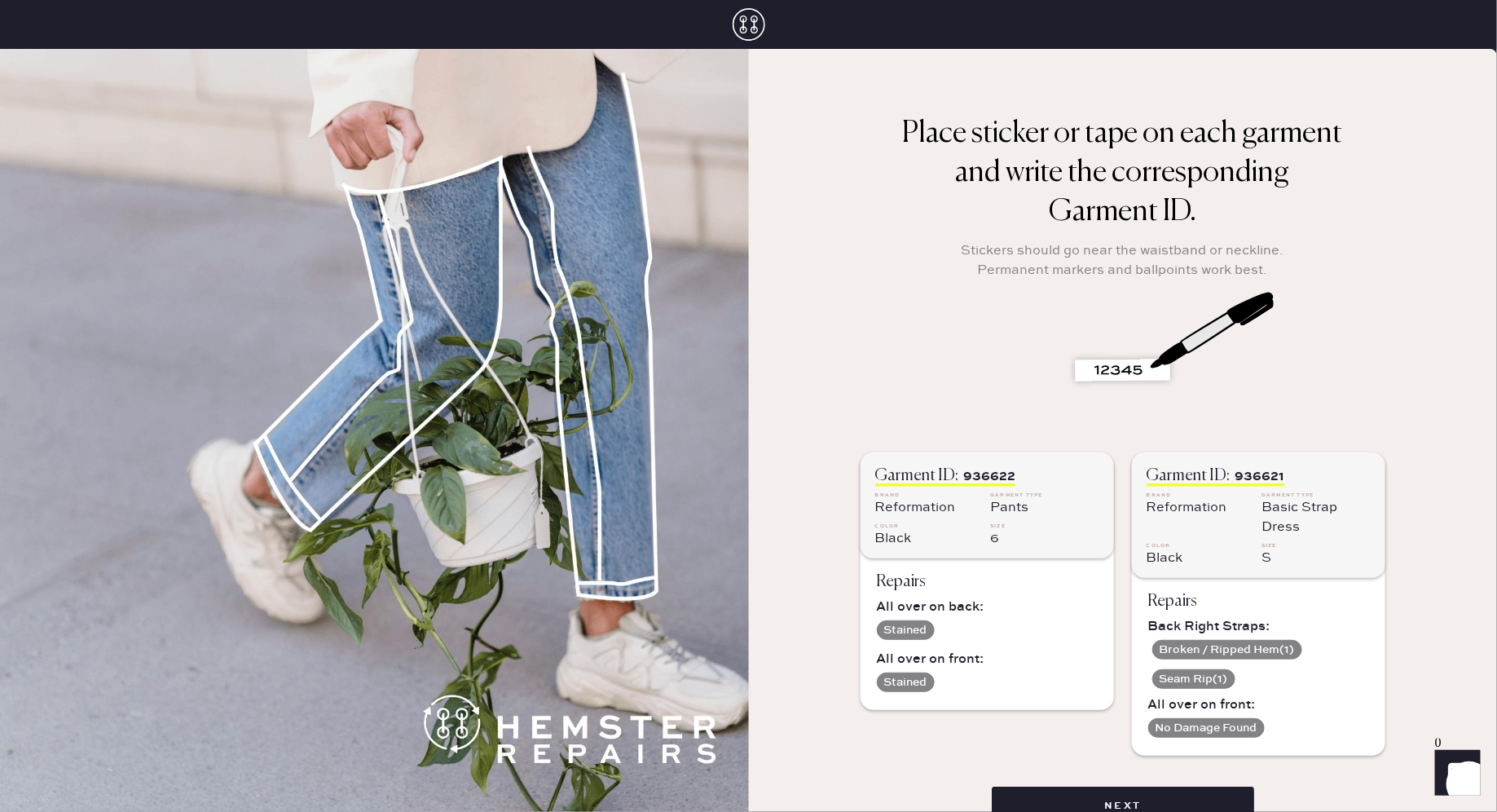
scroll to position [29, 0]
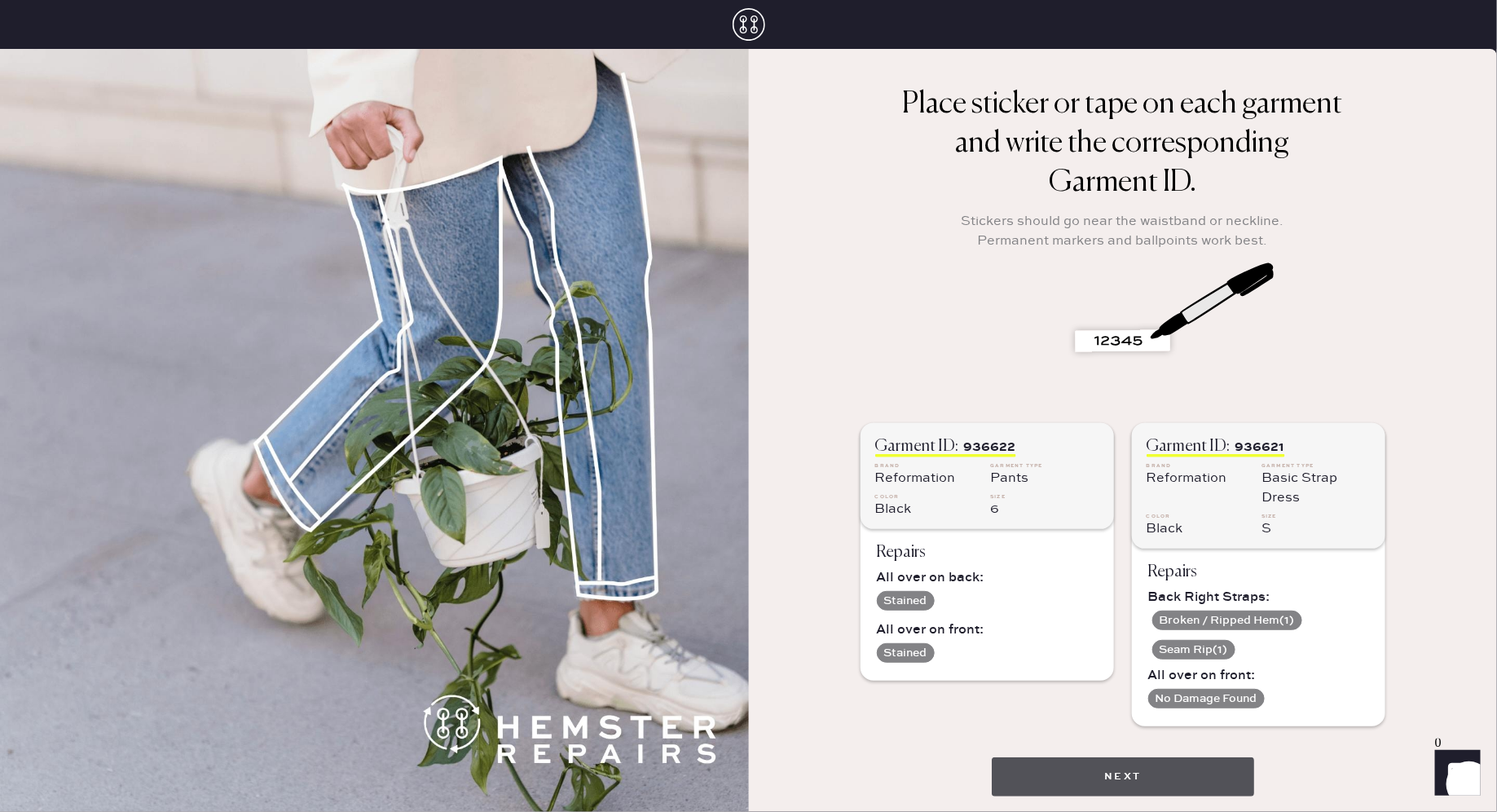
click at [1088, 776] on button "Next" at bounding box center [1123, 776] width 262 height 39
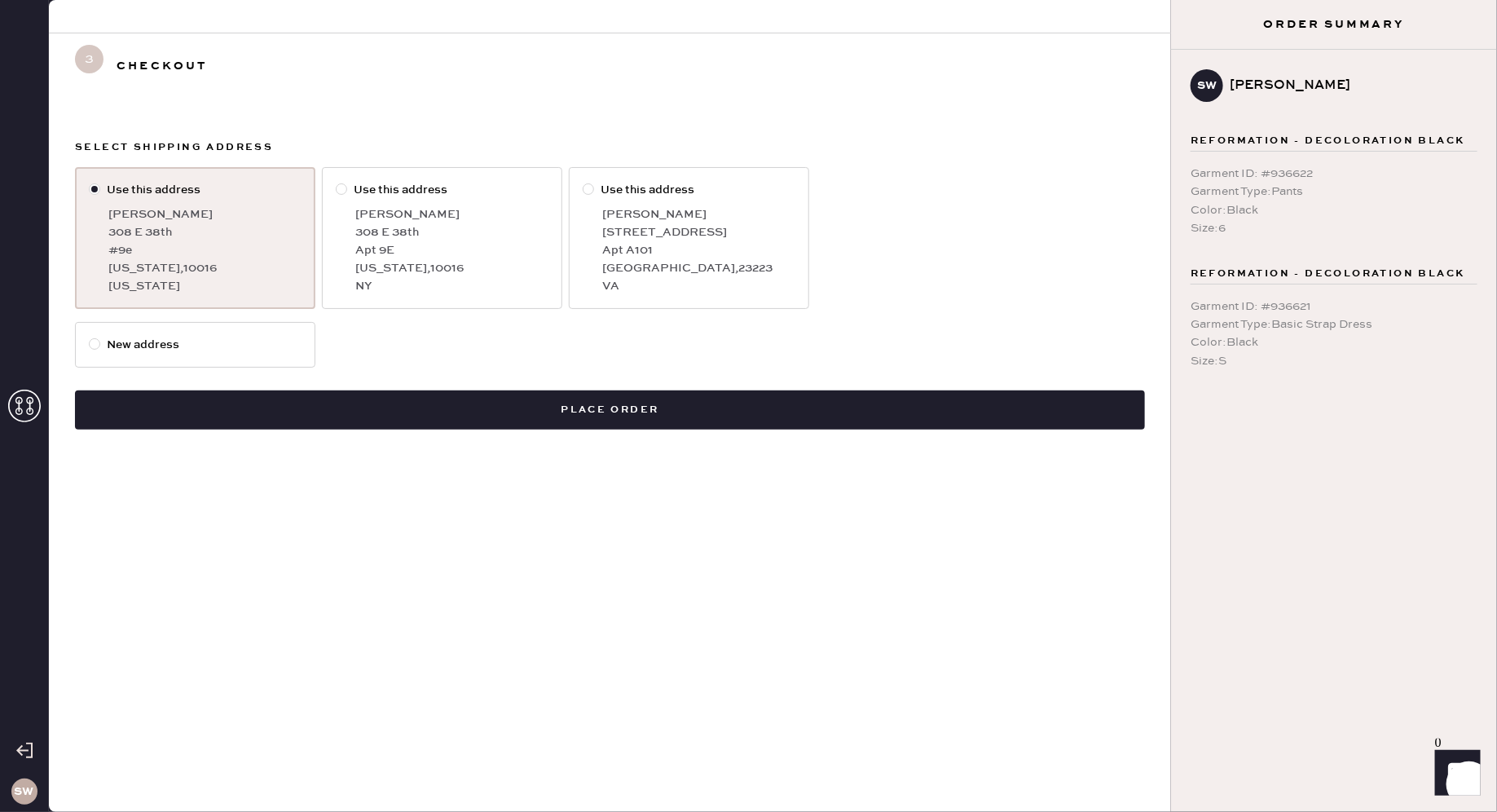
click at [248, 343] on label "New address" at bounding box center [195, 344] width 213 height 18
click at [89, 337] on input "New address" at bounding box center [89, 336] width 1 height 1
radio input "true"
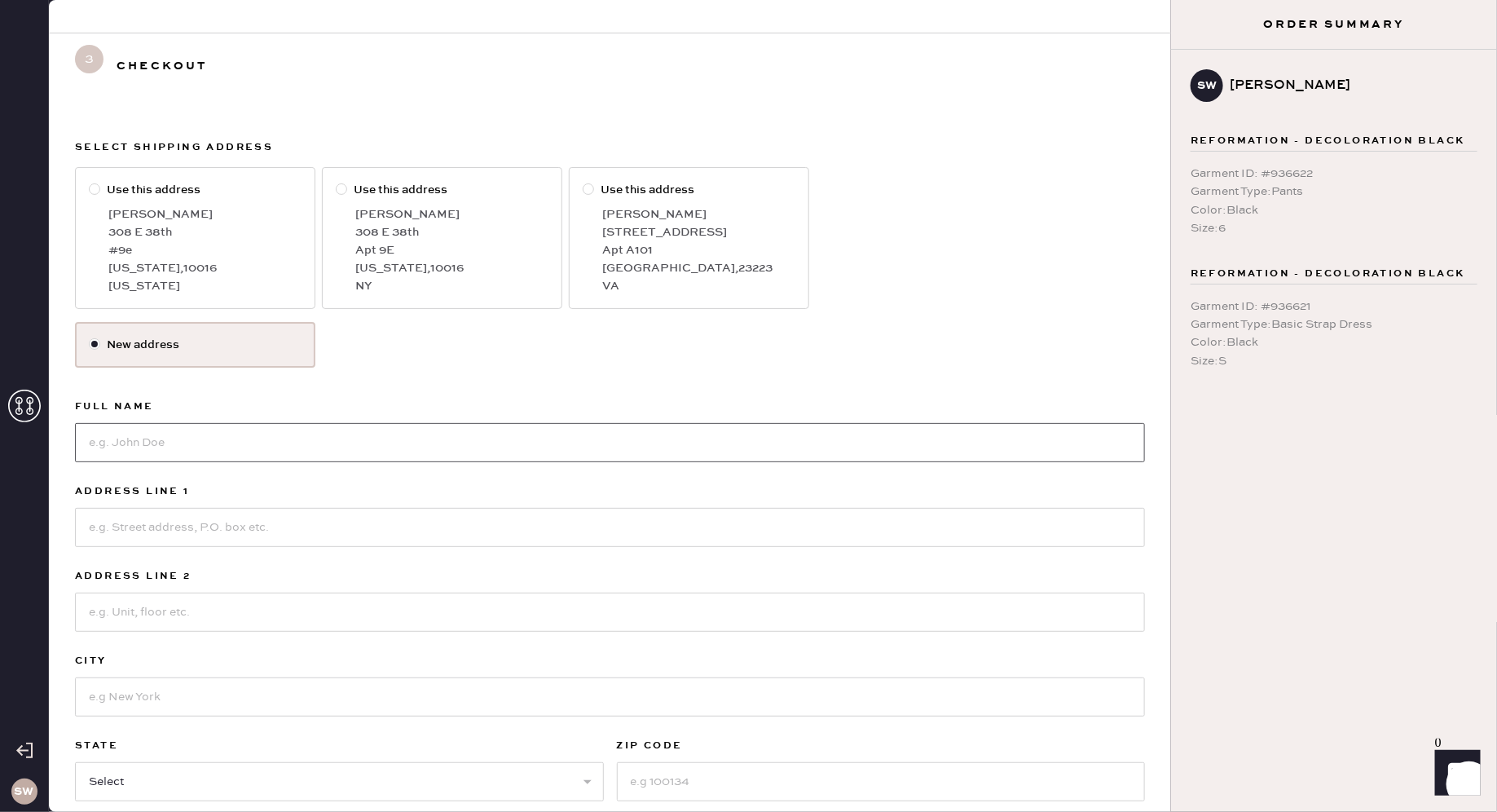
click at [170, 441] on input at bounding box center [610, 442] width 1070 height 39
type input "Sylvia Wang"
click at [150, 532] on input at bounding box center [610, 527] width 1070 height 39
type input "330 W 56th St"
click at [114, 615] on input at bounding box center [610, 612] width 1070 height 39
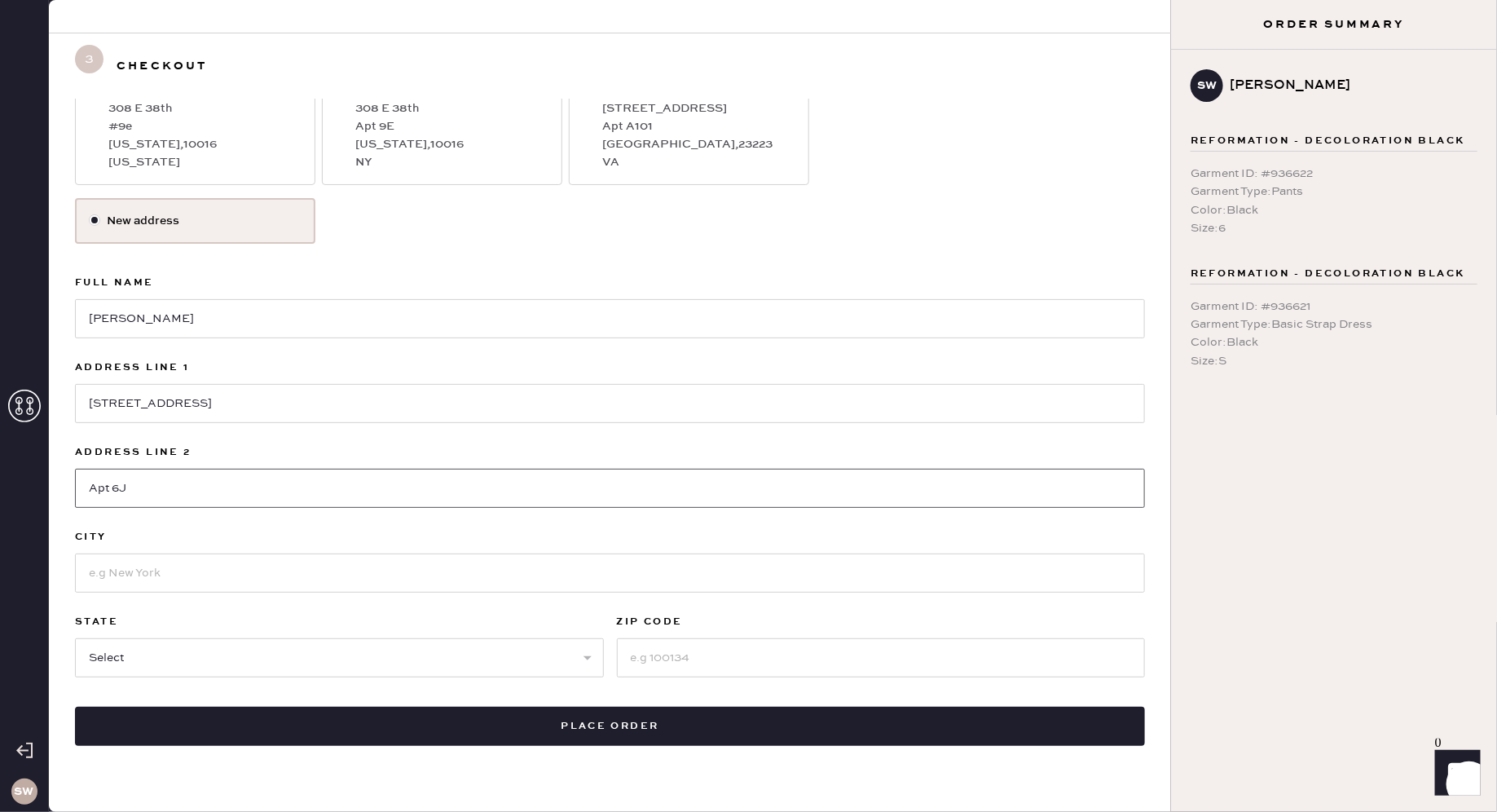
scroll to position [131, 0]
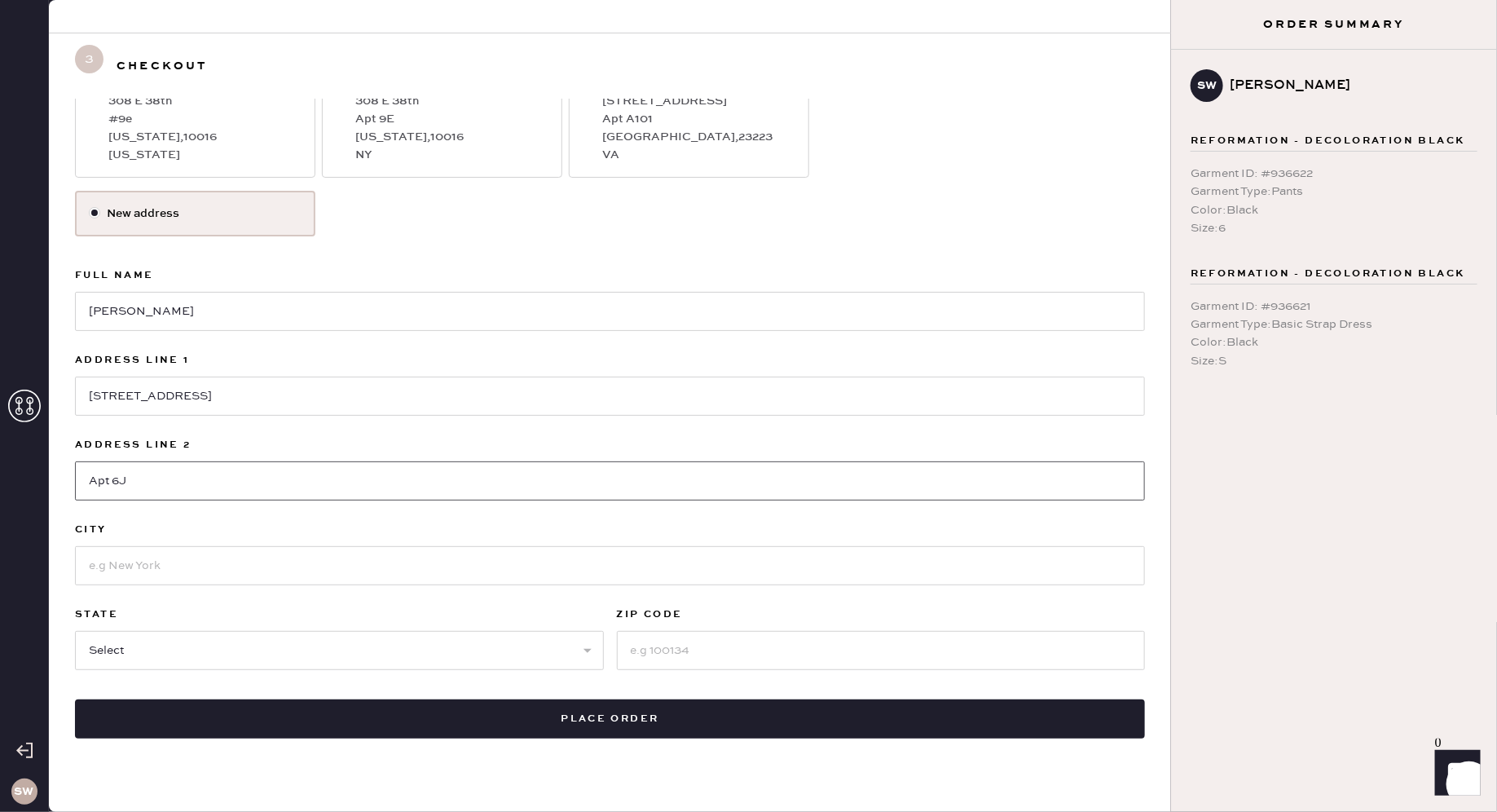
type input "Apt 6J"
click at [130, 571] on input at bounding box center [610, 566] width 1070 height 39
type input "[US_STATE]"
click at [224, 642] on select "Select AK AL AR AZ CA CO CT DC DE FL GA HI IA ID IL IN KS KY LA MA MD ME MI MN …" at bounding box center [339, 650] width 529 height 39
select select "NY"
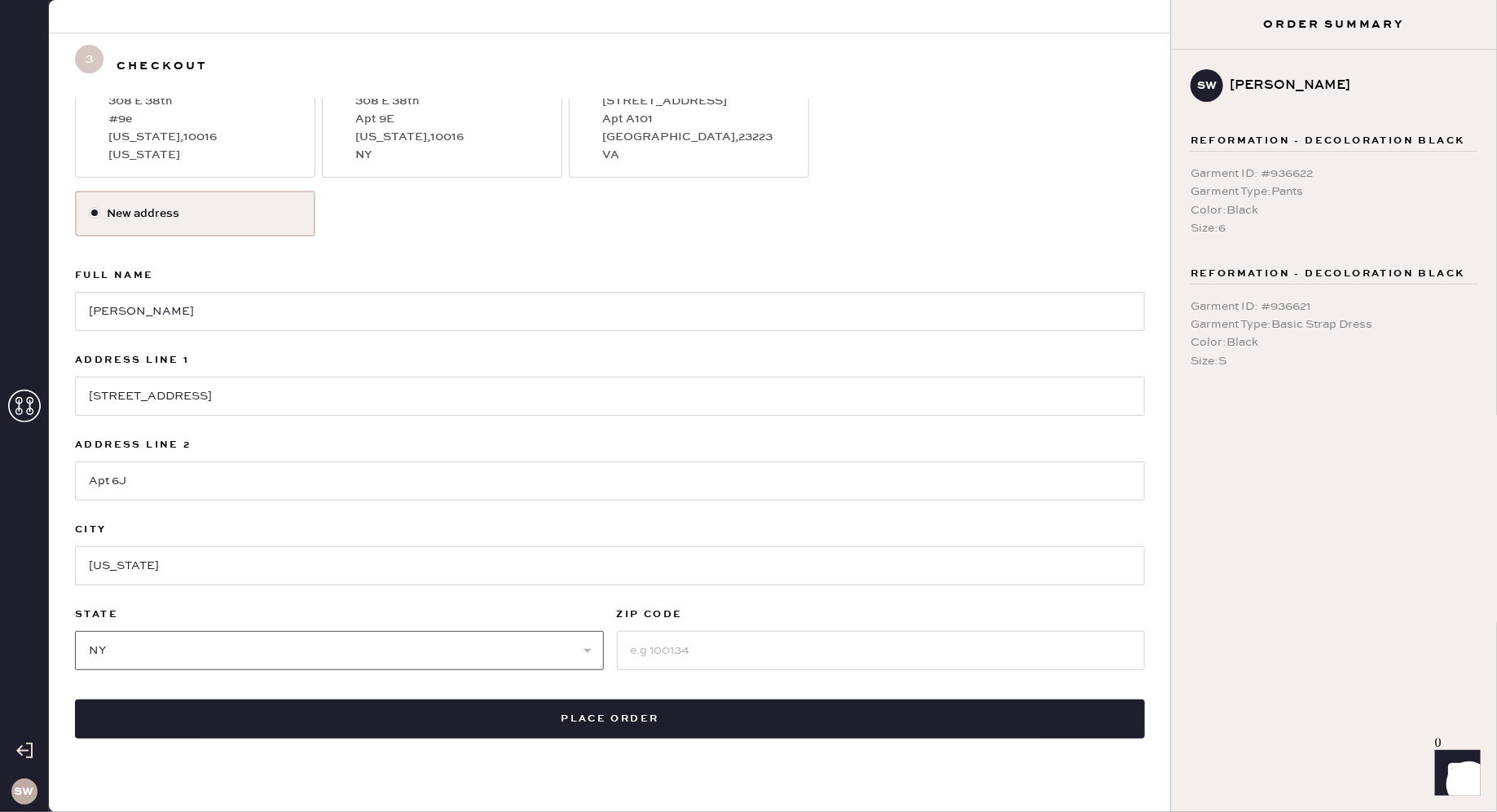
click at [75, 631] on select "Select AK AL AR AZ CA CO CT DC DE FL GA HI IA ID IL IN KS KY LA MA MD ME MI MN …" at bounding box center [339, 650] width 529 height 39
click at [657, 647] on input at bounding box center [880, 650] width 529 height 39
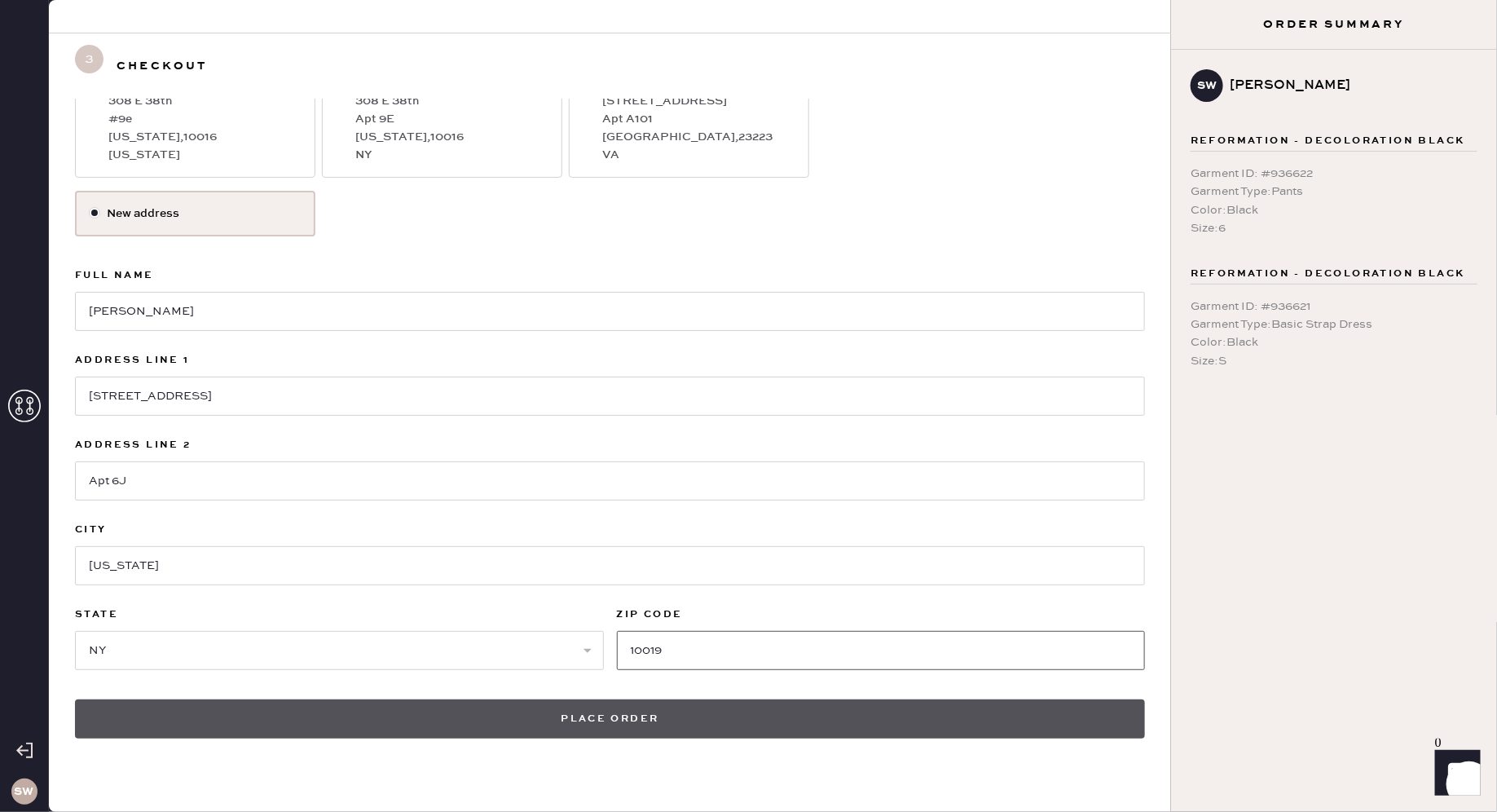
type input "10019"
click at [594, 703] on button "Place order" at bounding box center [610, 718] width 1070 height 39
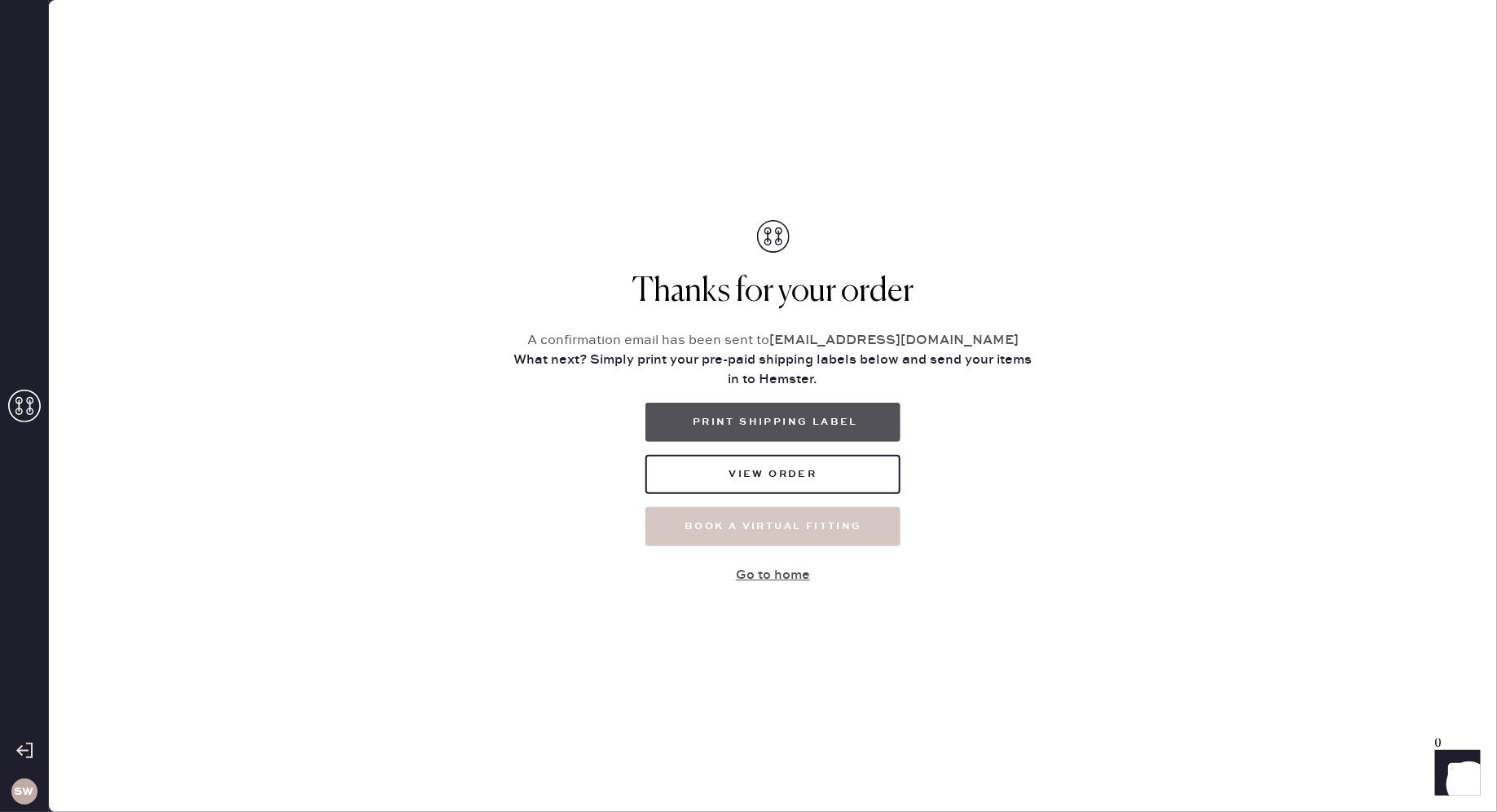
click at [715, 410] on button "Print Shipping Label" at bounding box center [773, 422] width 255 height 39
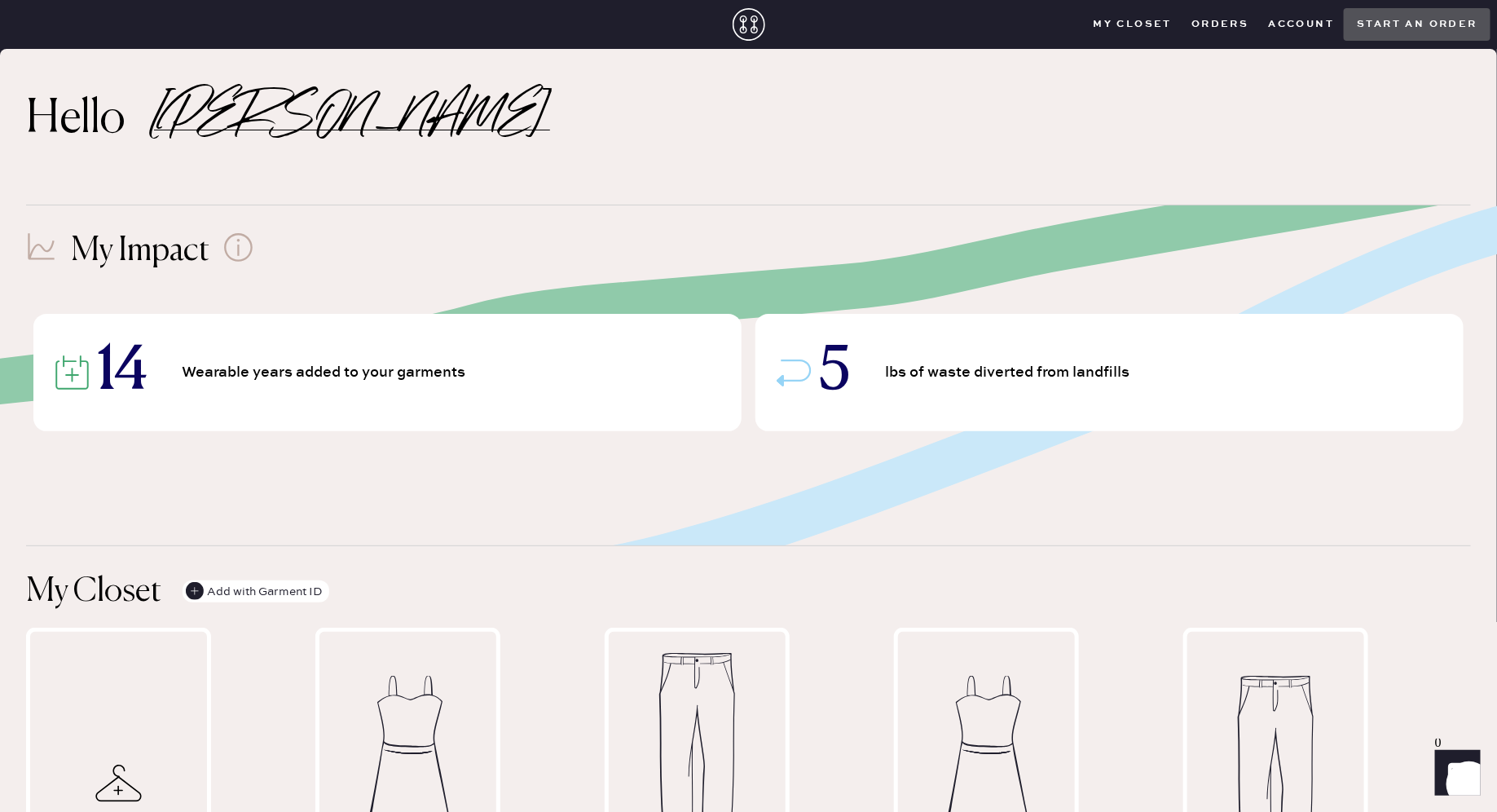
click at [1205, 23] on button "Orders" at bounding box center [1220, 24] width 77 height 24
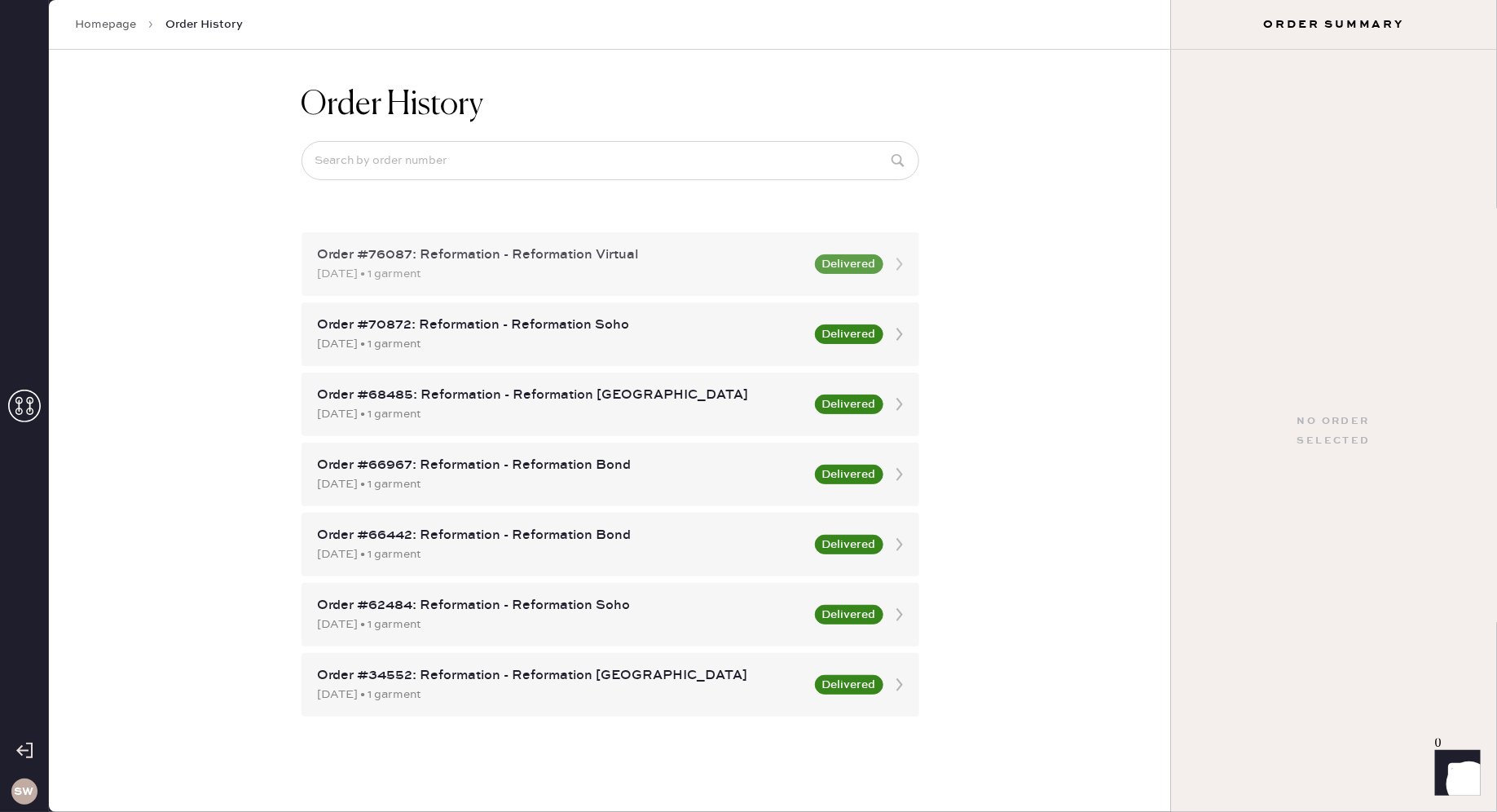
click at [864, 266] on button "Delivered" at bounding box center [849, 263] width 69 height 19
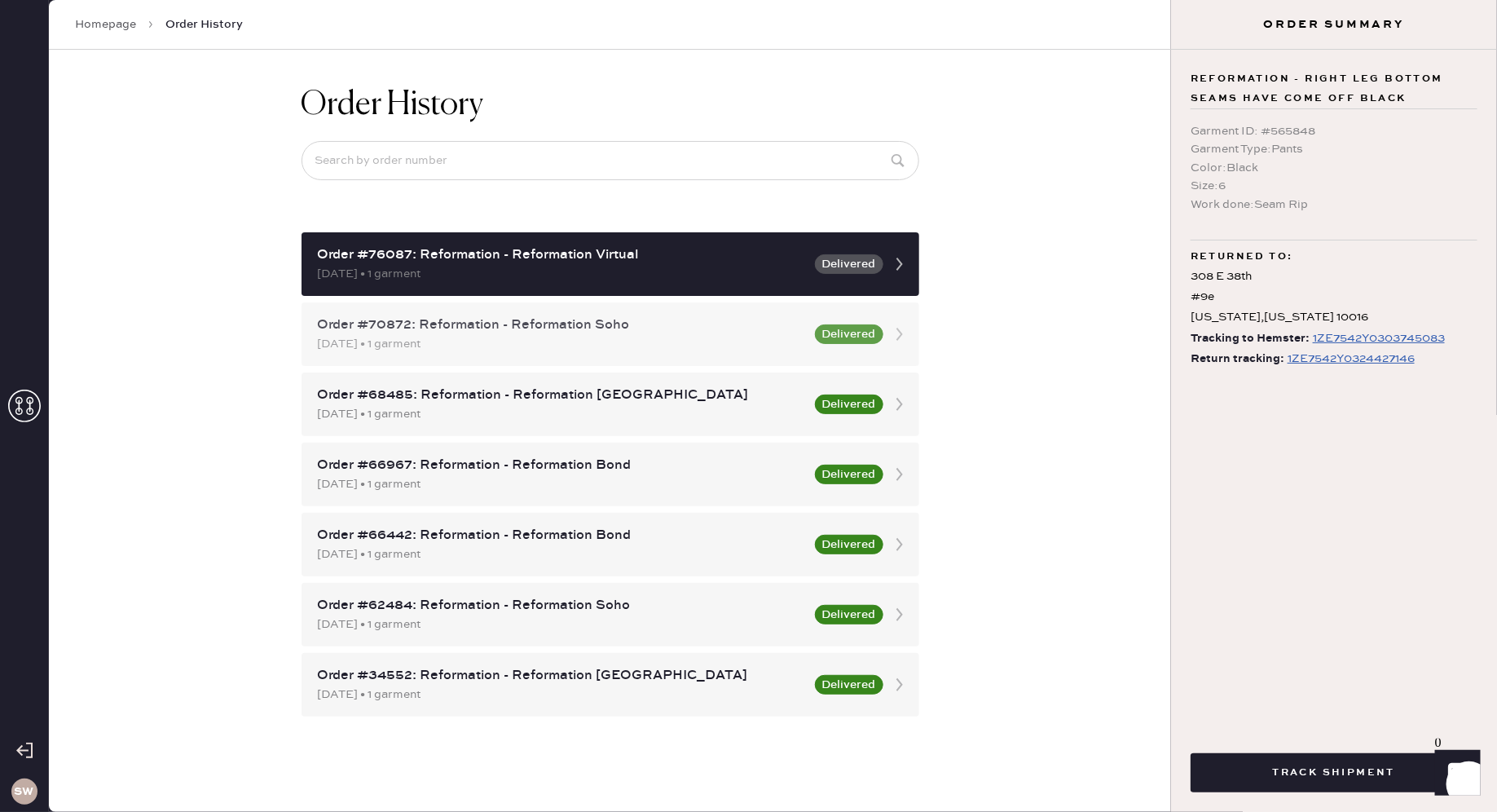
click at [898, 337] on use at bounding box center [900, 334] width 7 height 13
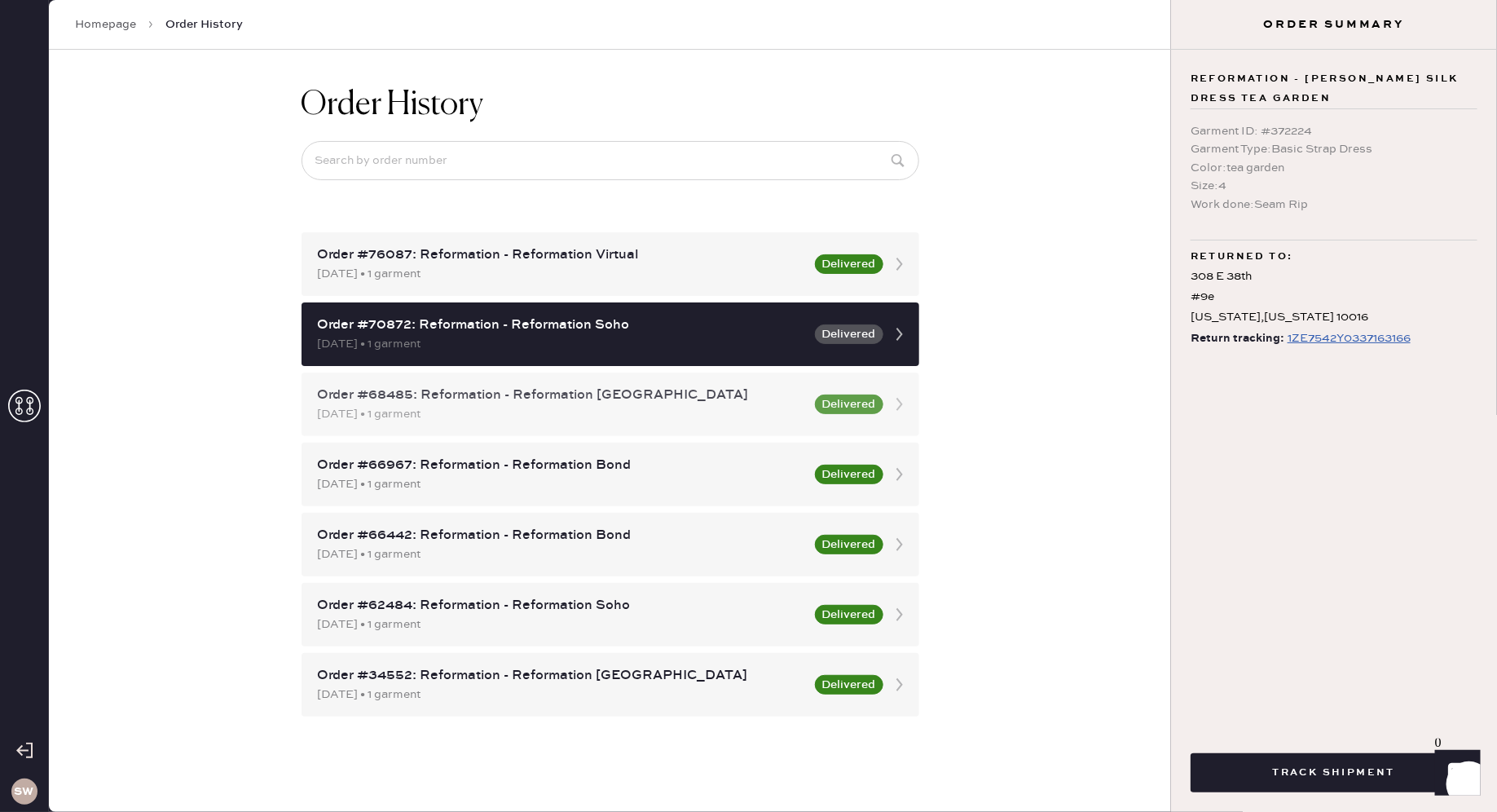
click at [891, 409] on icon at bounding box center [899, 403] width 33 height 33
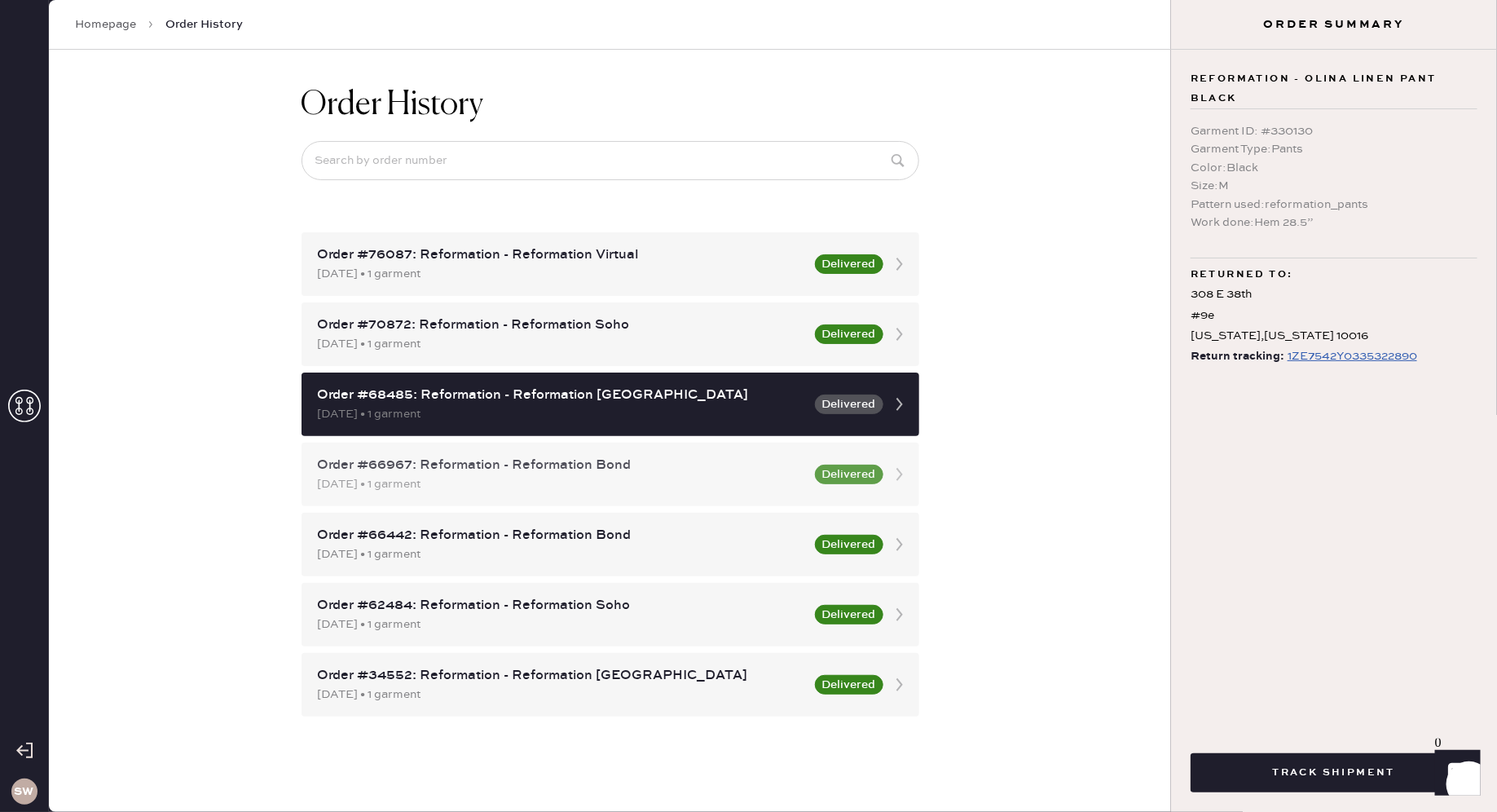
click at [893, 470] on icon at bounding box center [899, 474] width 33 height 33
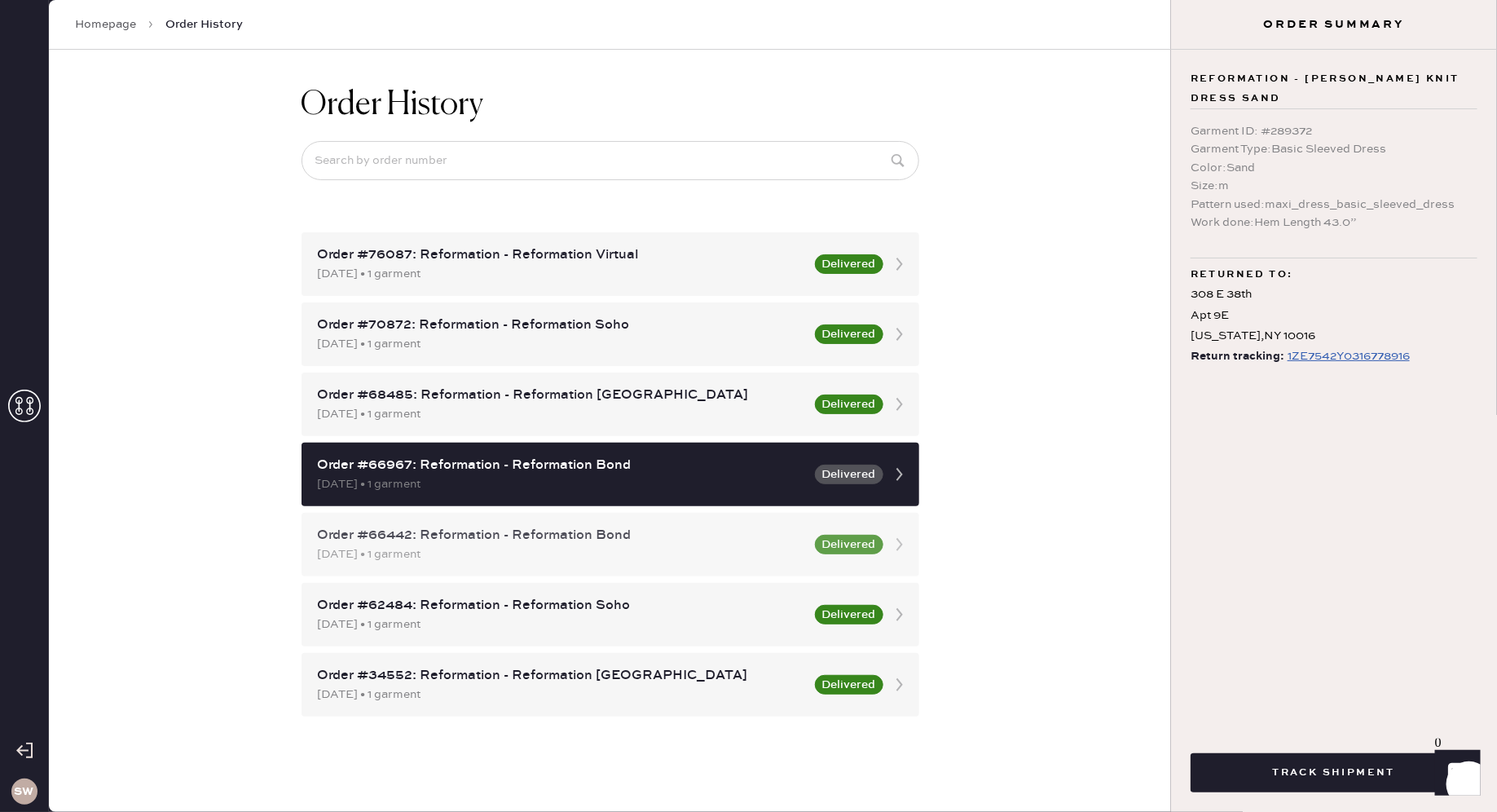
click at [677, 546] on div "[DATE] • 1 garment" at bounding box center [561, 554] width 487 height 18
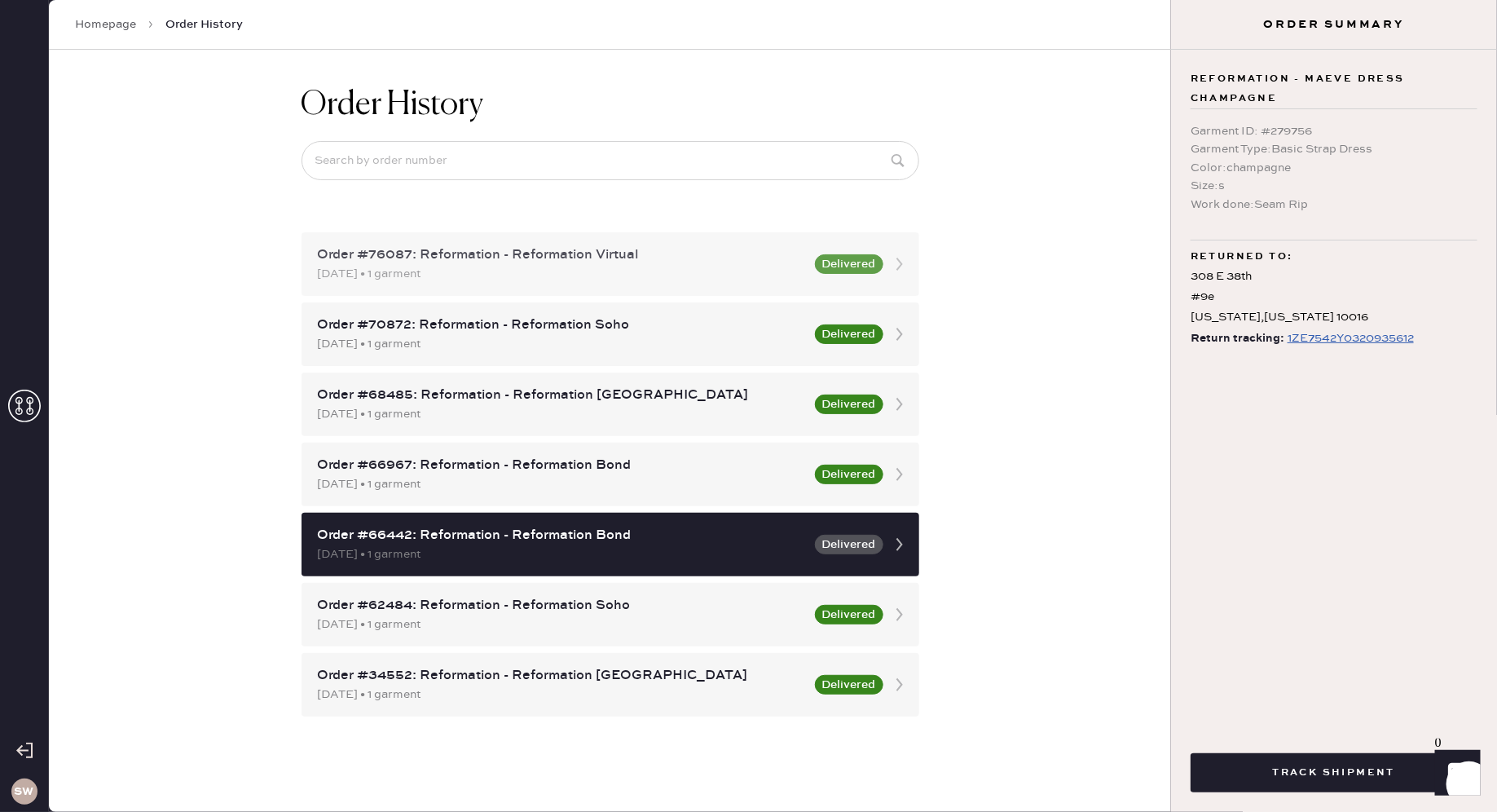
click at [561, 272] on div "[DATE] • 1 garment" at bounding box center [561, 273] width 487 height 18
